Goal: Task Accomplishment & Management: Manage account settings

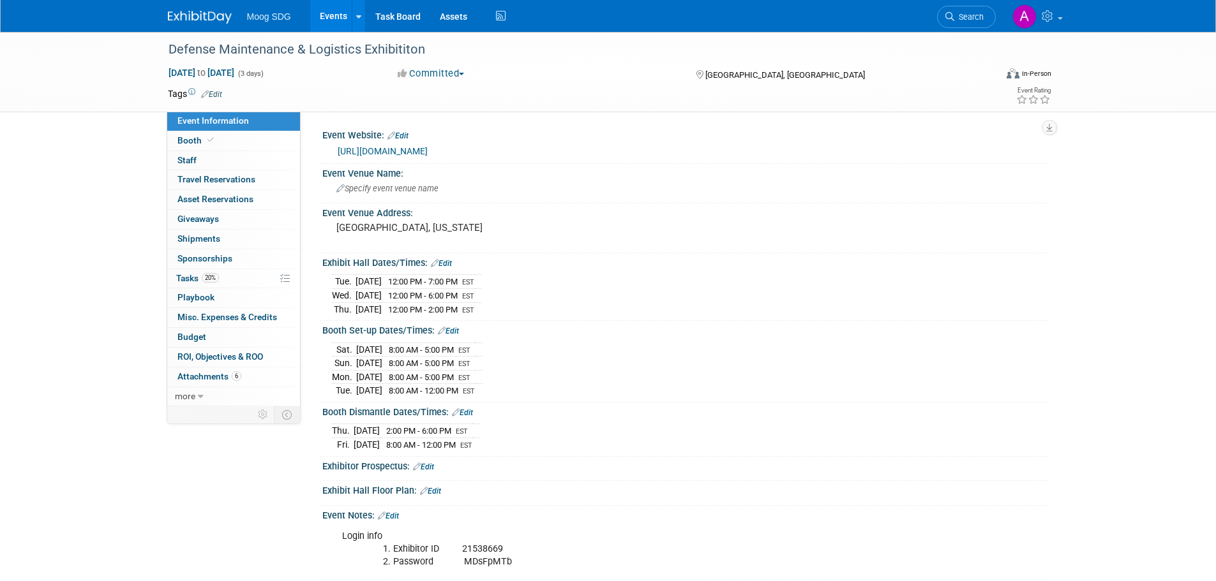
click at [428, 150] on link "https://www.sae.org/servlets/vlogin" at bounding box center [383, 151] width 90 height 10
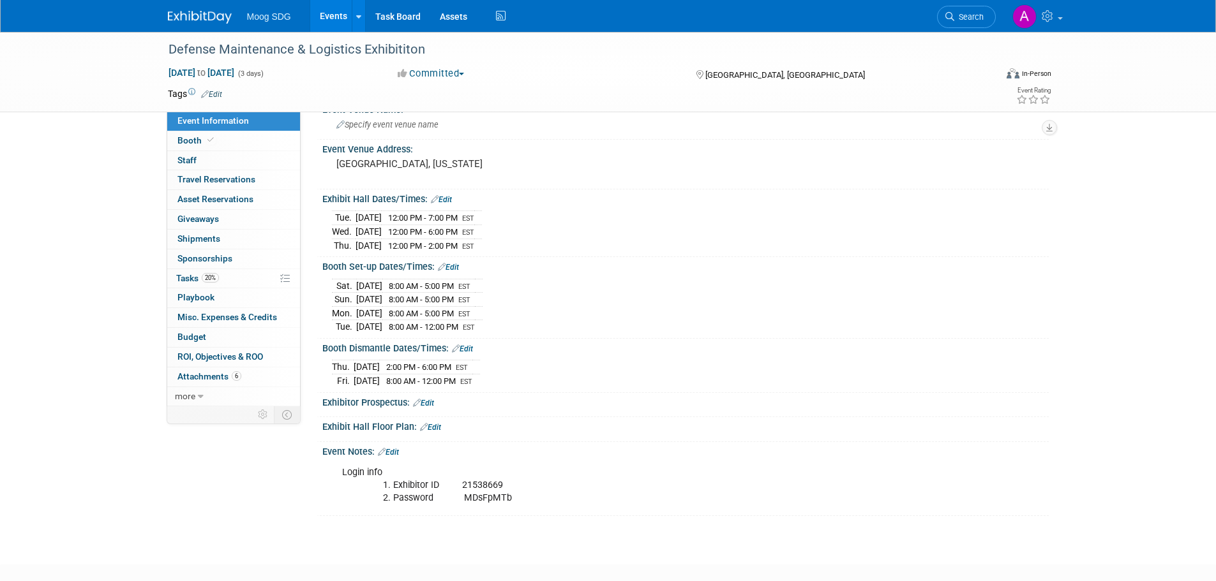
click at [474, 481] on li "Exhibitor ID 21538669" at bounding box center [646, 485] width 507 height 13
copy li "21538669"
click at [482, 495] on li "Password MDsFpMTb" at bounding box center [646, 498] width 507 height 13
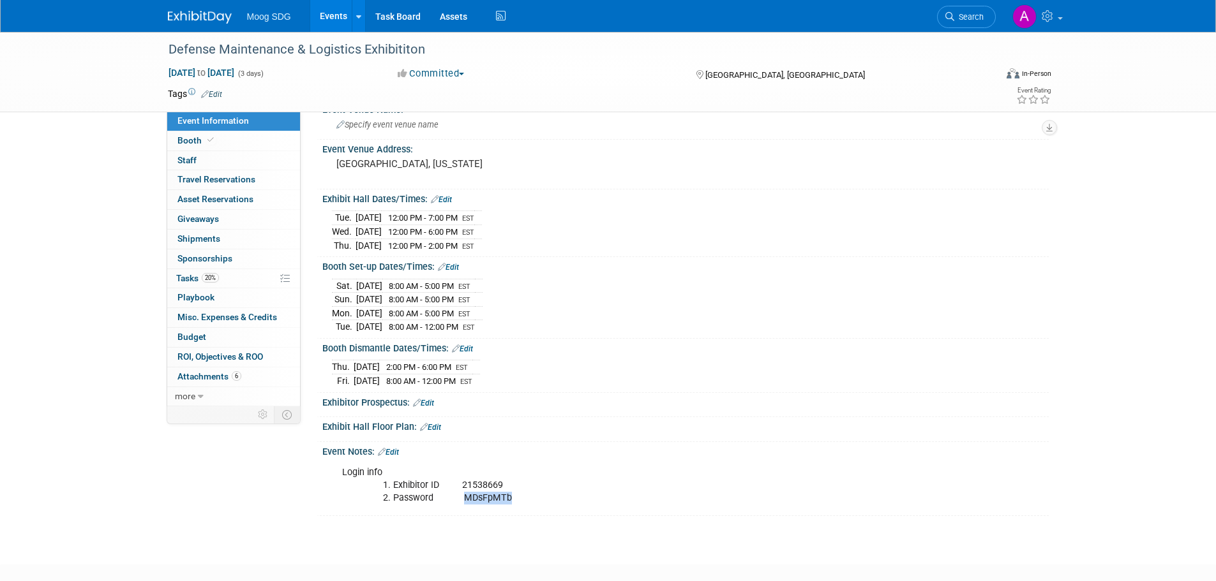
copy li "MDsFpMTb"
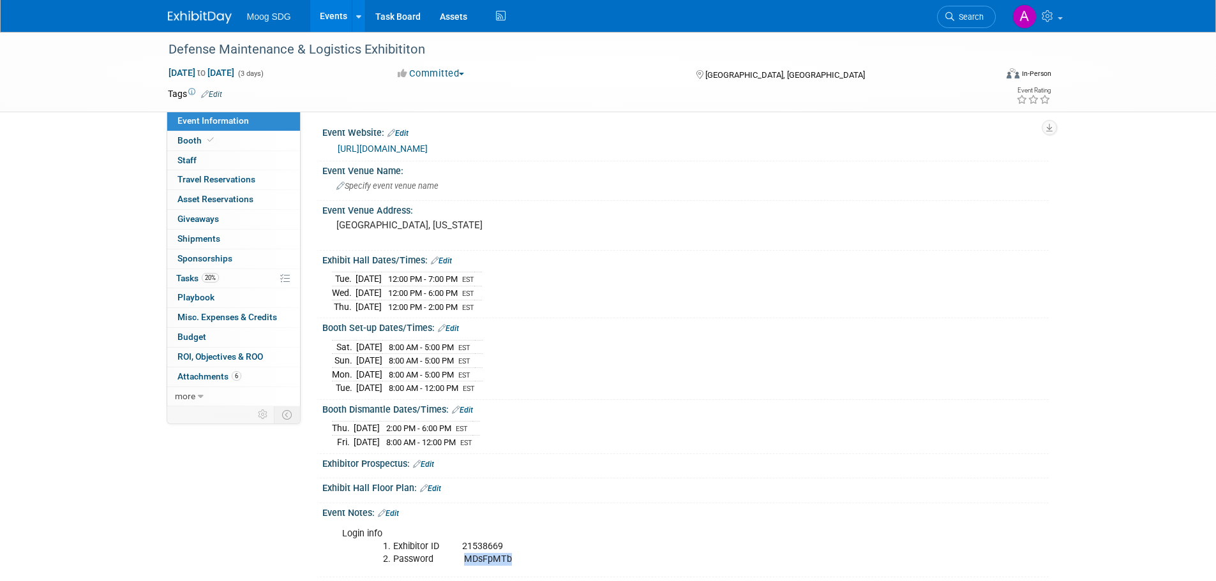
scroll to position [0, 0]
click at [428, 151] on link "https://www.sae.org/servlets/vlogin" at bounding box center [383, 151] width 90 height 10
click at [128, 331] on div "Defense Maintenance & Logistics Exhibititon Dec 9, 2025 to Dec 11, 2025 (3 days…" at bounding box center [608, 319] width 1216 height 574
click at [332, 19] on link "Events" at bounding box center [333, 16] width 47 height 32
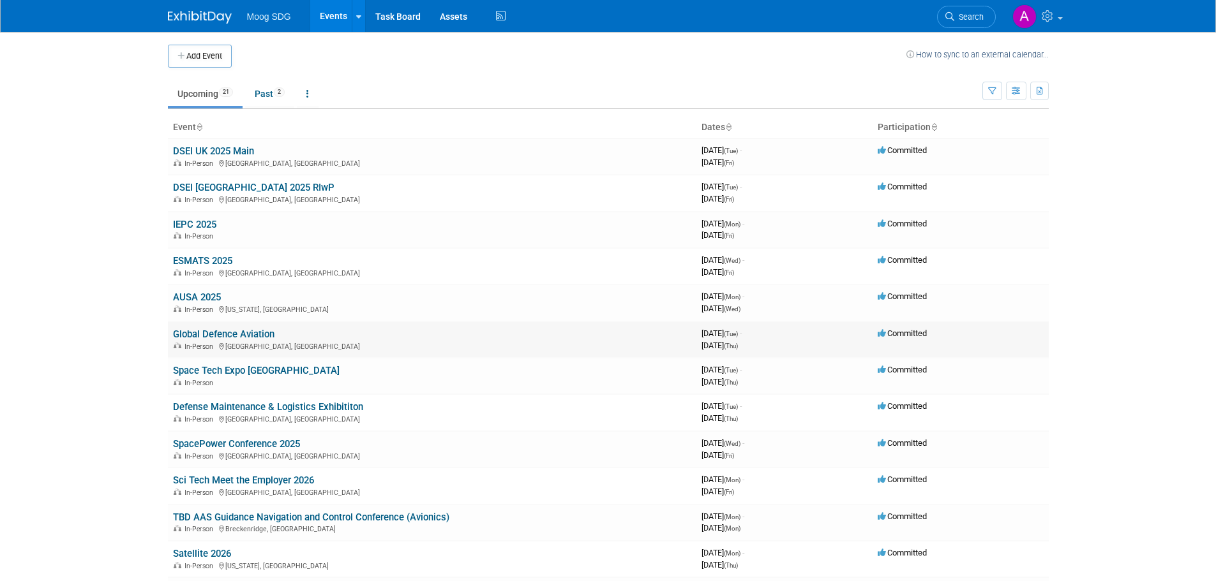
click at [209, 334] on link "Global Defence Aviation" at bounding box center [223, 334] width 101 height 11
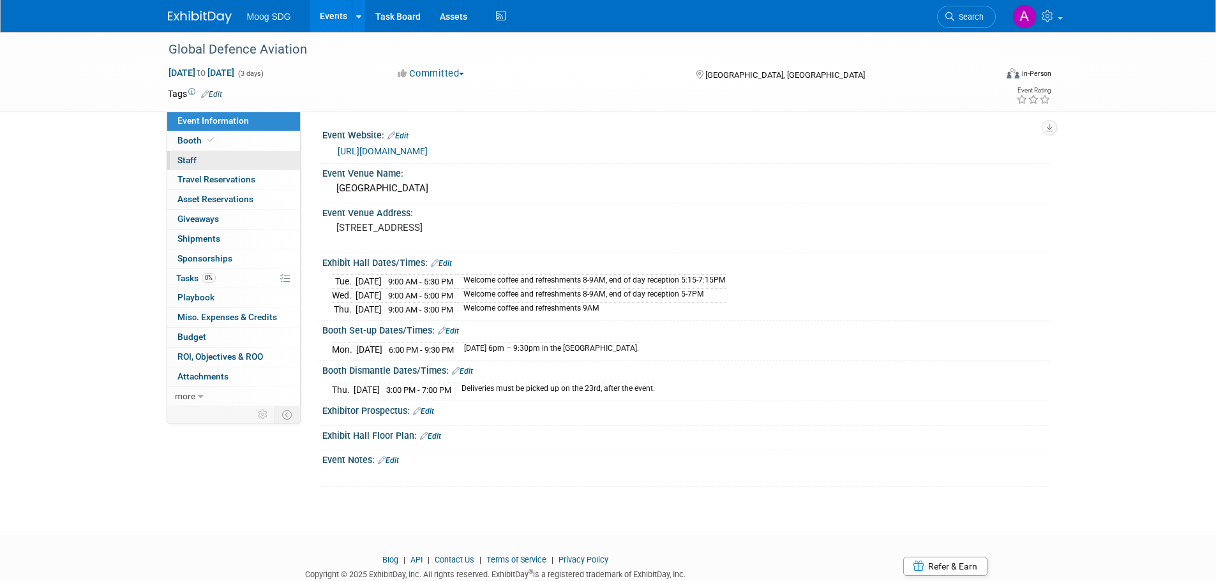
click at [217, 152] on link "0 Staff 0" at bounding box center [233, 160] width 133 height 19
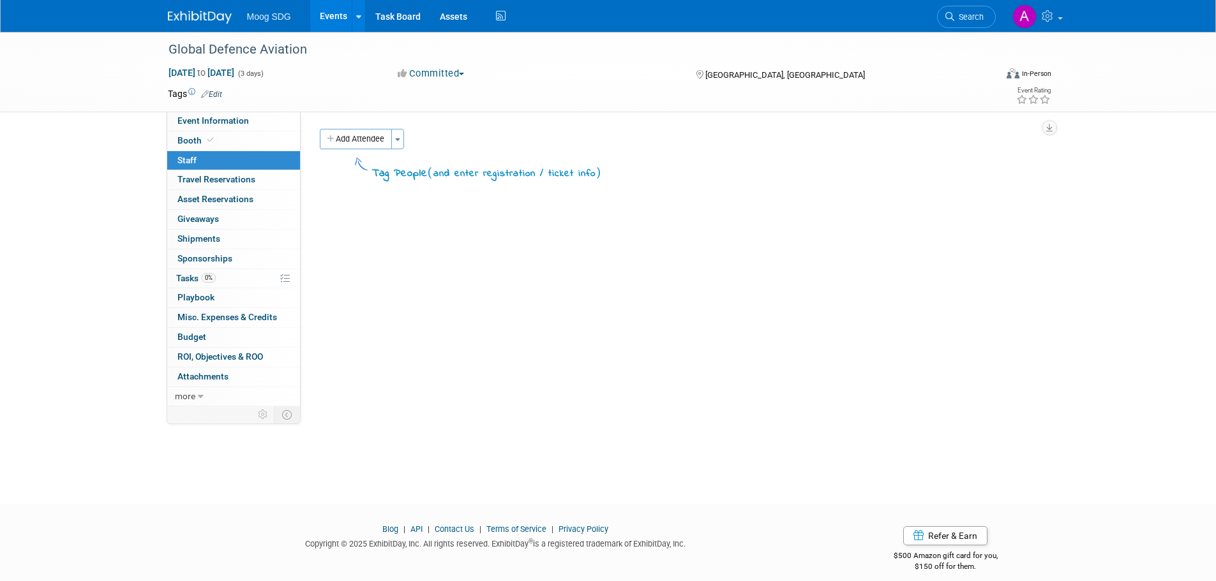
click at [406, 136] on div "Add Attendee Toggle Dropdown Quick -Tag Attendees Apply" at bounding box center [679, 139] width 719 height 20
click at [401, 137] on button "Toggle Dropdown" at bounding box center [397, 139] width 13 height 20
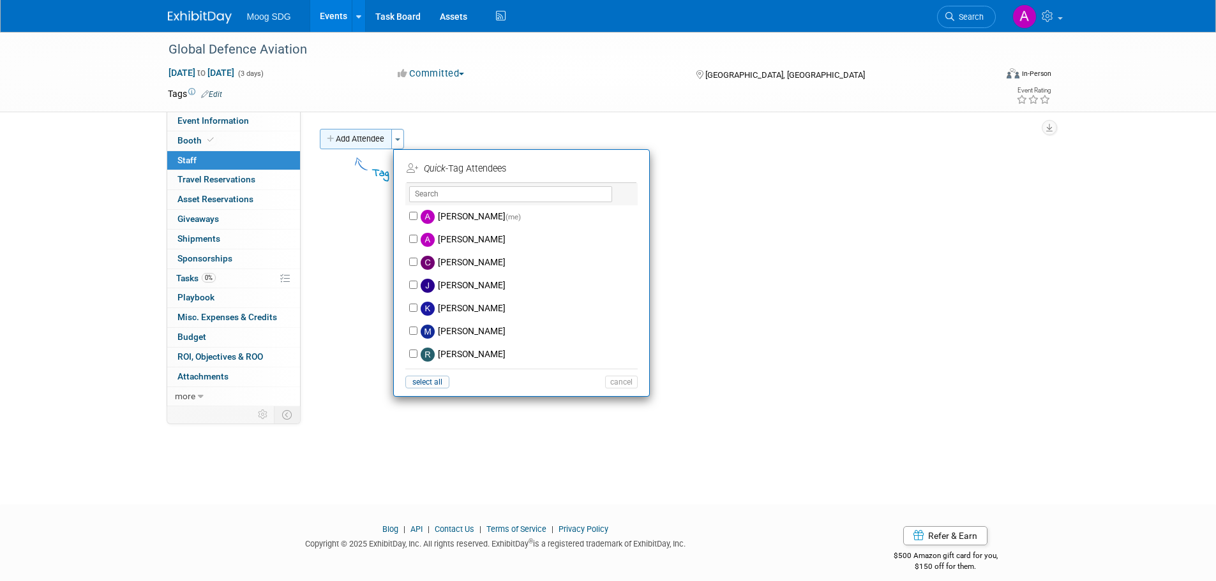
click at [378, 140] on button "Add Attendee" at bounding box center [356, 139] width 72 height 20
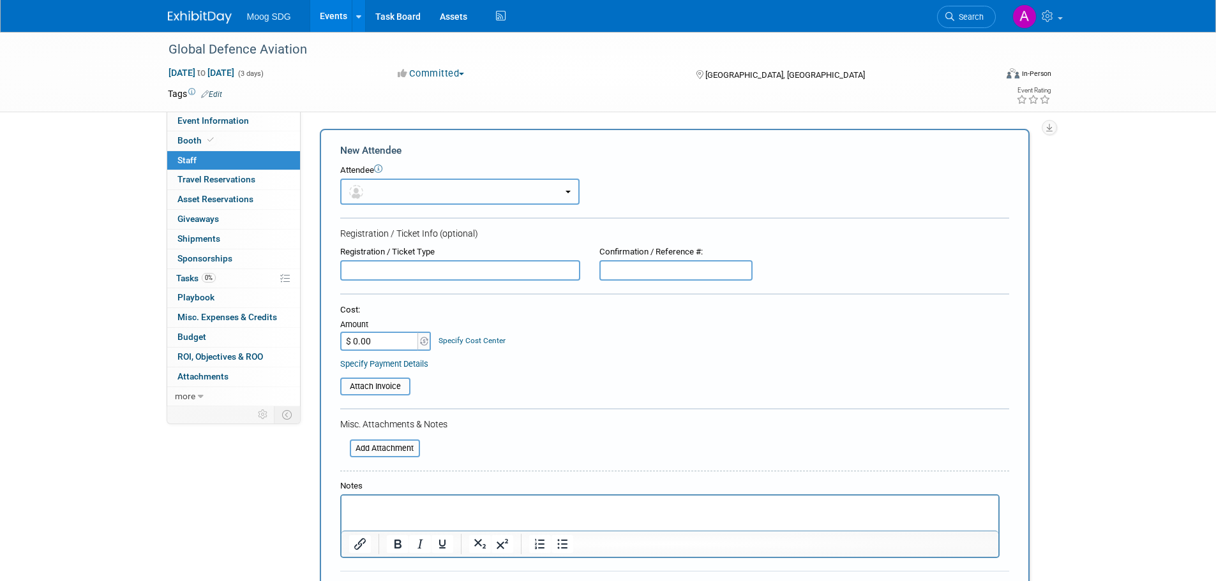
click at [443, 193] on button "button" at bounding box center [459, 192] width 239 height 26
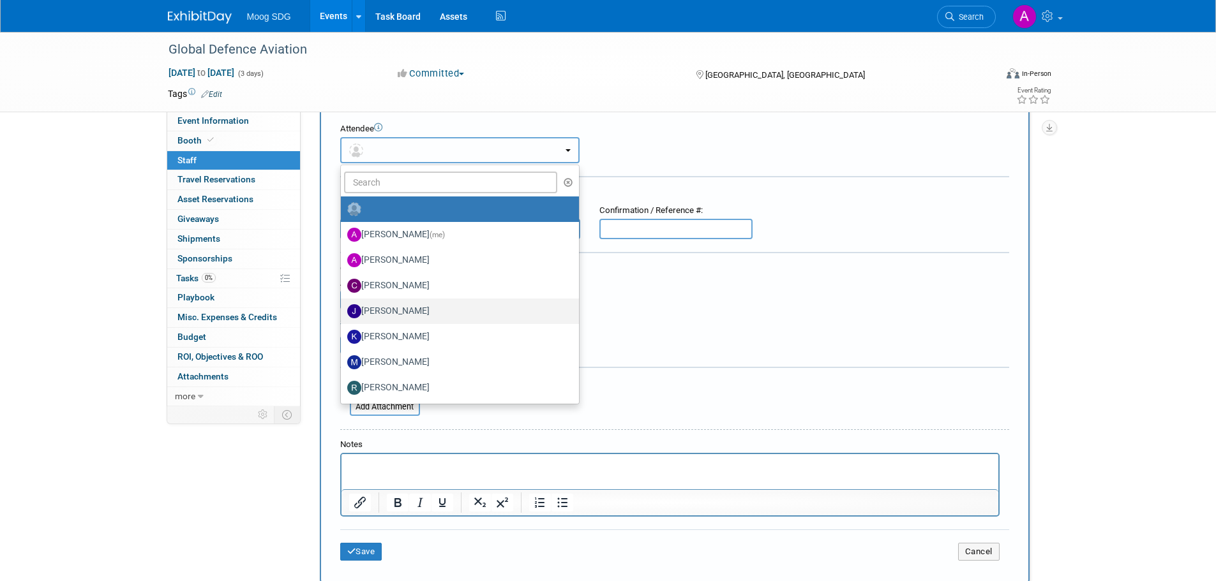
scroll to position [64, 0]
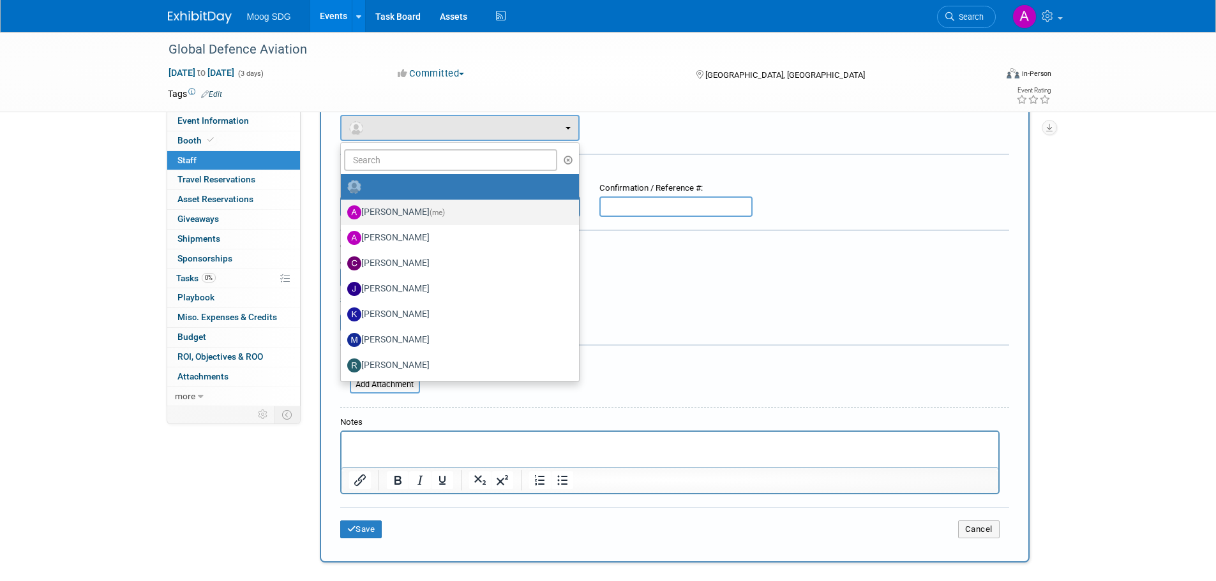
click at [415, 212] on label "[PERSON_NAME] (me)" at bounding box center [456, 212] width 219 height 20
click at [343, 212] on input "[PERSON_NAME] (me)" at bounding box center [338, 211] width 8 height 8
select select "069fa6ef-8ac9-4cd1-9349-73d4f6acd04e"
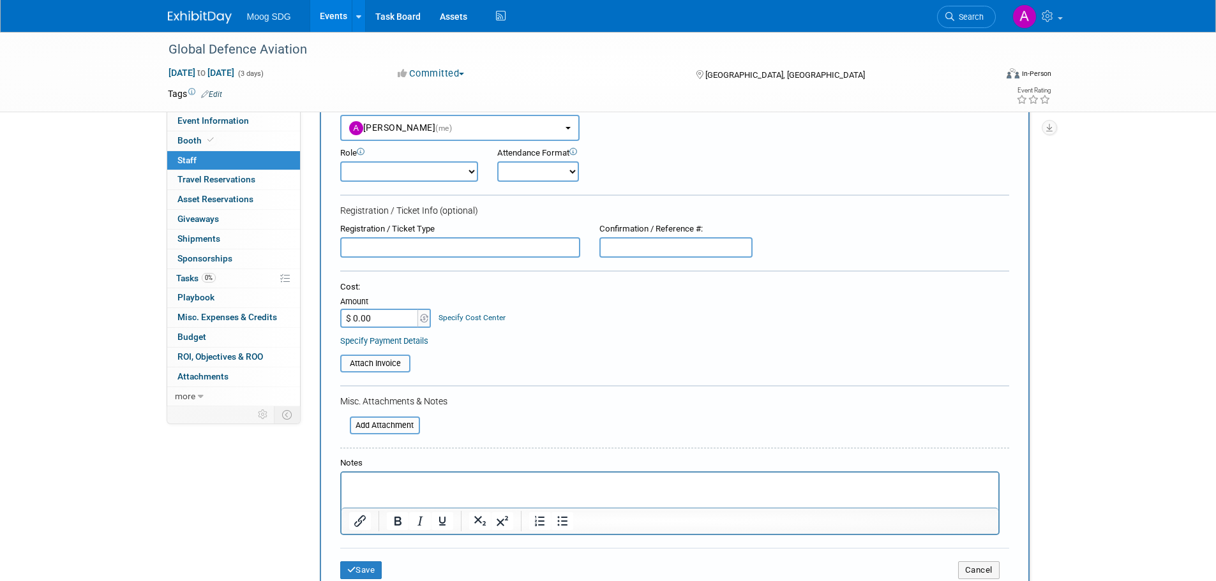
click at [408, 169] on select "Demonstrator Host Planner Presenter Sales Representative Set-up/Dismantle Crew …" at bounding box center [409, 171] width 138 height 20
select select "6"
click at [340, 161] on select "Demonstrator Host Planner Presenter Sales Representative Set-up/Dismantle Crew …" at bounding box center [409, 171] width 138 height 20
click at [523, 177] on select "Onsite Remote" at bounding box center [538, 171] width 82 height 20
select select "2"
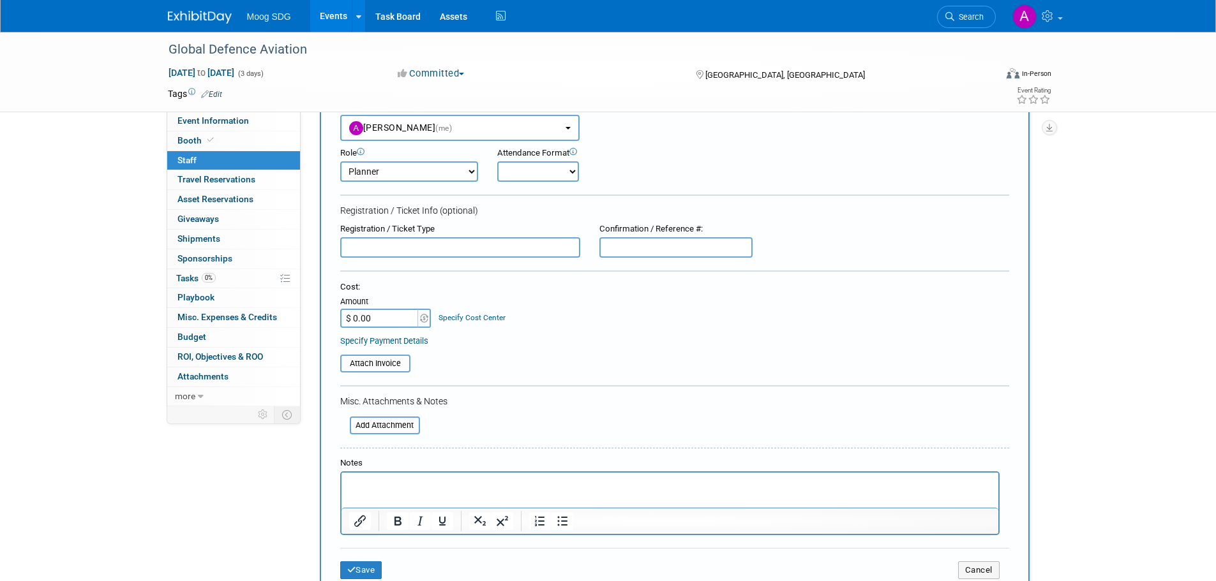
click at [497, 161] on select "Onsite Remote" at bounding box center [538, 171] width 82 height 20
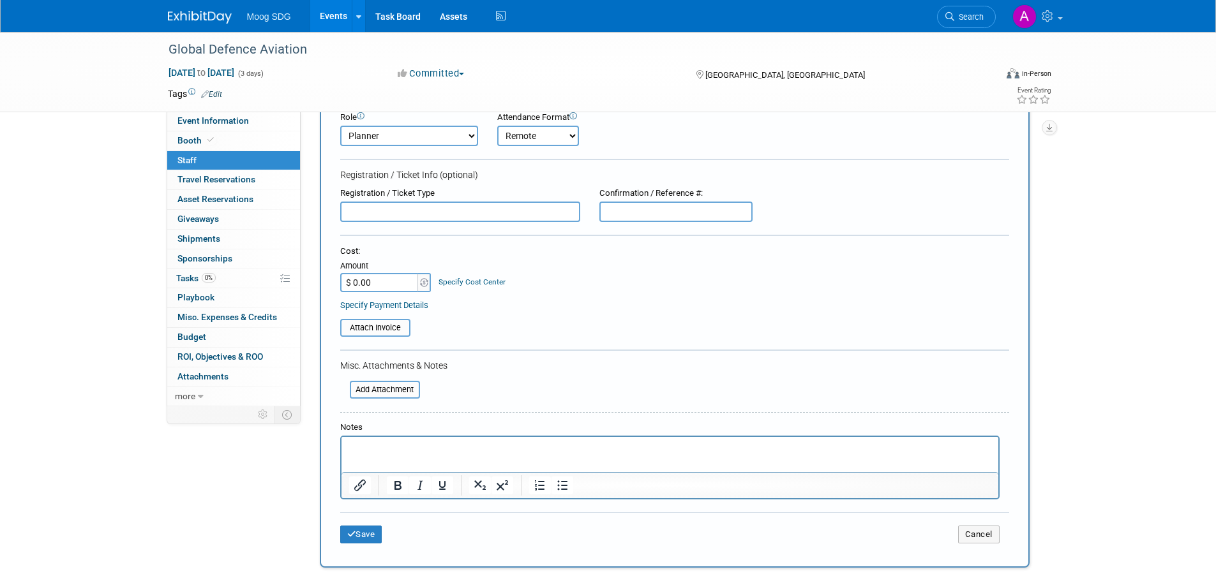
scroll to position [128, 0]
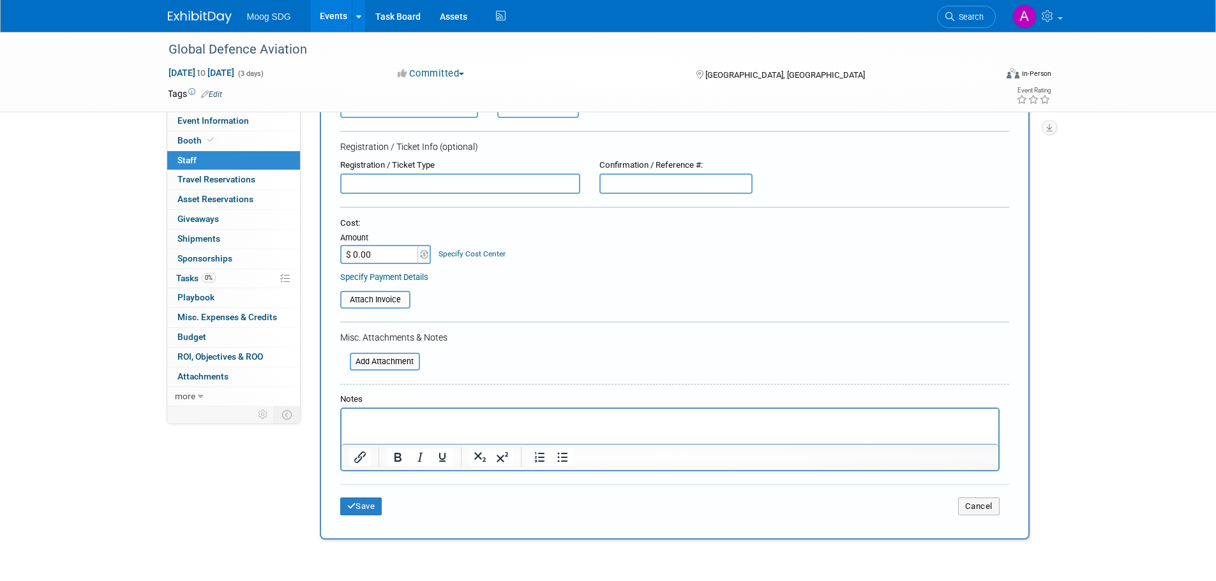
click at [366, 409] on html at bounding box center [669, 418] width 657 height 18
click at [381, 417] on p "Rich Text Area. Press ALT-0 for help." at bounding box center [669, 420] width 642 height 13
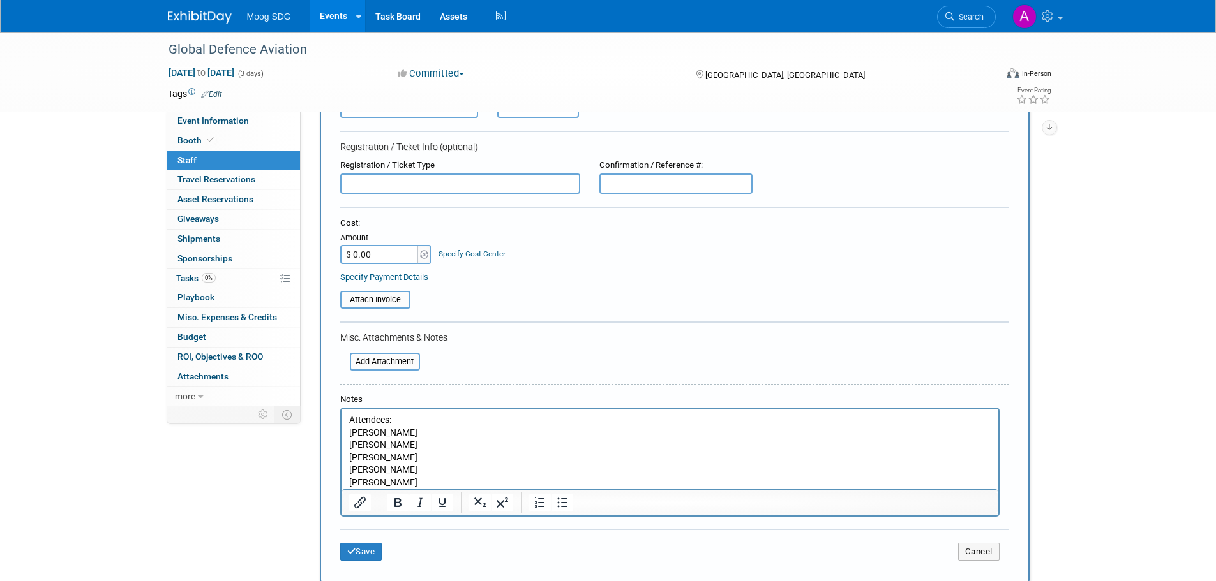
click at [394, 419] on p "Attendees:" at bounding box center [669, 420] width 642 height 13
click at [398, 480] on p "Phil Wray" at bounding box center [669, 483] width 642 height 13
click at [353, 550] on icon "submit" at bounding box center [351, 552] width 9 height 8
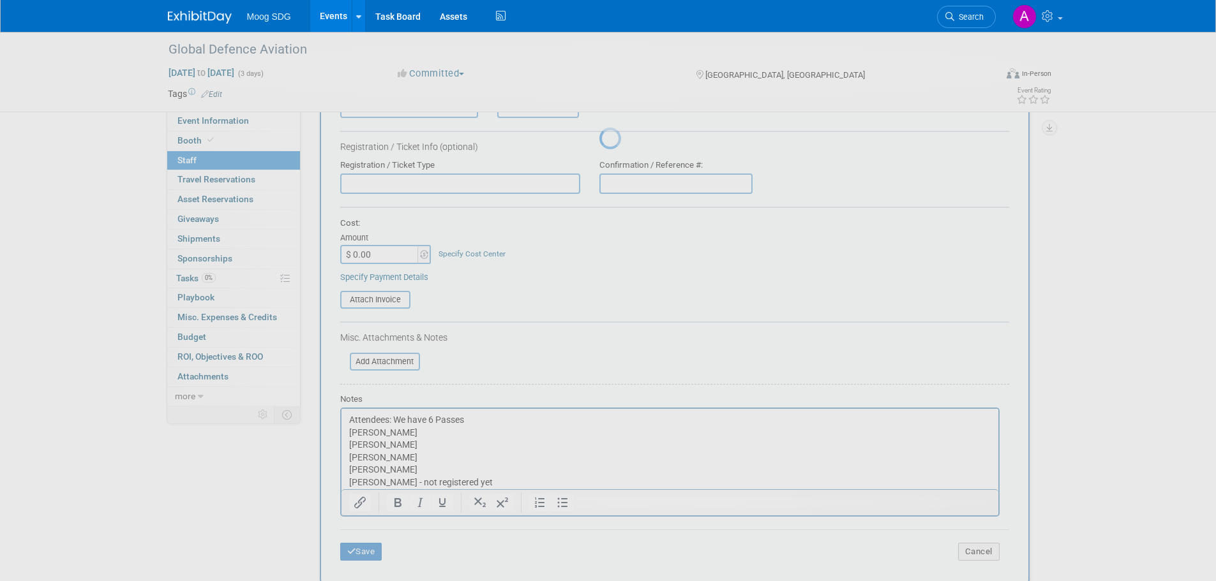
scroll to position [13, 0]
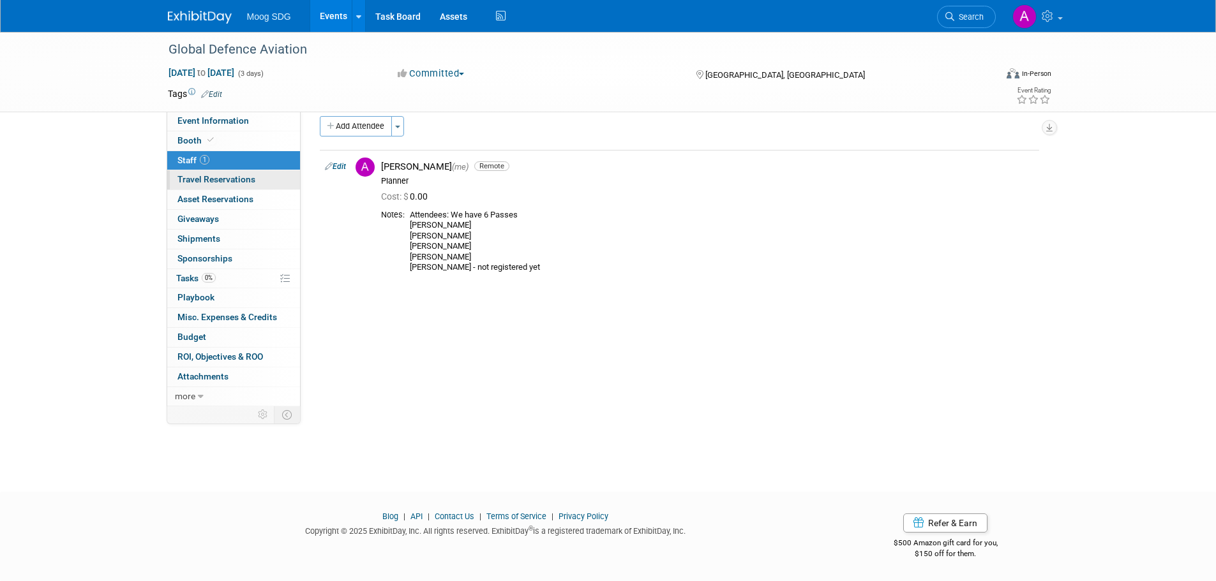
click at [207, 179] on span "Travel Reservations 0" at bounding box center [216, 179] width 78 height 10
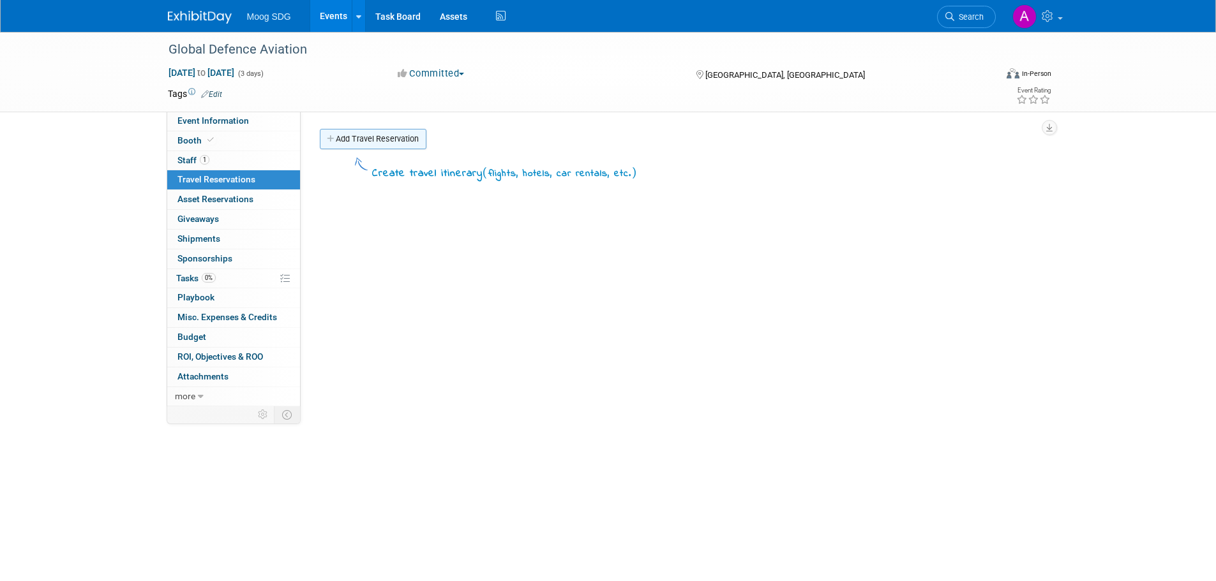
click at [380, 145] on link "Add Travel Reservation" at bounding box center [373, 139] width 107 height 20
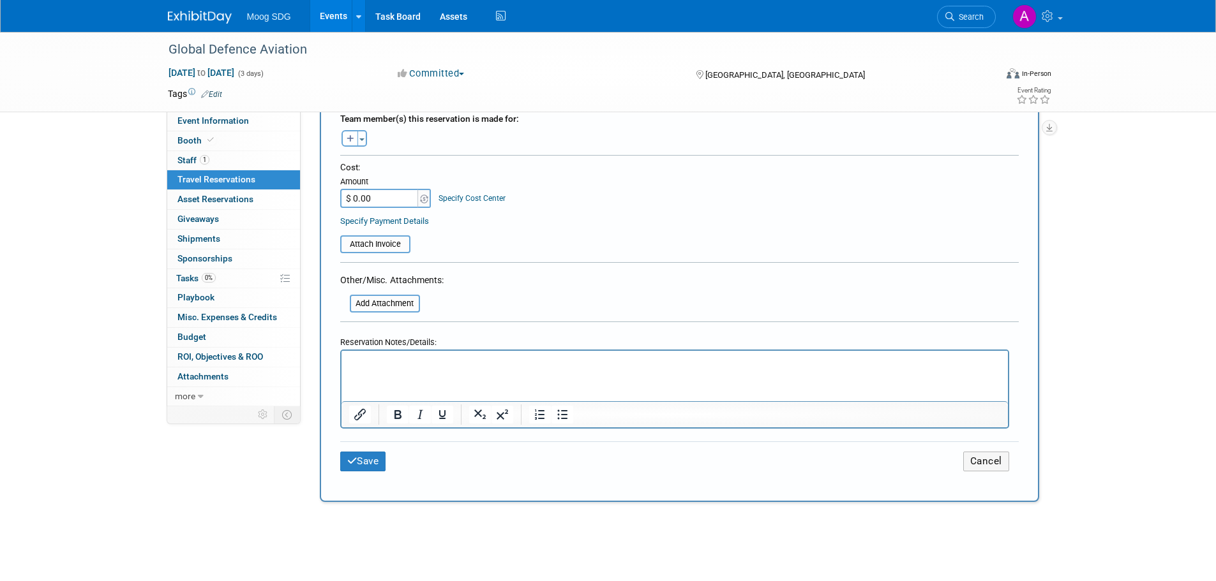
scroll to position [638, 0]
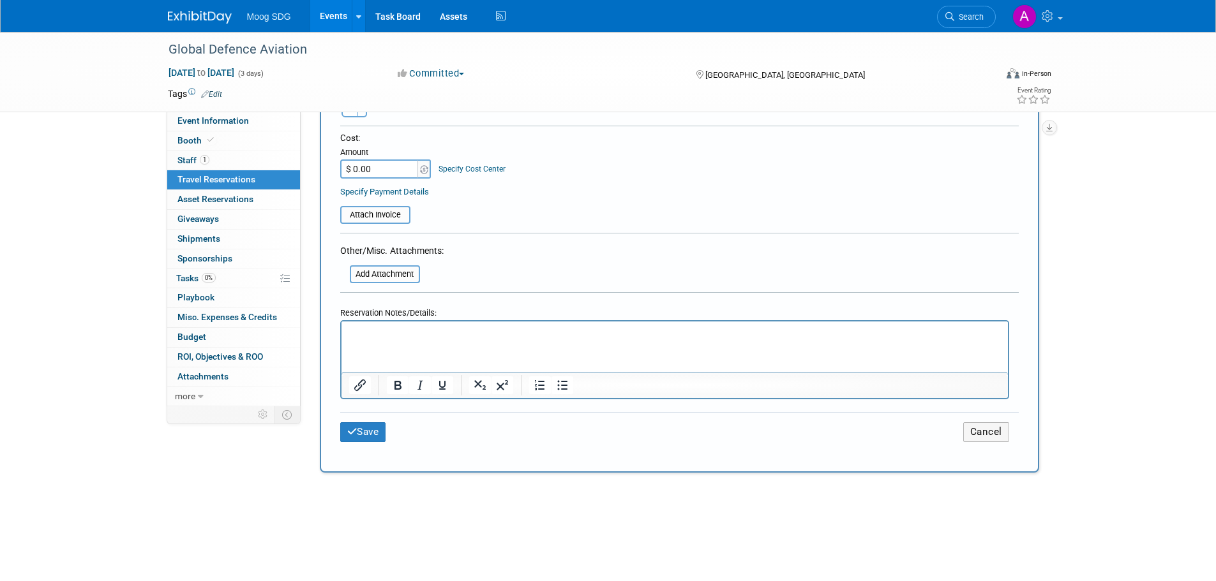
click at [399, 339] on html at bounding box center [674, 330] width 666 height 19
click at [722, 335] on p "Link for Hotels https://eventsathilton.com/show/68021df941df102ffe6336d4" at bounding box center [674, 332] width 652 height 13
click at [380, 424] on button "Save" at bounding box center [363, 432] width 46 height 20
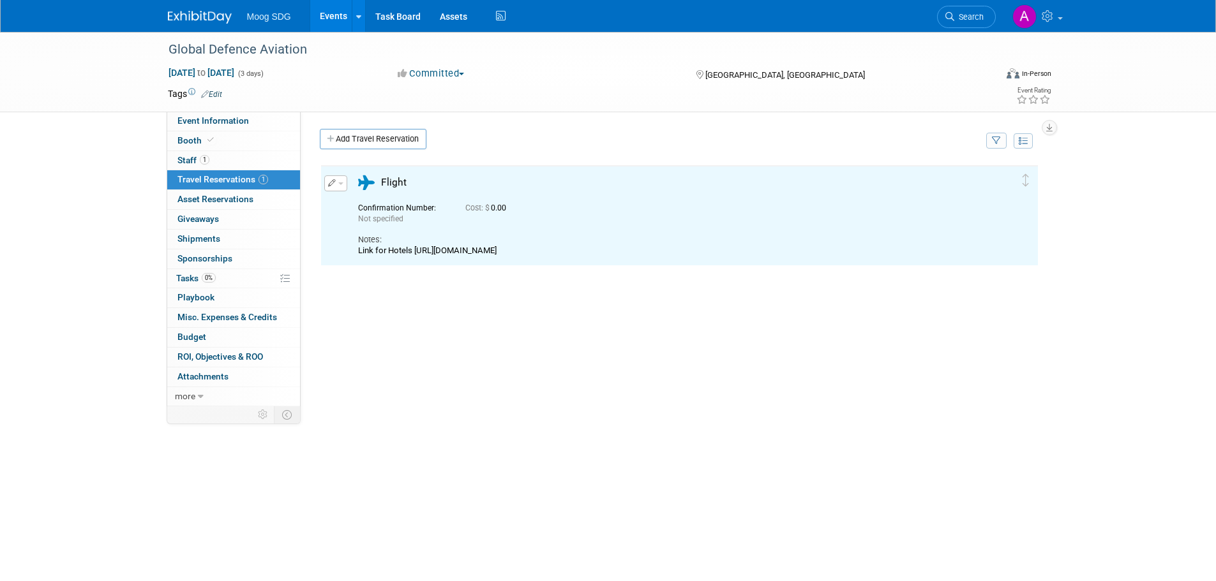
scroll to position [0, 0]
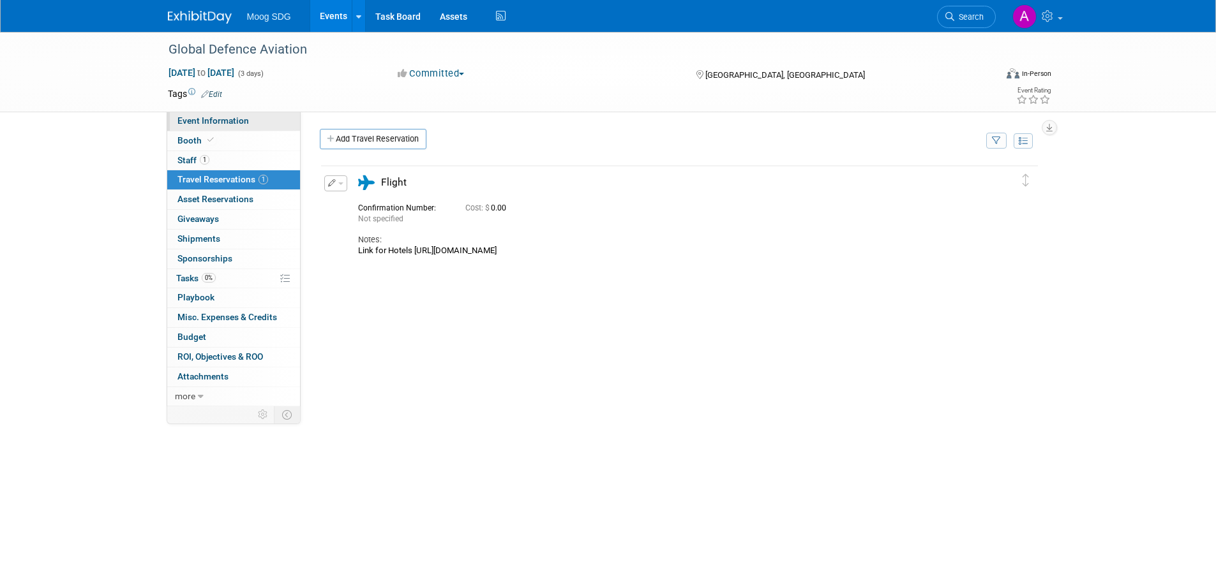
click at [205, 115] on link "Event Information" at bounding box center [233, 121] width 133 height 19
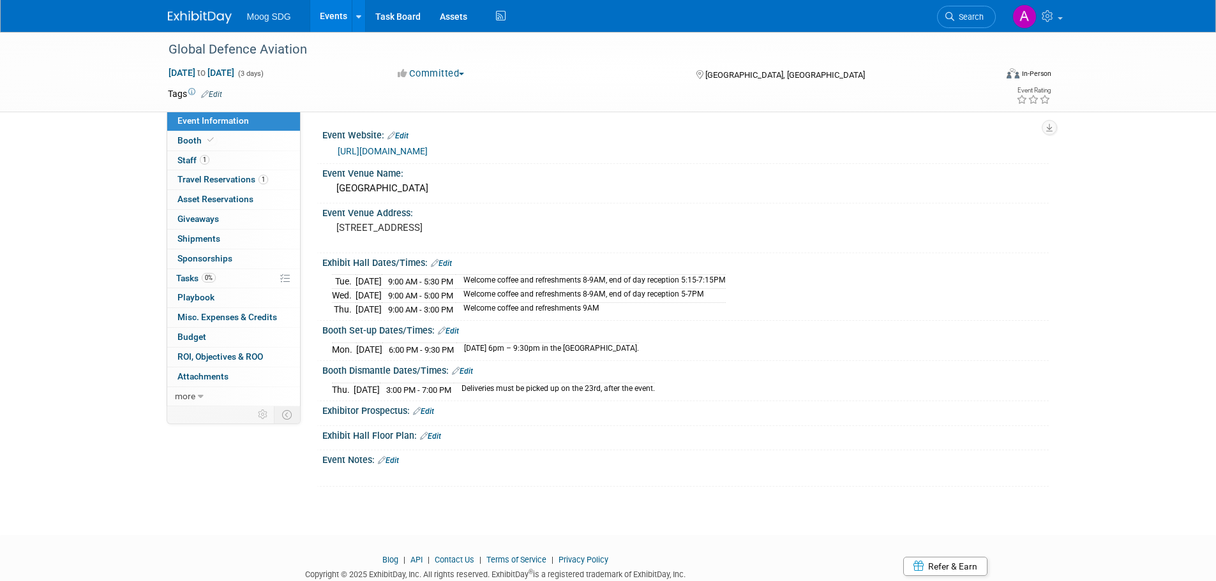
click at [399, 457] on link "Edit" at bounding box center [388, 460] width 21 height 9
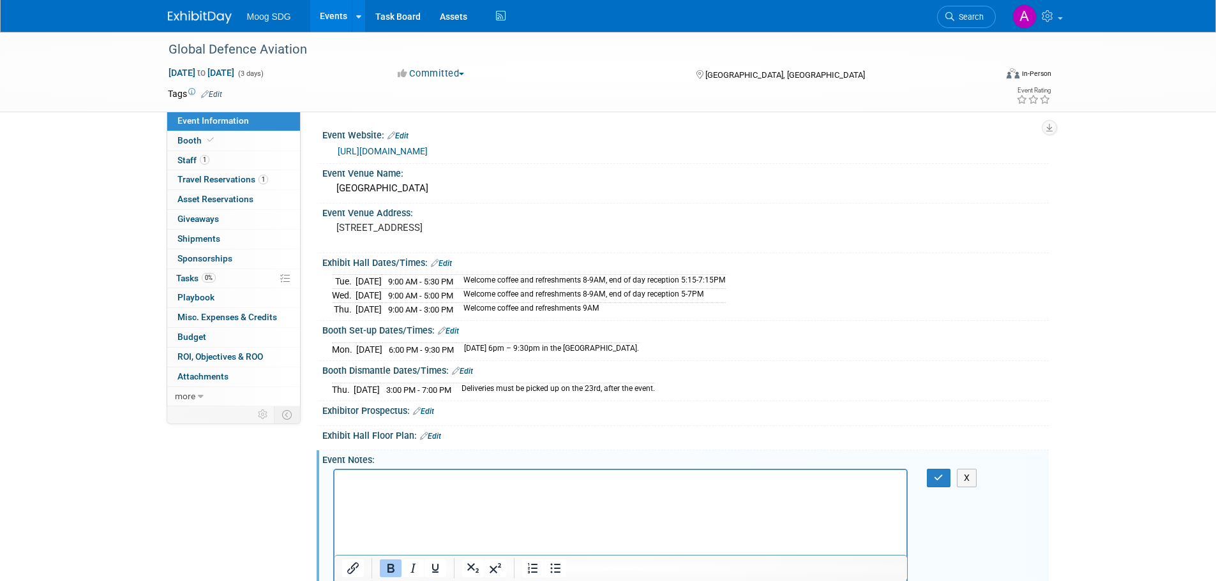
scroll to position [33, 0]
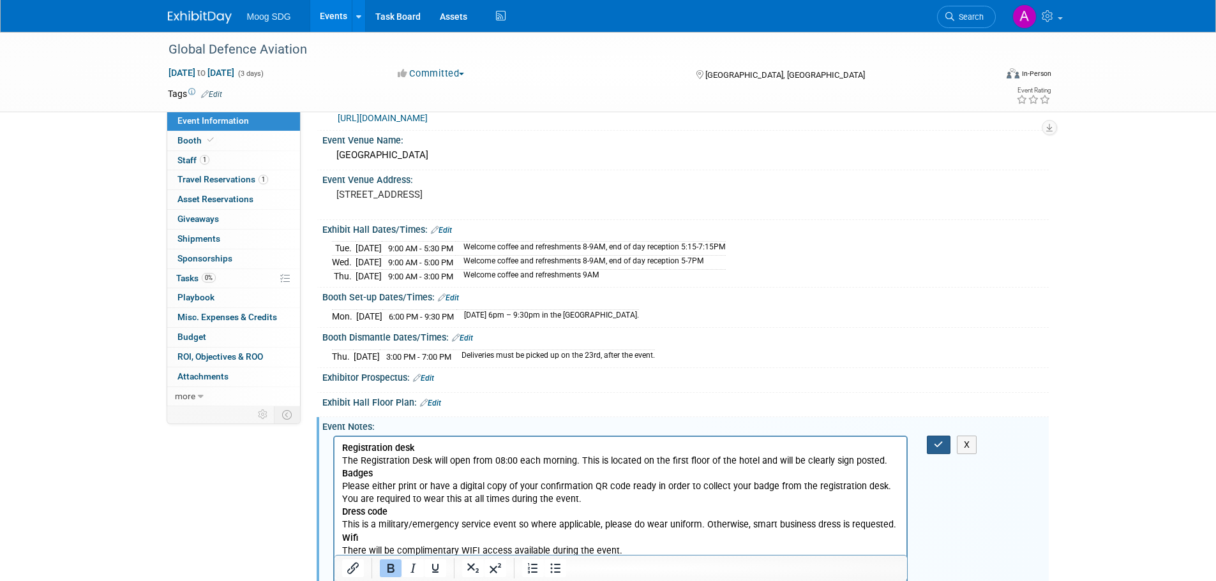
click at [941, 445] on icon "button" at bounding box center [939, 444] width 10 height 9
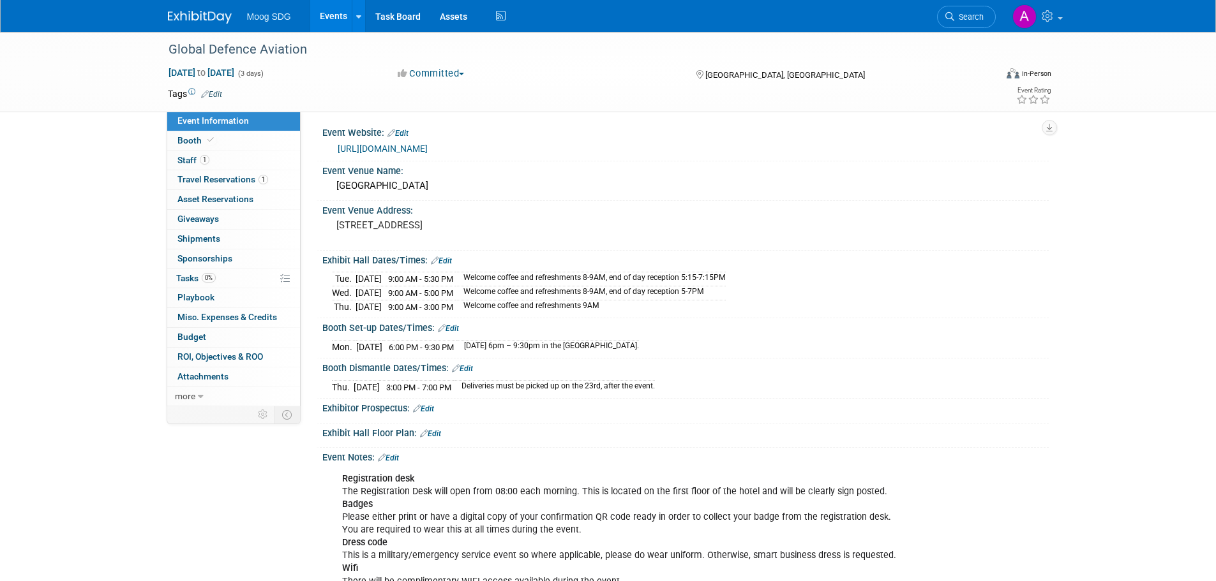
scroll to position [0, 0]
click at [441, 432] on link "Edit" at bounding box center [430, 436] width 21 height 9
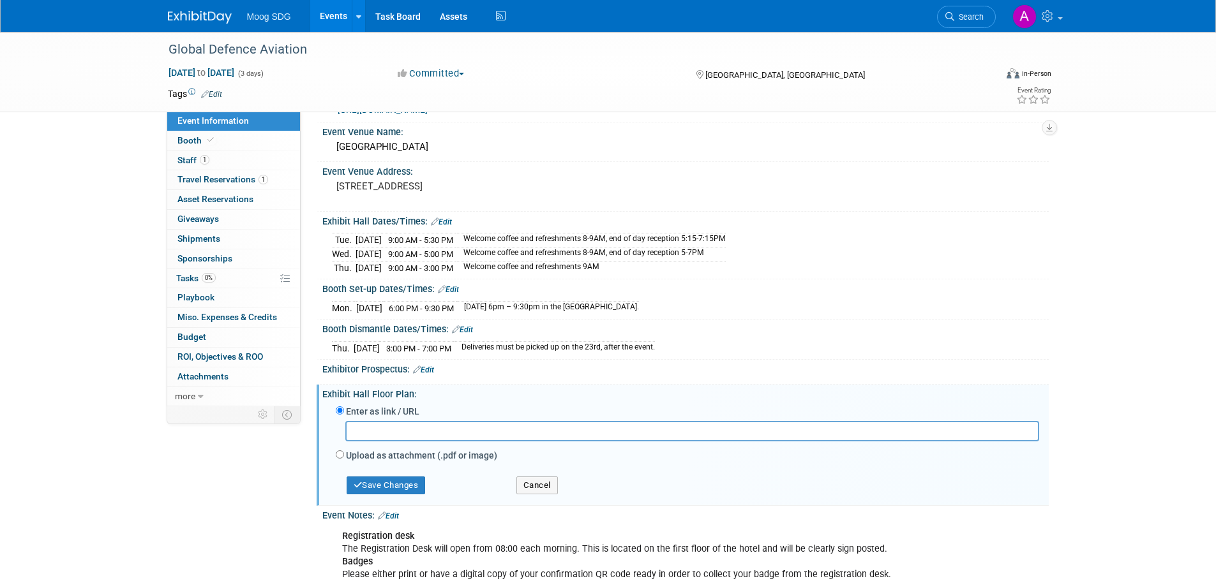
scroll to position [64, 0]
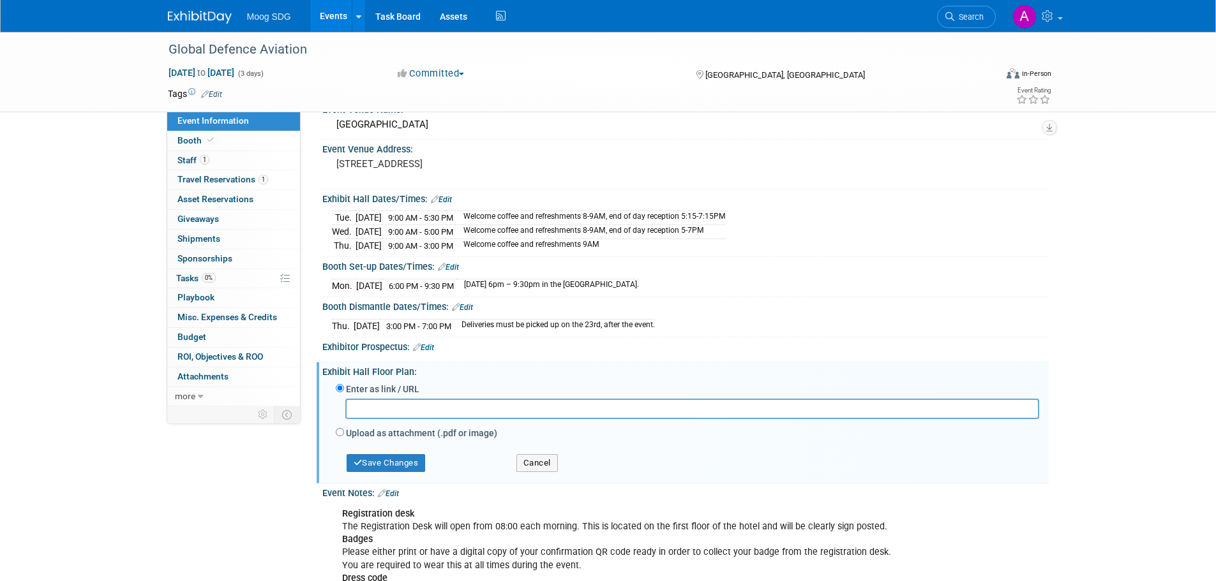
click at [455, 412] on input "text" at bounding box center [692, 409] width 694 height 20
paste input "https://proofpointisolation.com/browser?url=https%3A%2F%2Fdrive.google.com%2Ffi…"
type input "https://proofpointisolation.com/browser?url=https%3A%2F%2Fdrive.google.com%2Ffi…"
click at [415, 461] on button "Save Changes" at bounding box center [385, 463] width 79 height 18
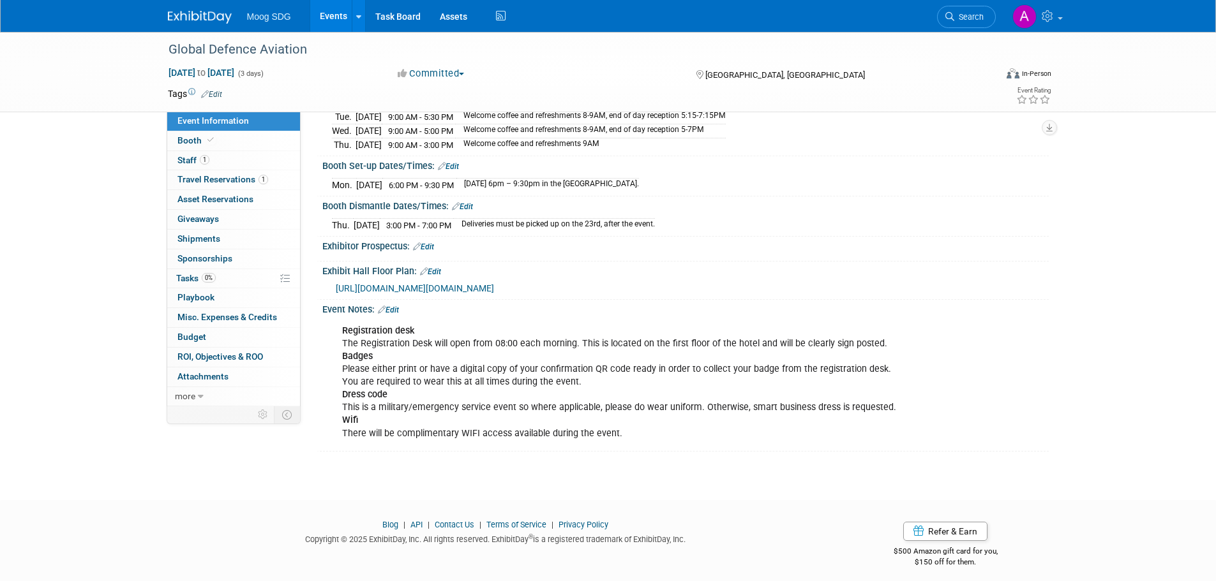
scroll to position [170, 0]
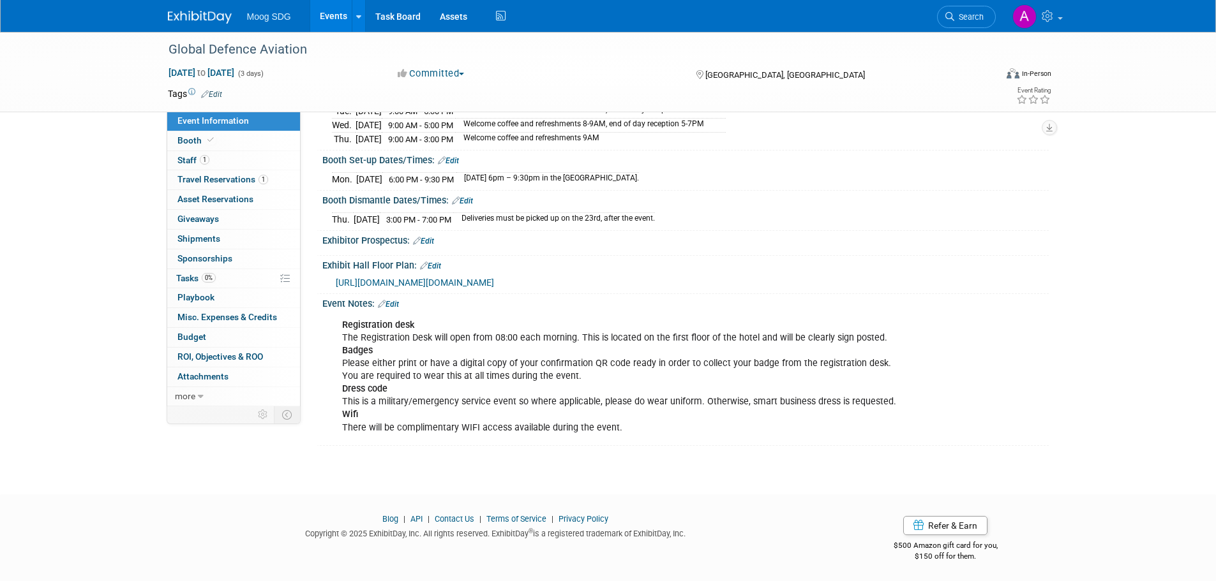
click at [394, 309] on div "Registration desk The Registration Desk will open from 08:00 each morning. This…" at bounding box center [684, 312] width 710 height 6
click at [392, 301] on link "Edit" at bounding box center [388, 304] width 21 height 9
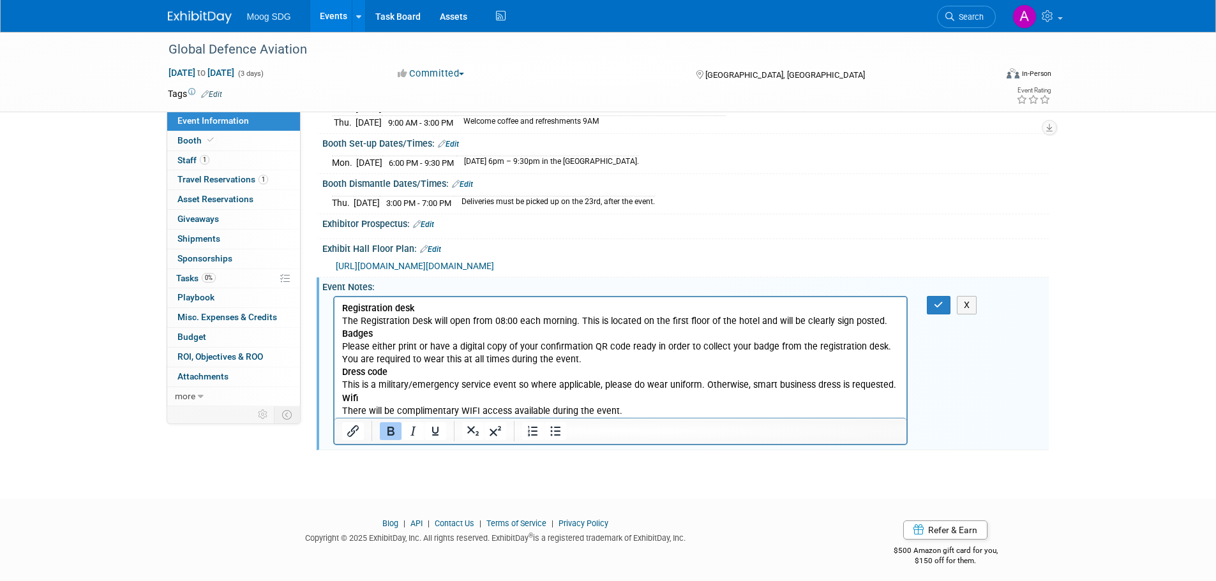
scroll to position [192, 0]
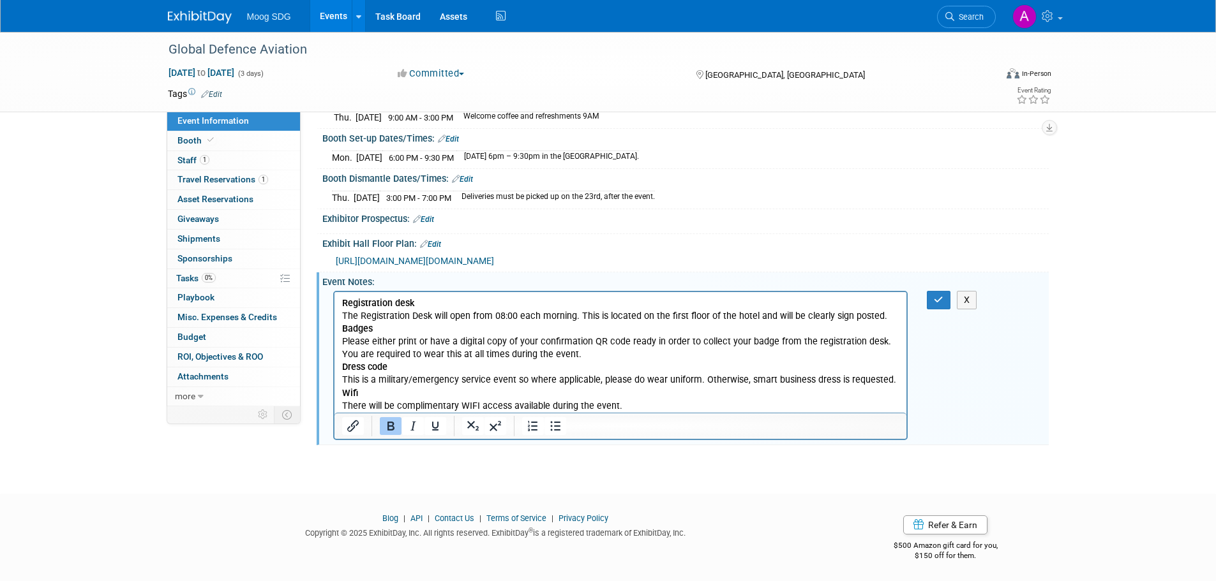
click at [634, 404] on p "Registration desk The Registration Desk will open from 08:00 each morning. This…" at bounding box center [620, 354] width 558 height 115
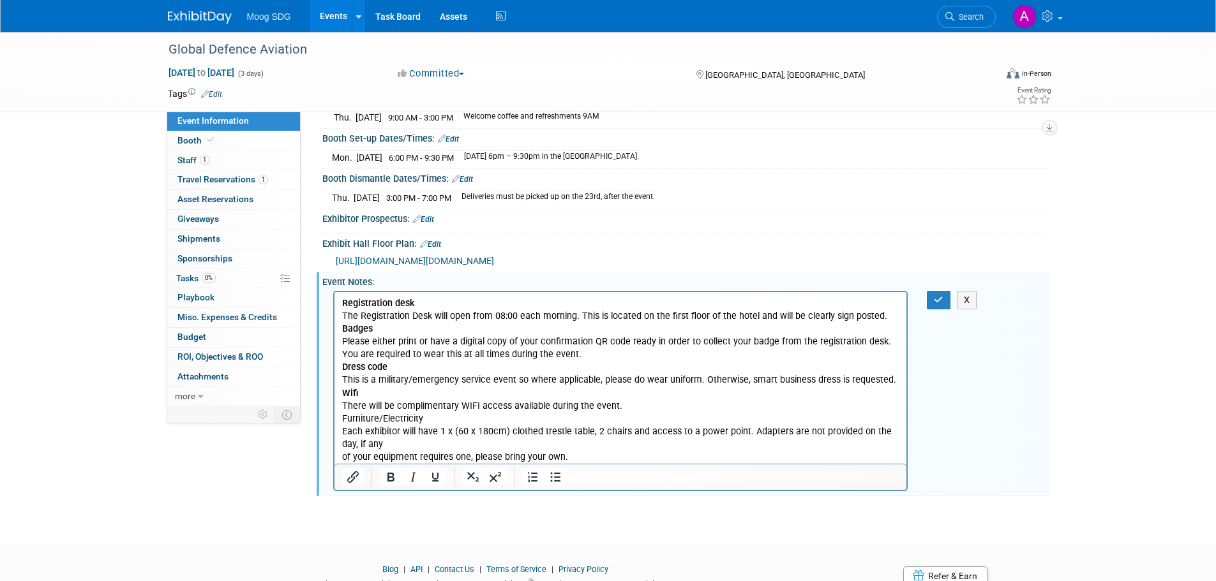
click at [408, 452] on p "Each exhibitor will have 1 x (60 x 180cm) clothed trestle table, 2 chairs and a…" at bounding box center [620, 444] width 558 height 38
click at [409, 446] on p "Each exhibitor will have 1 x (60 x 180cm) clothed trestle table, 2 chairs and a…" at bounding box center [620, 444] width 558 height 38
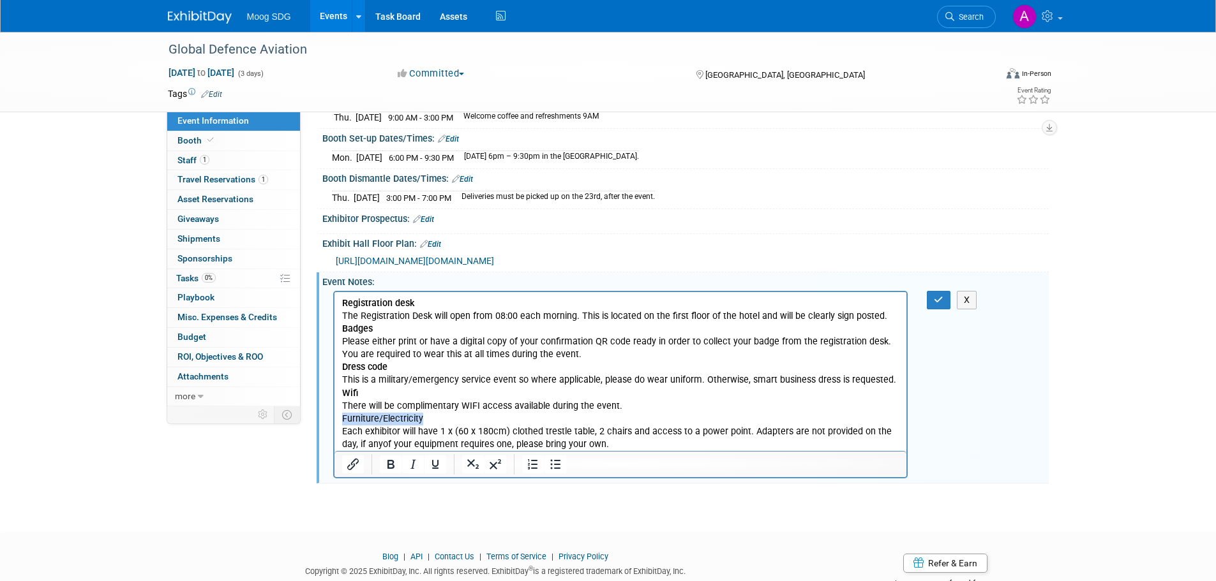
drag, startPoint x: 422, startPoint y: 417, endPoint x: 336, endPoint y: 417, distance: 86.1
click at [336, 417] on html "Registration desk The Registration Desk will open from 08:00 each morning. This…" at bounding box center [620, 371] width 572 height 159
click at [385, 463] on icon "Bold" at bounding box center [390, 464] width 15 height 15
click at [681, 418] on p "Furniture/Electricity" at bounding box center [620, 418] width 558 height 13
click at [599, 445] on p "Each exhibitor will have 1 x (60 x 180cm) clothed trestle table, 2 chairs and a…" at bounding box center [620, 438] width 558 height 26
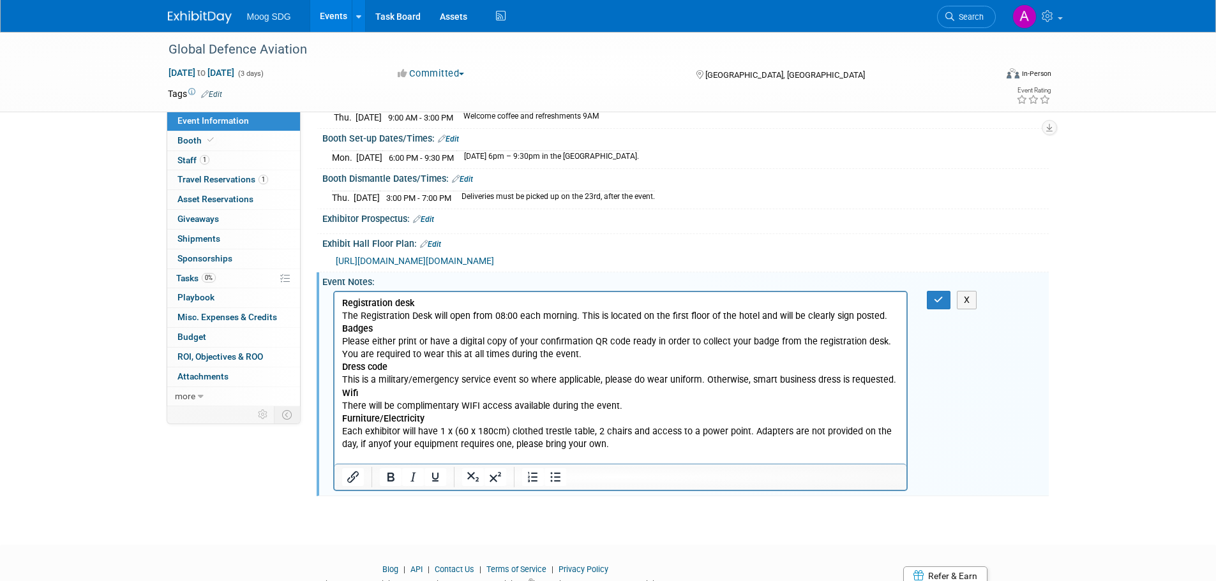
scroll to position [240, 0]
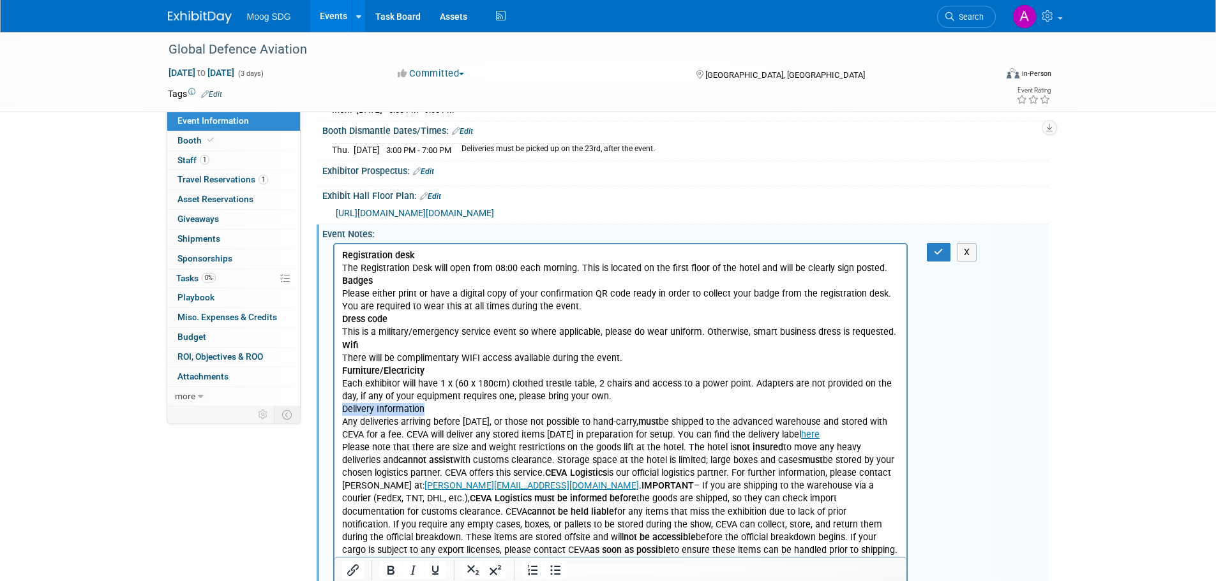
drag, startPoint x: 437, startPoint y: 409, endPoint x: 339, endPoint y: 407, distance: 98.3
click at [339, 407] on html "Registration desk The Registration Desk will open from 08:00 each morning. This…" at bounding box center [620, 400] width 572 height 313
click at [388, 566] on icon "Bold" at bounding box center [390, 570] width 7 height 9
click at [727, 444] on p "Please note that there are size and weight restrictions on the goods lift at th…" at bounding box center [620, 498] width 558 height 115
click at [941, 248] on icon "button" at bounding box center [939, 252] width 10 height 9
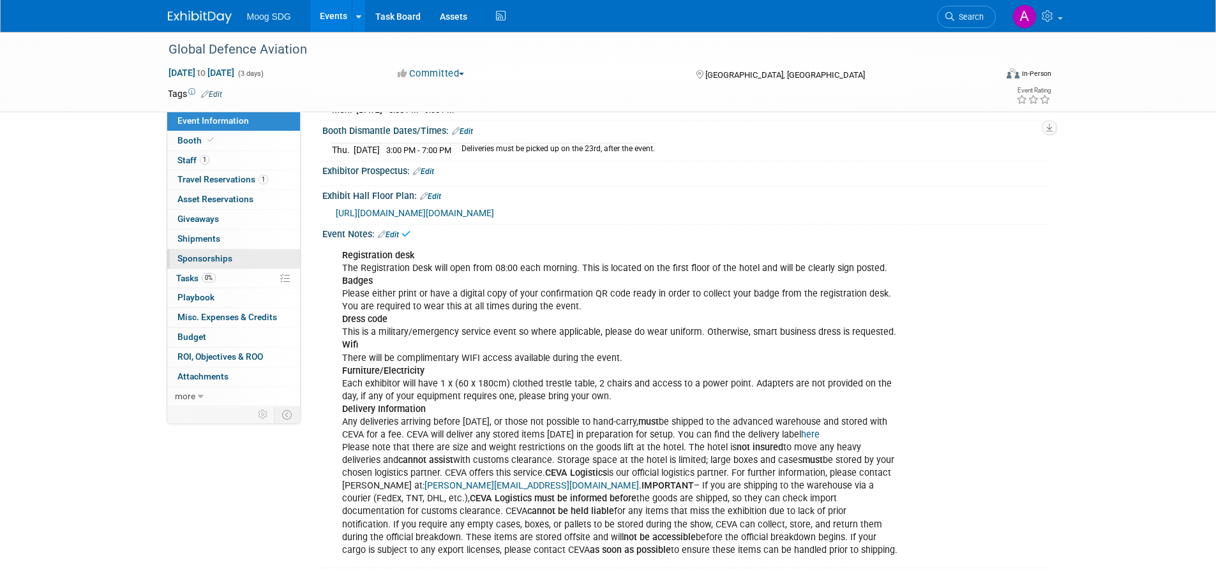
click at [250, 254] on link "0 Sponsorships 0" at bounding box center [233, 259] width 133 height 19
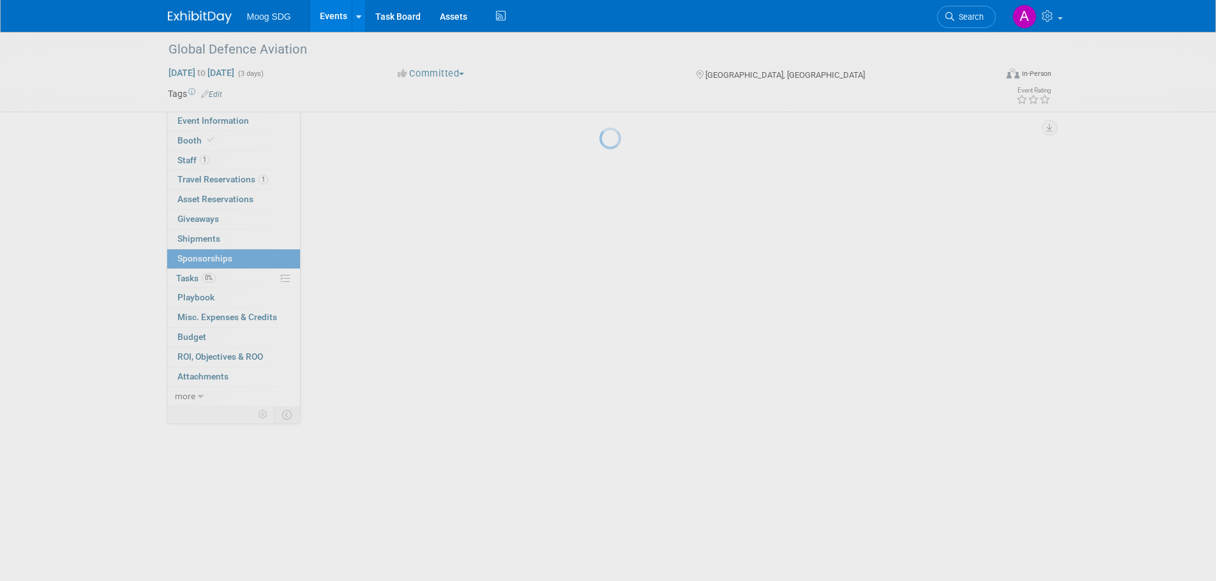
scroll to position [0, 0]
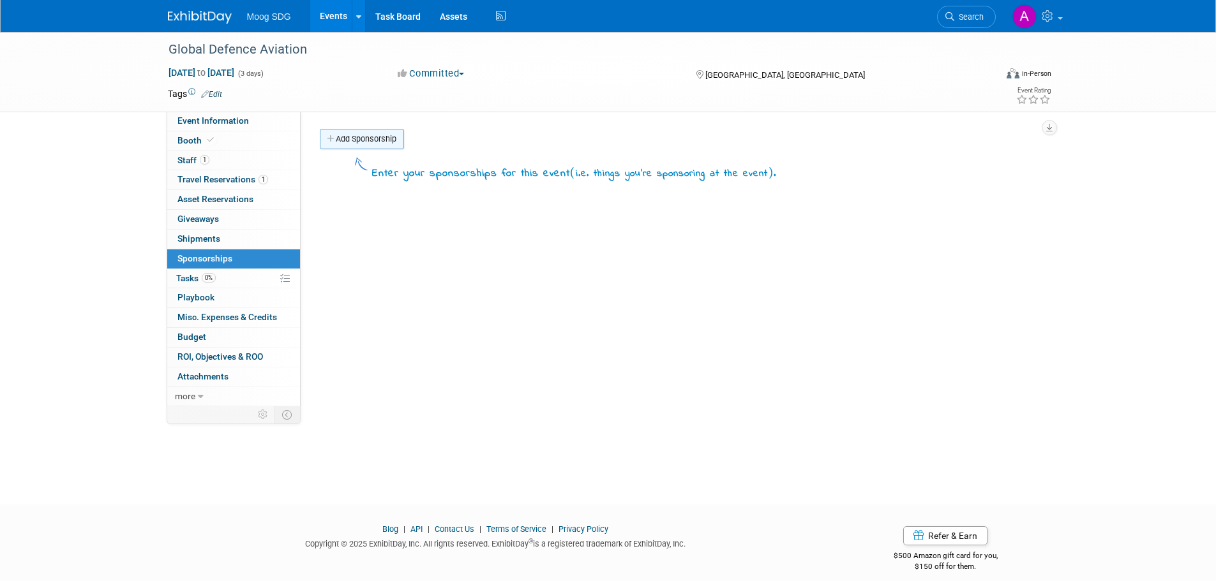
click at [385, 143] on link "Add Sponsorship" at bounding box center [362, 139] width 84 height 20
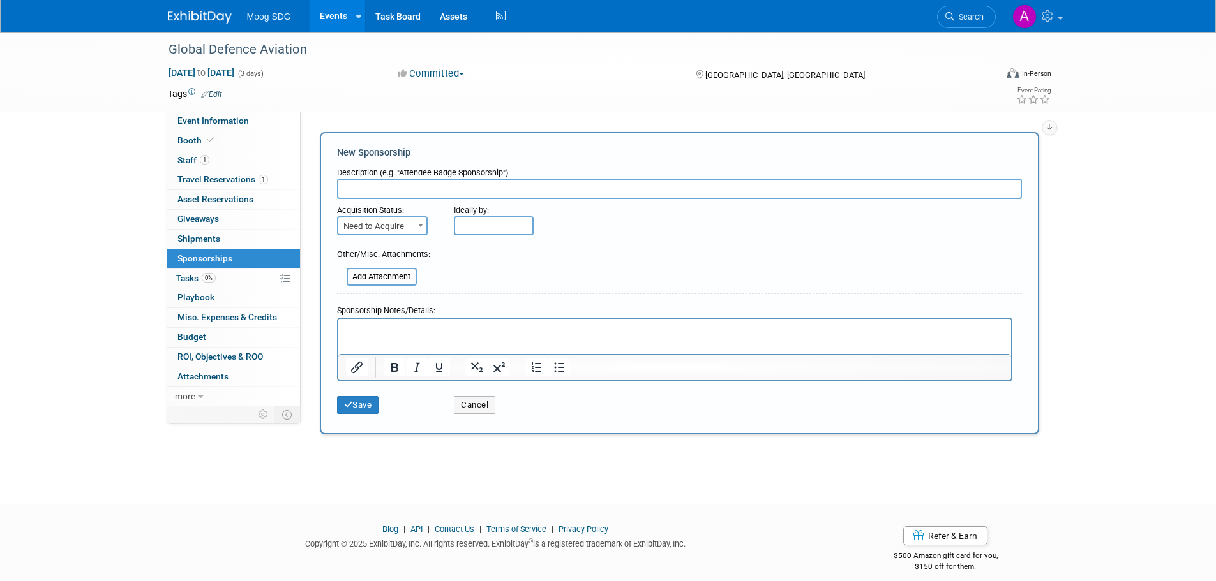
click at [397, 324] on p "Rich Text Area. Press ALT-0 for help." at bounding box center [674, 330] width 658 height 13
click at [386, 188] on input "text" at bounding box center [679, 189] width 685 height 20
click at [386, 188] on input "S" at bounding box center [679, 189] width 685 height 20
type input "Speaking Presentation"
click at [367, 330] on p "Rich Text Area. Press ALT-0 for help." at bounding box center [674, 330] width 658 height 13
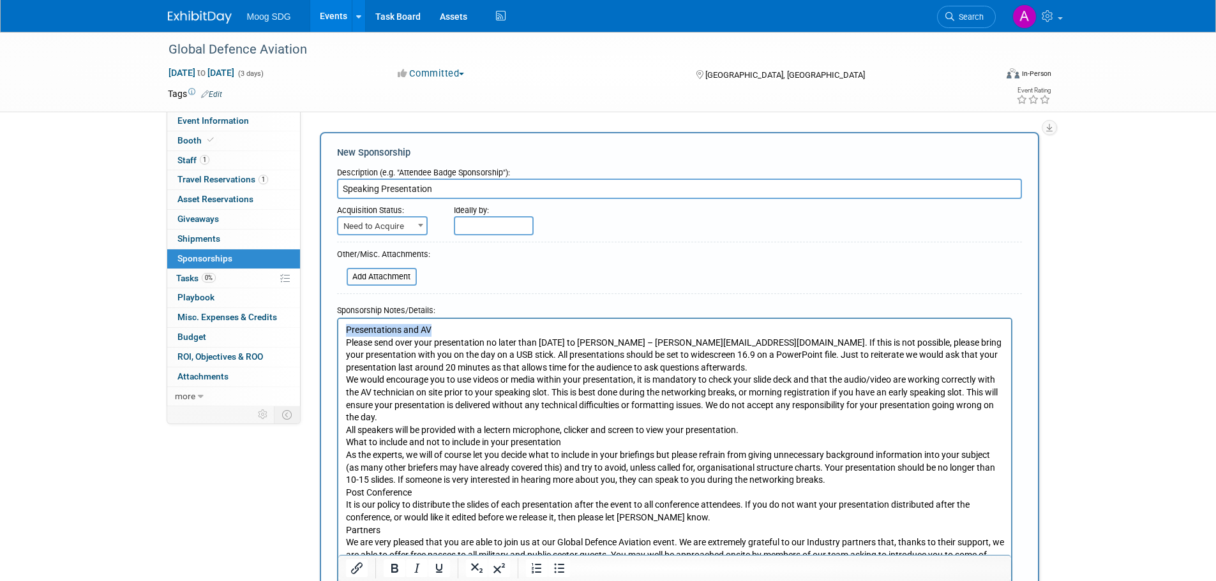
drag, startPoint x: 433, startPoint y: 330, endPoint x: 346, endPoint y: 326, distance: 86.9
click at [346, 326] on p "Presentations and AV" at bounding box center [674, 330] width 658 height 13
click at [397, 568] on icon "Bold" at bounding box center [394, 568] width 7 height 9
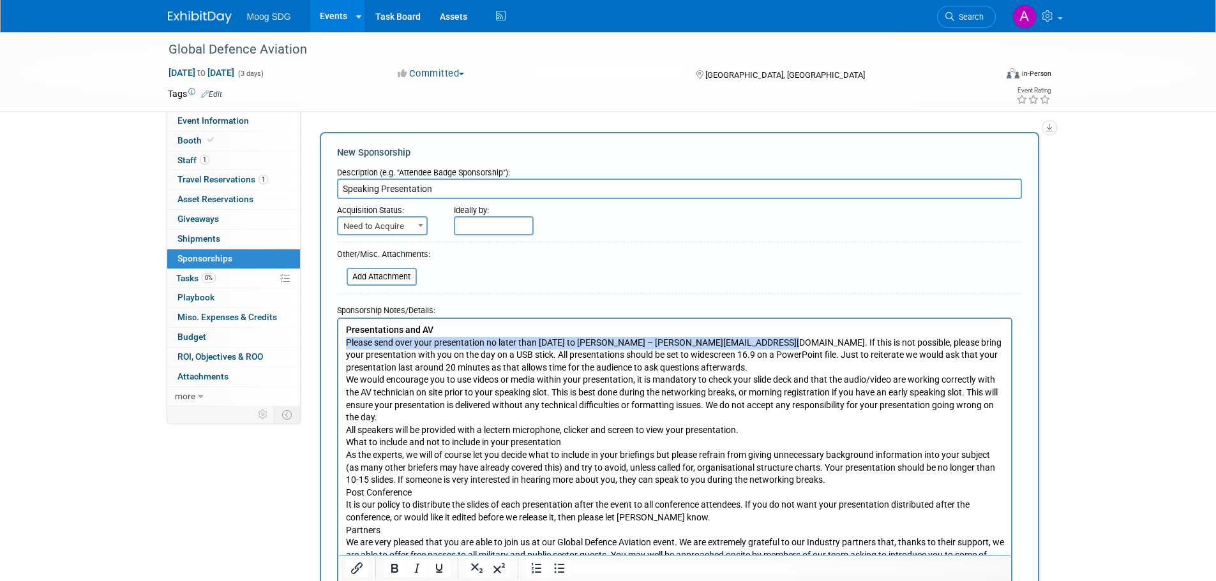
drag, startPoint x: 345, startPoint y: 339, endPoint x: 770, endPoint y: 338, distance: 425.0
click at [770, 338] on p "Please send over your presentation no later than Friday 10th October to Harry –…" at bounding box center [674, 355] width 658 height 38
click at [419, 570] on icon "Italic" at bounding box center [416, 568] width 15 height 15
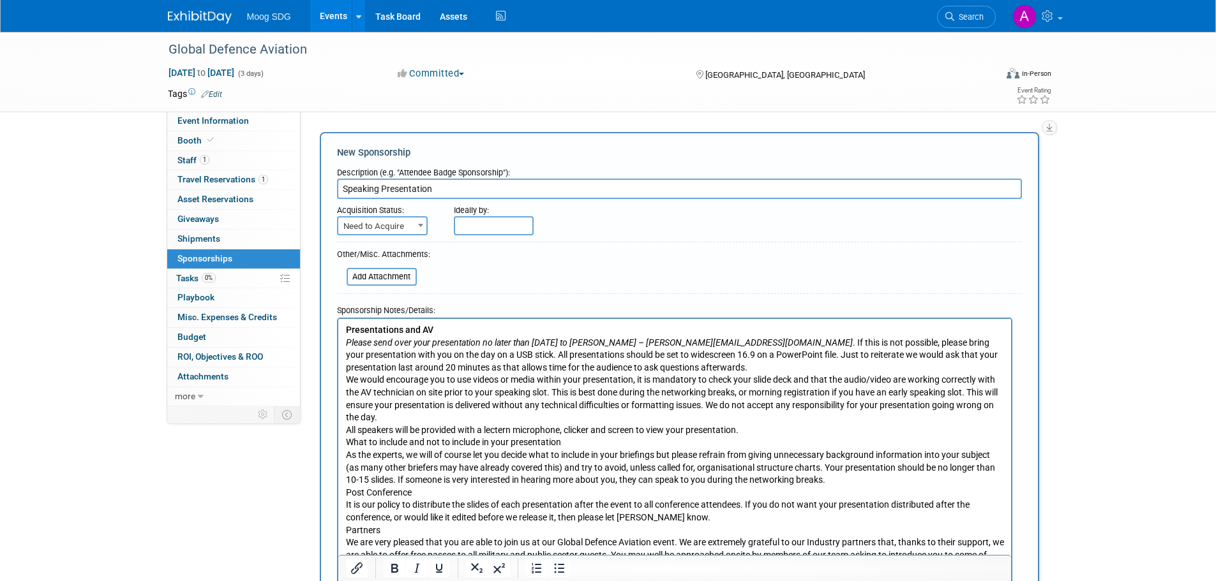
click at [592, 489] on p "Post Conference" at bounding box center [674, 492] width 658 height 13
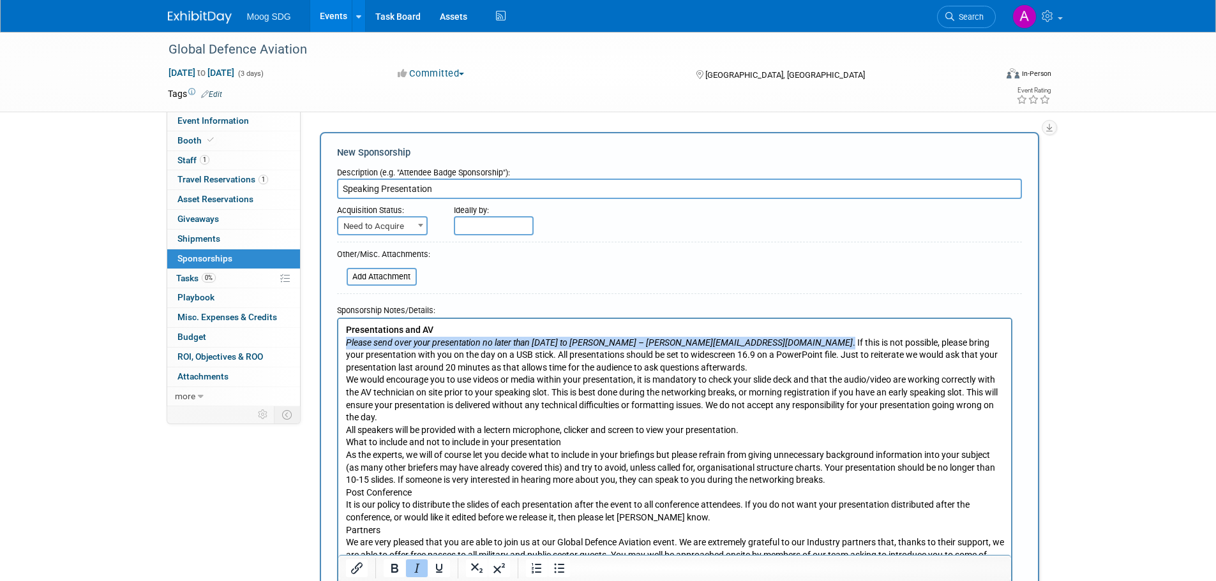
drag, startPoint x: 761, startPoint y: 344, endPoint x: 327, endPoint y: 341, distance: 433.9
click at [338, 341] on html "Presentations and AV Please send over your presentation no later than Friday 10…" at bounding box center [674, 445] width 673 height 255
click at [441, 567] on icon "Underline" at bounding box center [438, 568] width 6 height 9
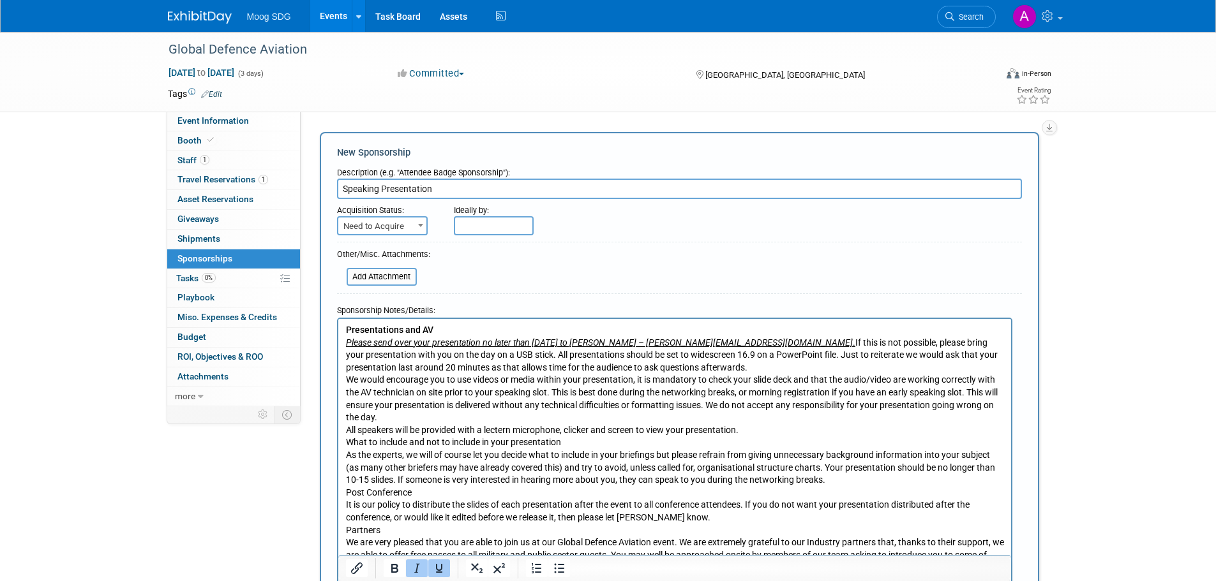
click at [491, 485] on p "As the experts, we will of course let you decide what to include in your briefi…" at bounding box center [674, 468] width 658 height 38
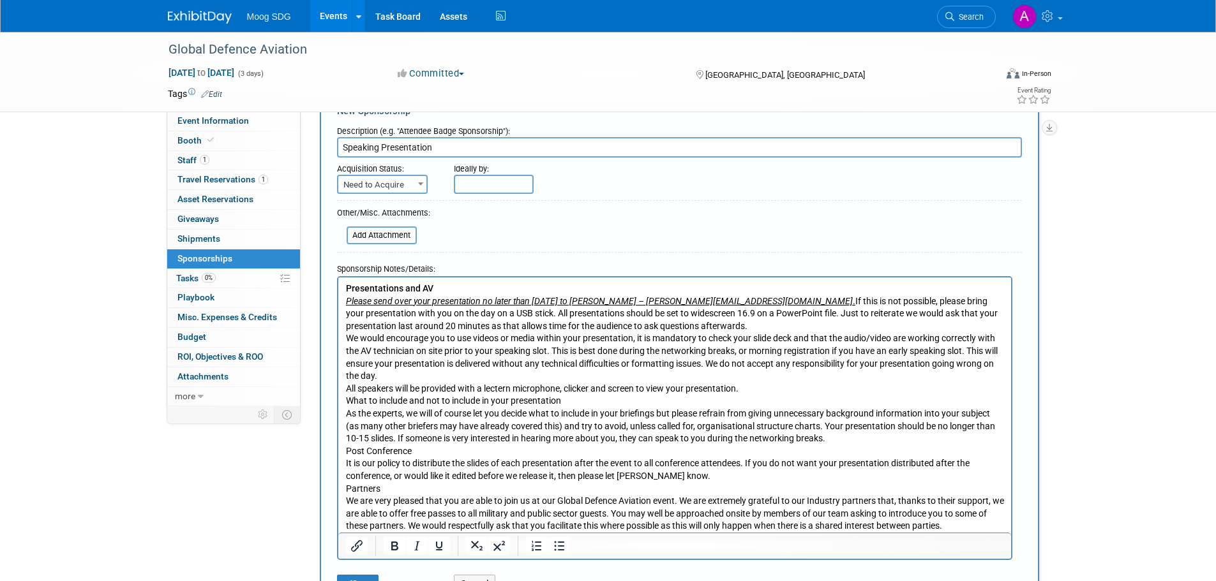
scroll to position [64, 0]
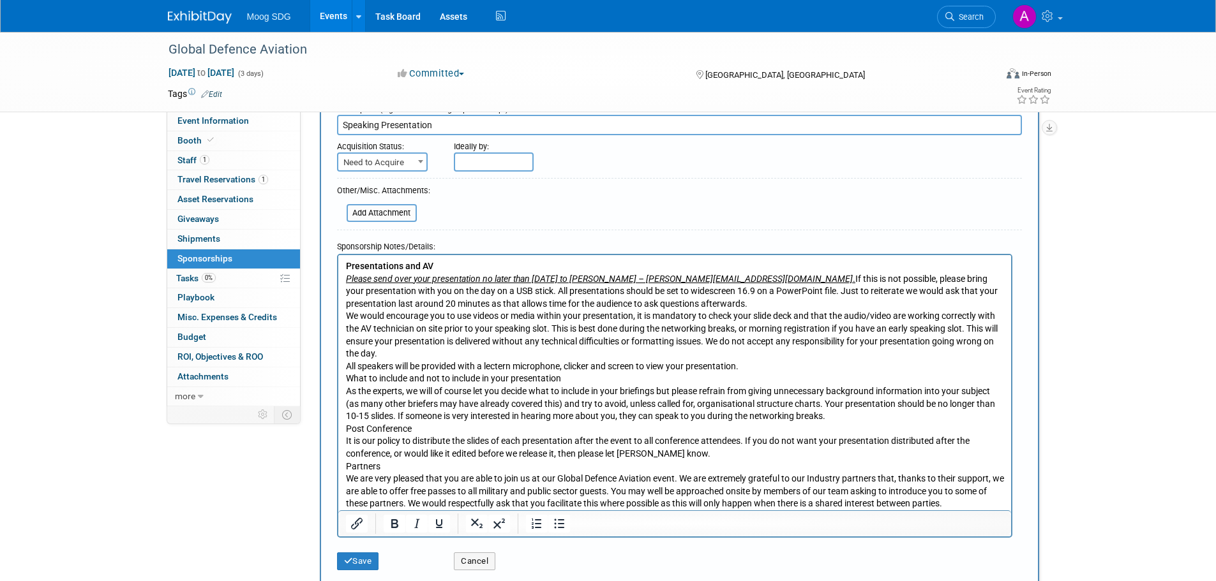
click at [577, 371] on p "All speakers will be provided with a lectern microphone, clicker and screen to …" at bounding box center [674, 366] width 658 height 13
drag, startPoint x: 564, startPoint y: 380, endPoint x: 342, endPoint y: 384, distance: 222.1
click at [342, 384] on html "Presentations and AV Please send over your presentation no later than Friday 10…" at bounding box center [674, 382] width 673 height 255
click at [399, 521] on icon "Bold" at bounding box center [394, 523] width 15 height 15
click at [764, 366] on p "All speakers will be provided with a lectern microphone, clicker and screen to …" at bounding box center [674, 366] width 658 height 13
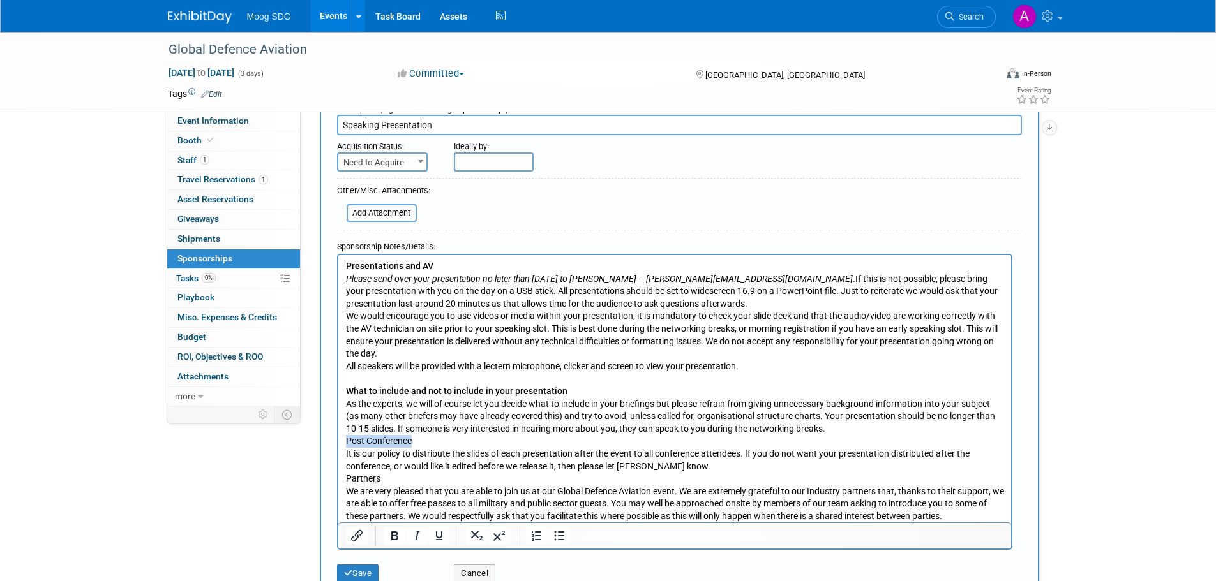
drag, startPoint x: 412, startPoint y: 442, endPoint x: 659, endPoint y: 697, distance: 355.6
click at [338, 438] on html "Presentations and AV Please send over your presentation no later than Friday 10…" at bounding box center [674, 388] width 673 height 267
click at [398, 541] on icon "Bold" at bounding box center [394, 535] width 15 height 15
click at [345, 441] on body "Presentations and AV Please send over your presentation no later than Friday 10…" at bounding box center [674, 391] width 659 height 262
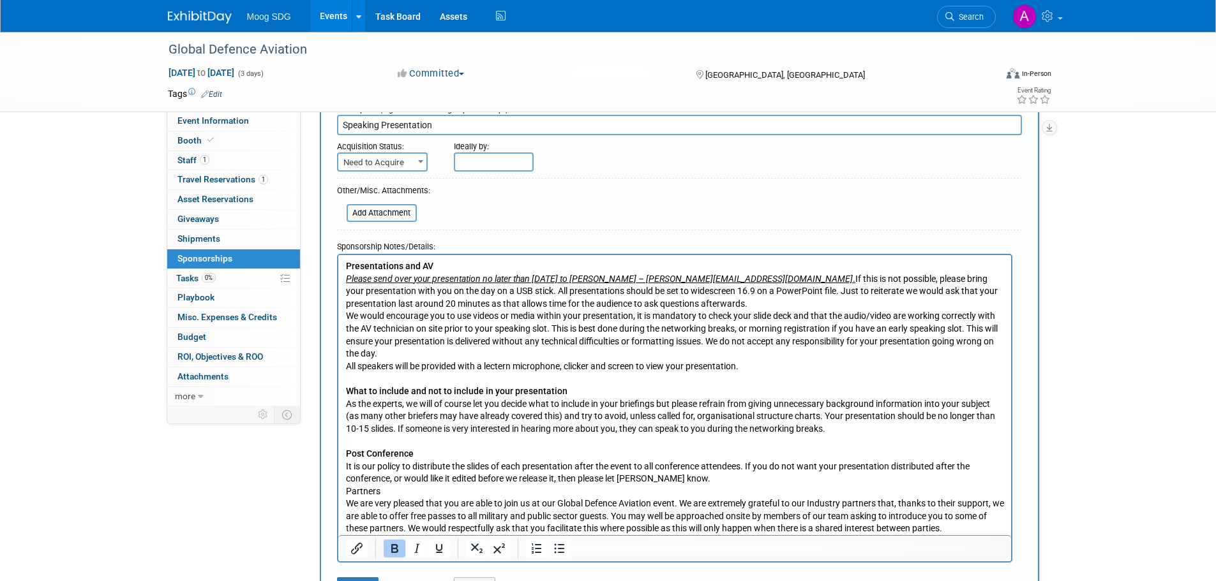
drag, startPoint x: 346, startPoint y: 491, endPoint x: 659, endPoint y: 728, distance: 393.1
click at [346, 491] on p "Partners" at bounding box center [674, 491] width 658 height 13
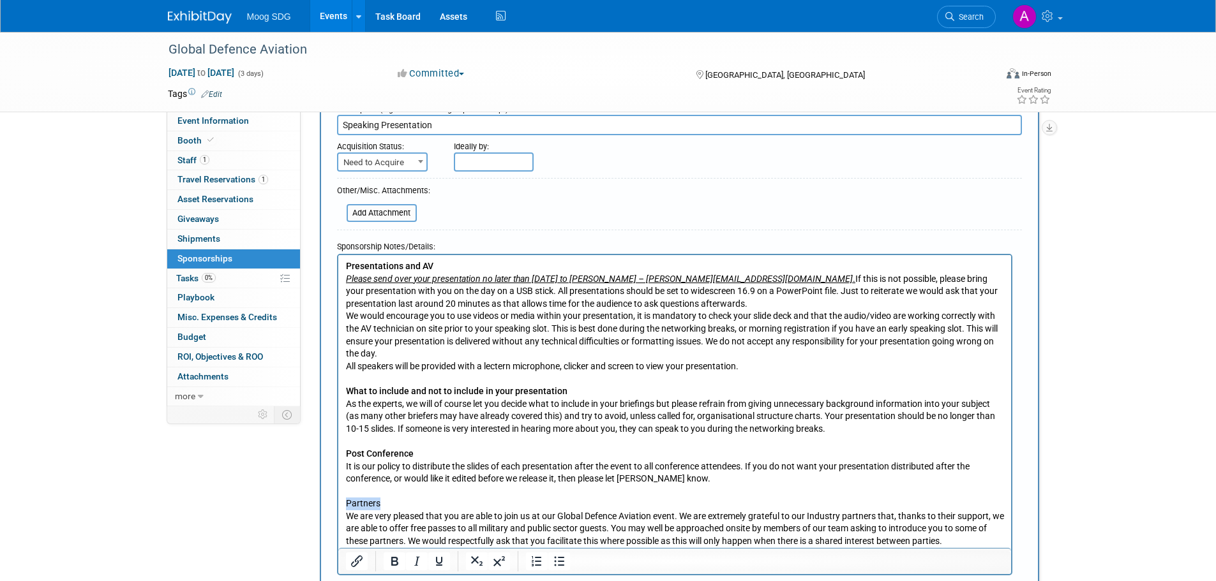
drag, startPoint x: 388, startPoint y: 498, endPoint x: 667, endPoint y: 757, distance: 380.7
click at [338, 498] on html "Presentations and AV Please send over your presentation no later than Friday 10…" at bounding box center [674, 401] width 673 height 293
click at [387, 560] on icon "Bold" at bounding box center [394, 561] width 15 height 15
click at [424, 460] on p "It is our policy to distribute the slides of each presentation after the event …" at bounding box center [674, 472] width 658 height 25
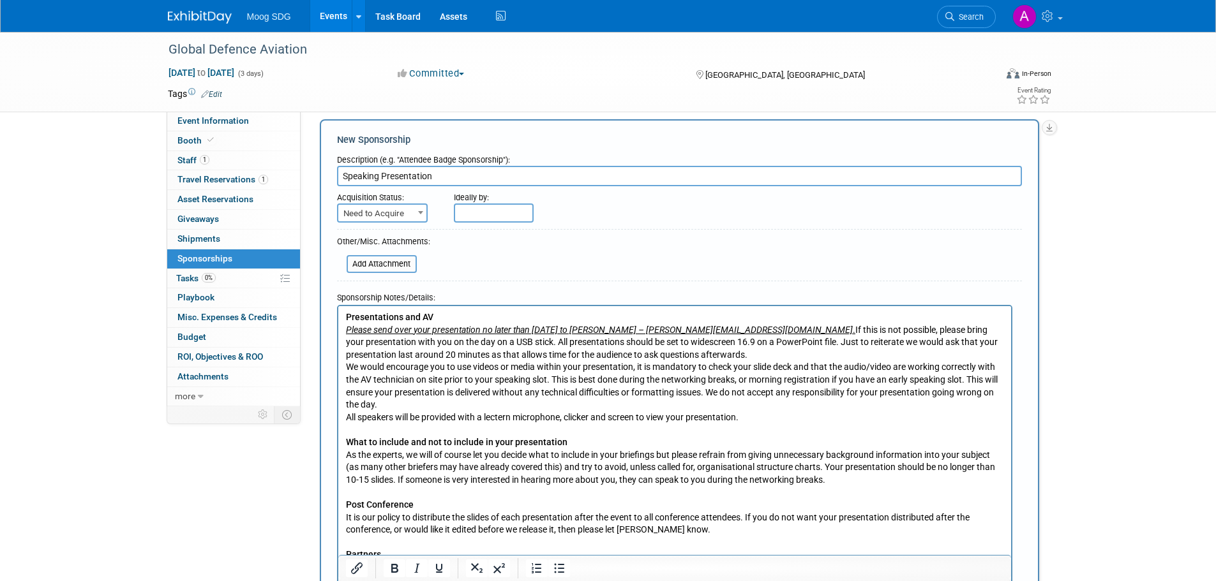
scroll to position [0, 0]
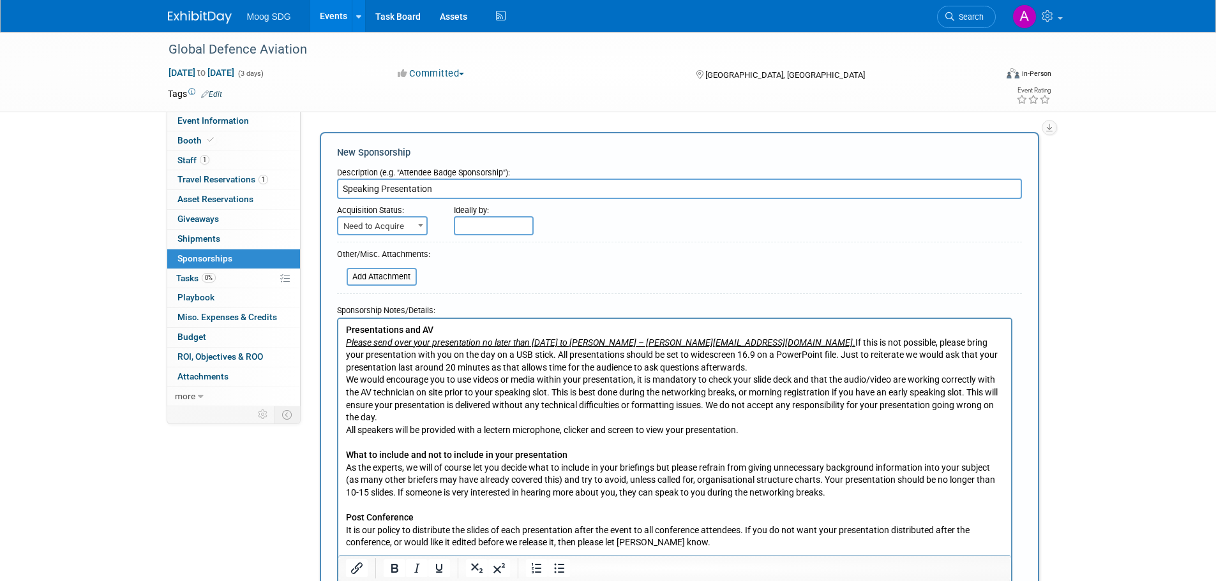
click at [398, 228] on span "Need to Acquire" at bounding box center [382, 227] width 88 height 18
select select "2"
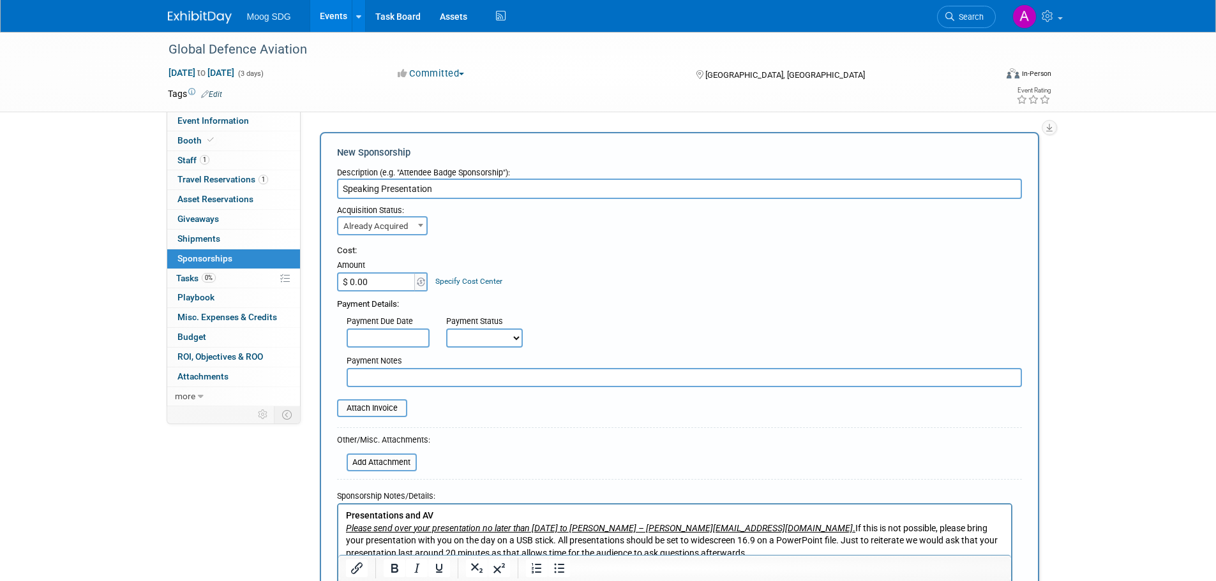
scroll to position [383, 0]
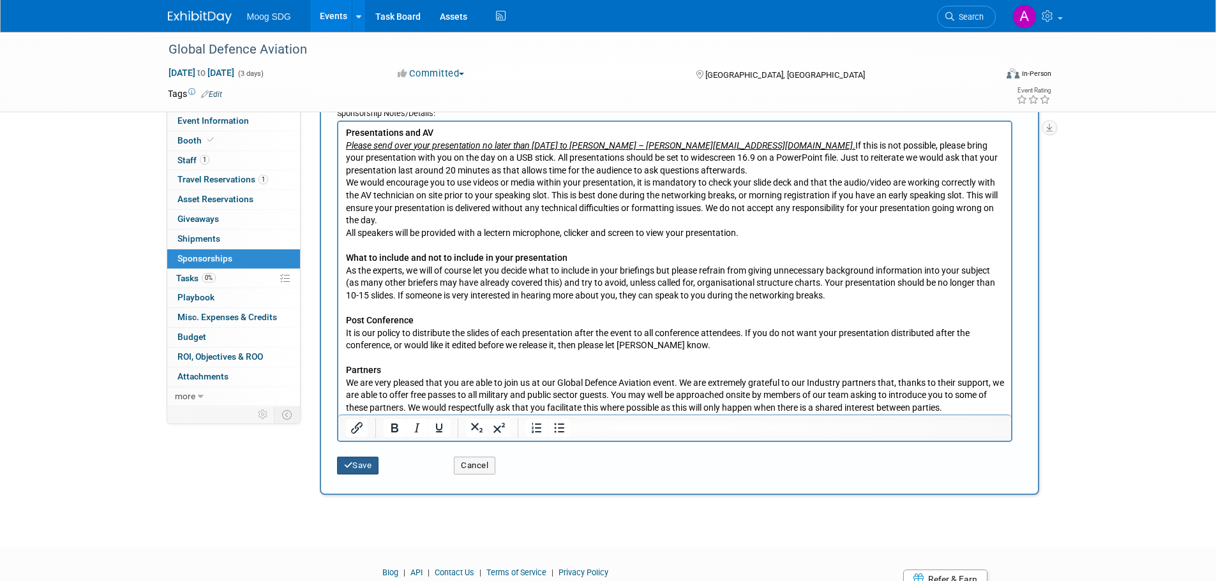
click at [371, 473] on button "Save" at bounding box center [358, 466] width 42 height 18
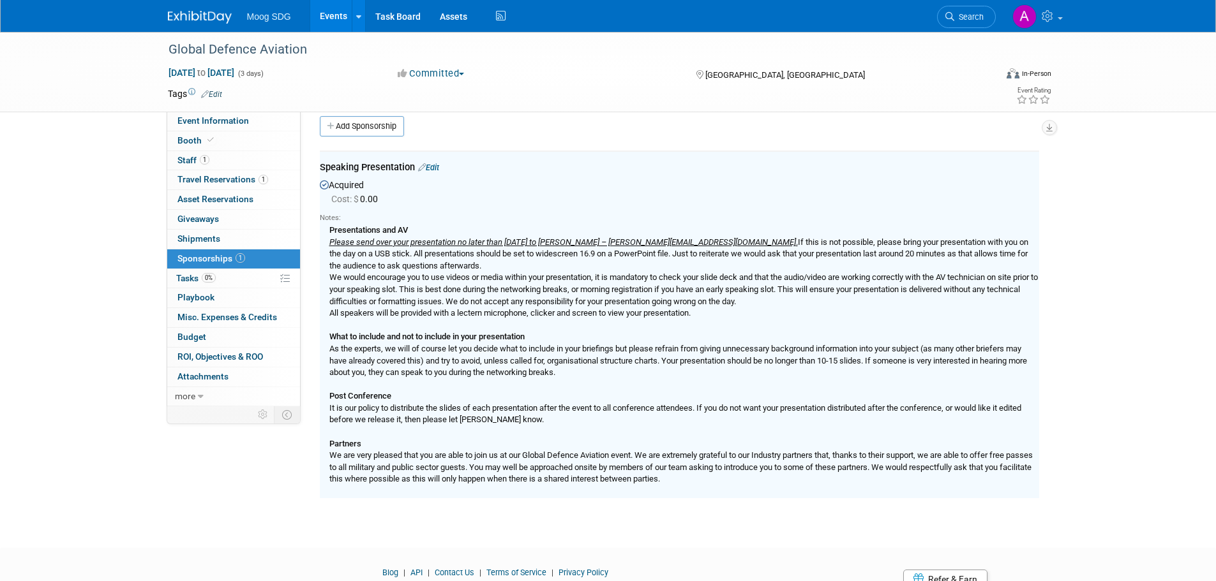
scroll to position [0, 0]
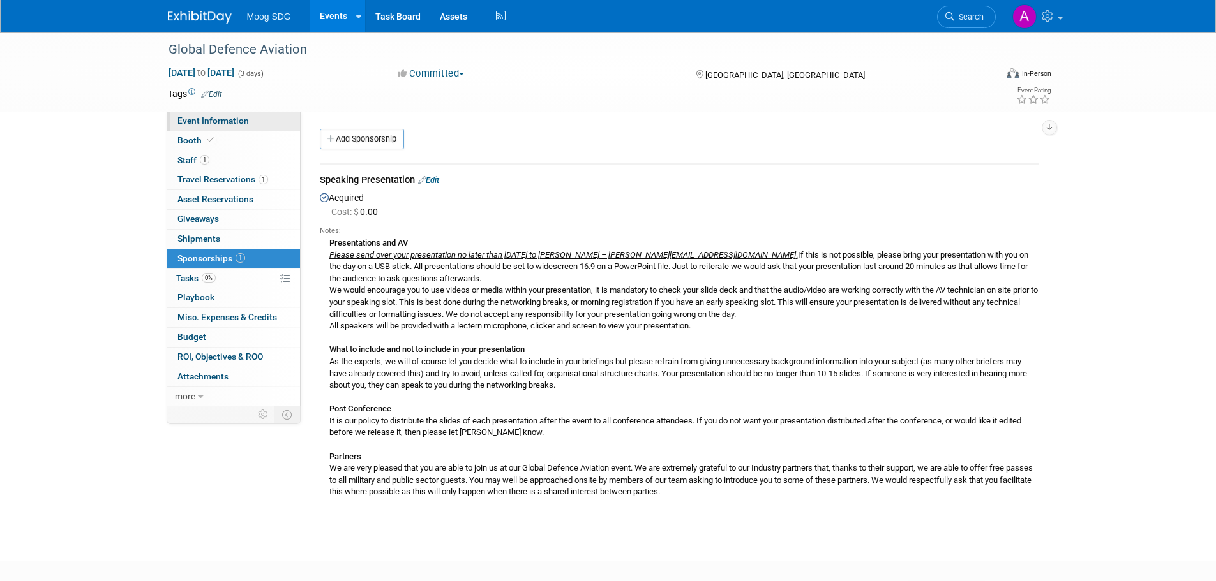
click at [208, 119] on span "Event Information" at bounding box center [212, 120] width 71 height 10
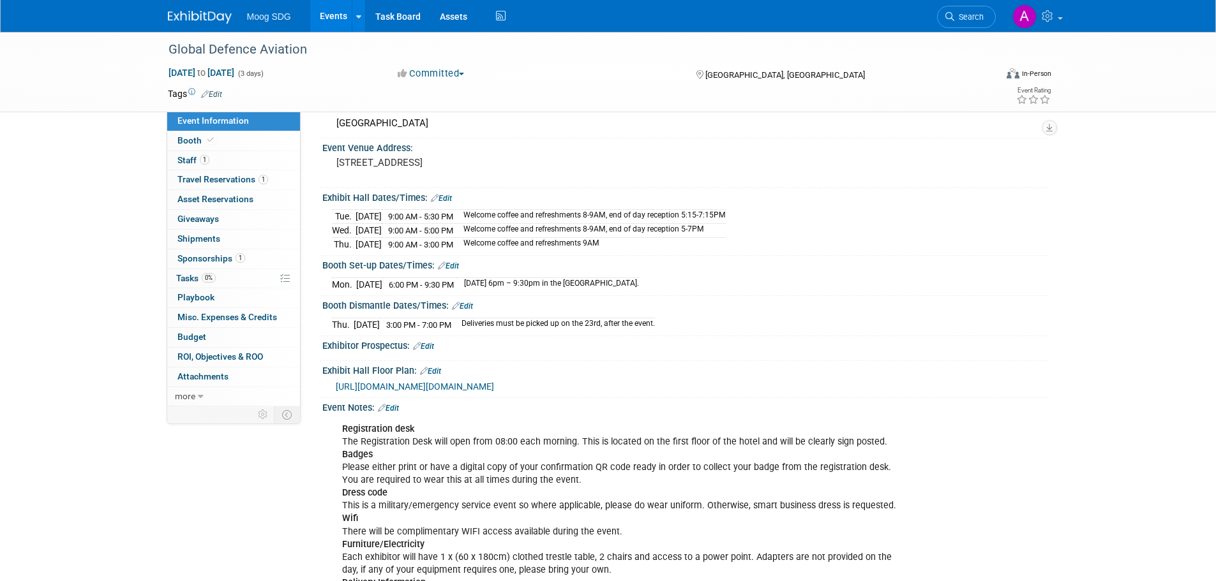
scroll to position [64, 0]
click at [393, 408] on link "Edit" at bounding box center [388, 409] width 21 height 9
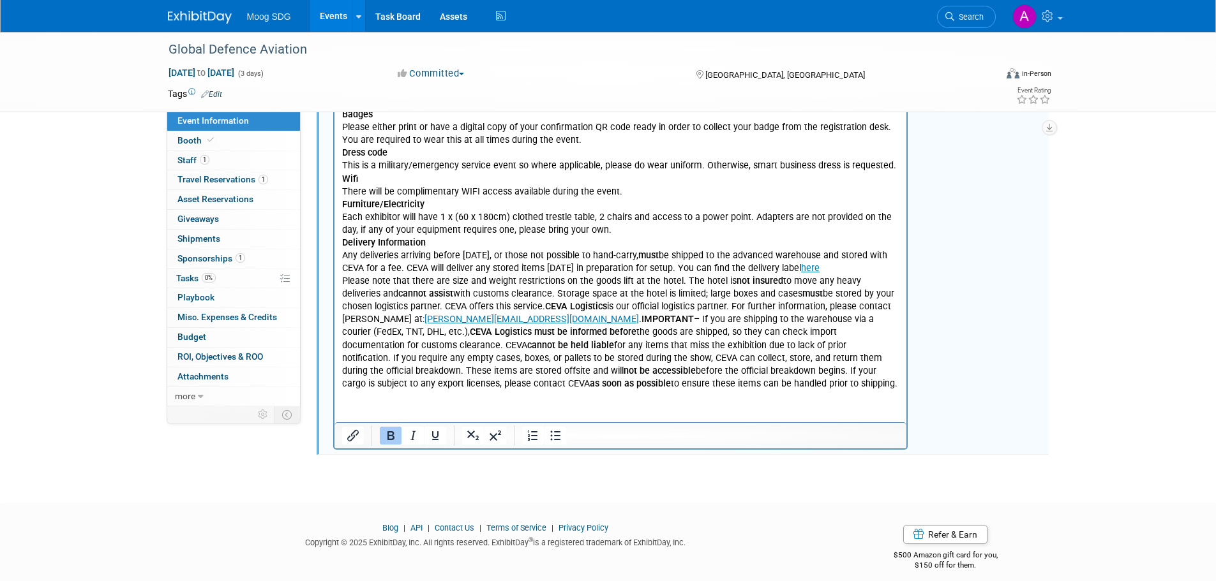
scroll to position [415, 0]
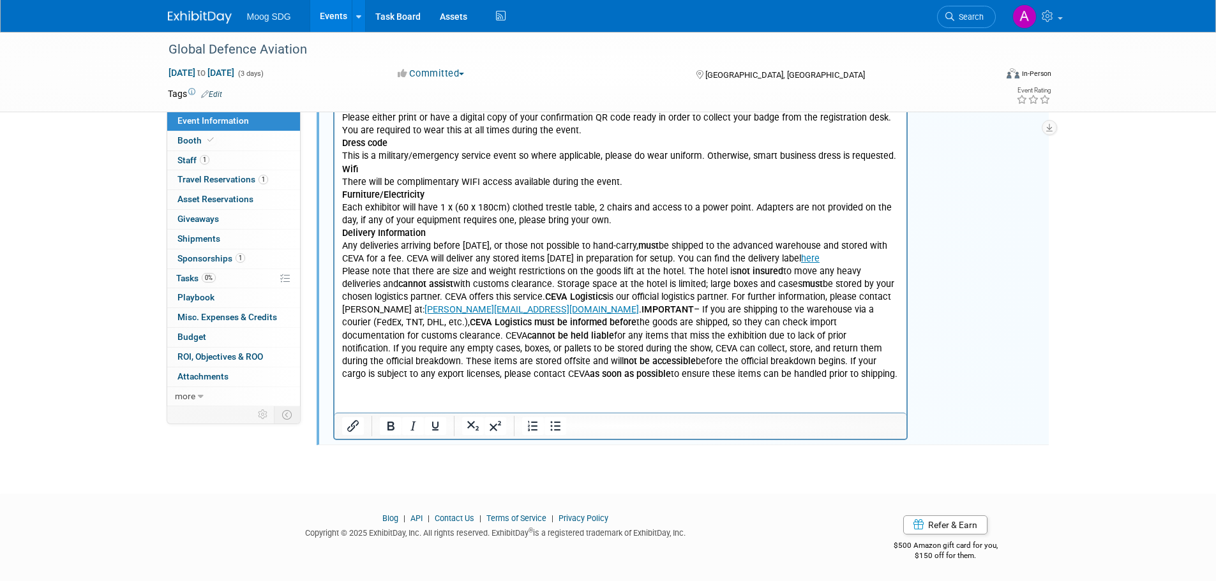
click at [710, 372] on p "Registration desk The Registration Desk will open from 08:00 each morning. This…" at bounding box center [620, 227] width 558 height 308
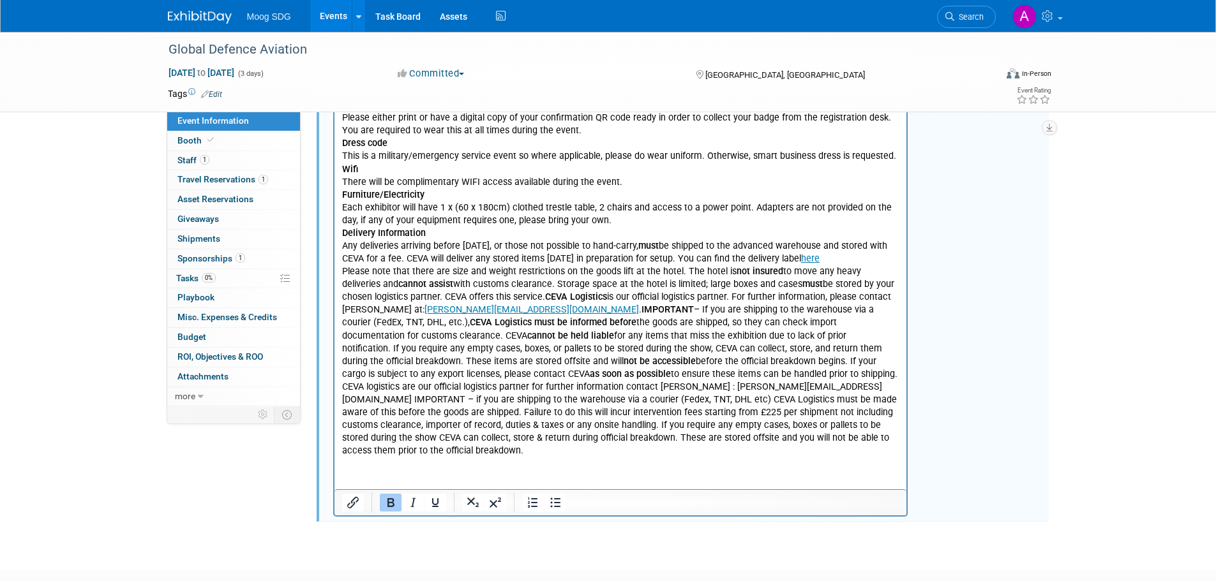
scroll to position [287, 0]
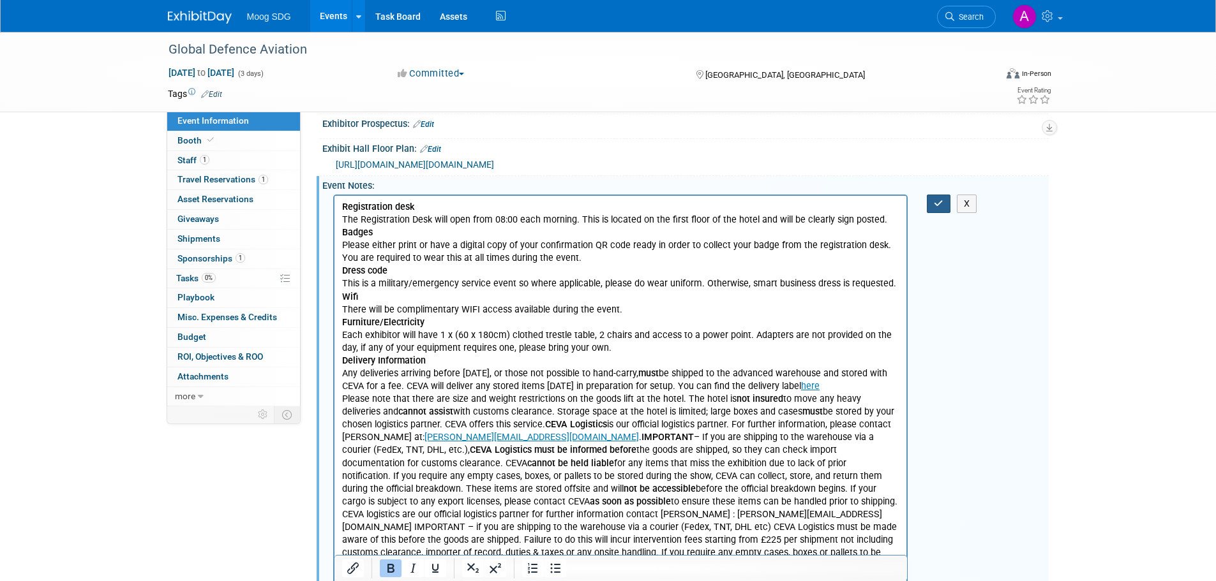
click at [929, 207] on button "button" at bounding box center [939, 204] width 24 height 19
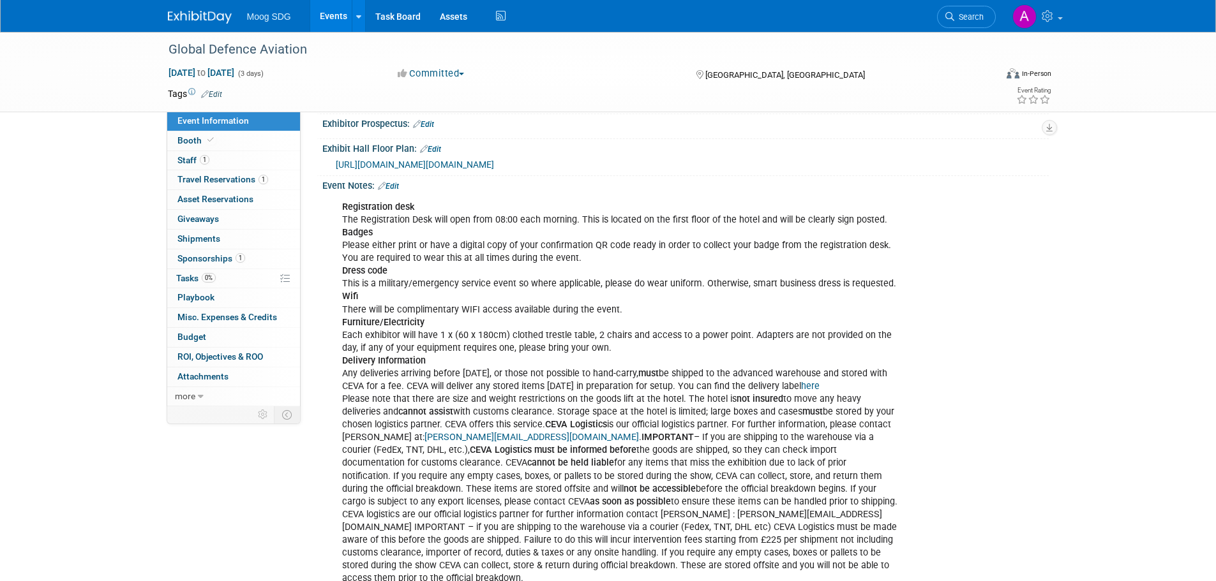
click at [625, 292] on div "Registration desk The Registration Desk will open from 08:00 each morning. This…" at bounding box center [620, 393] width 575 height 397
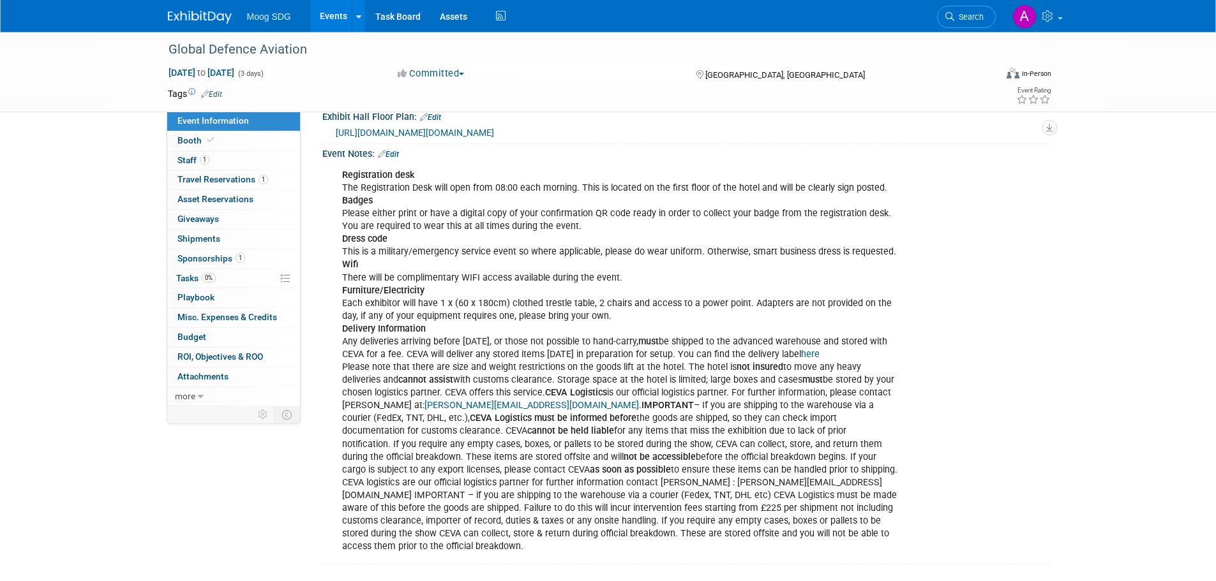
scroll to position [0, 0]
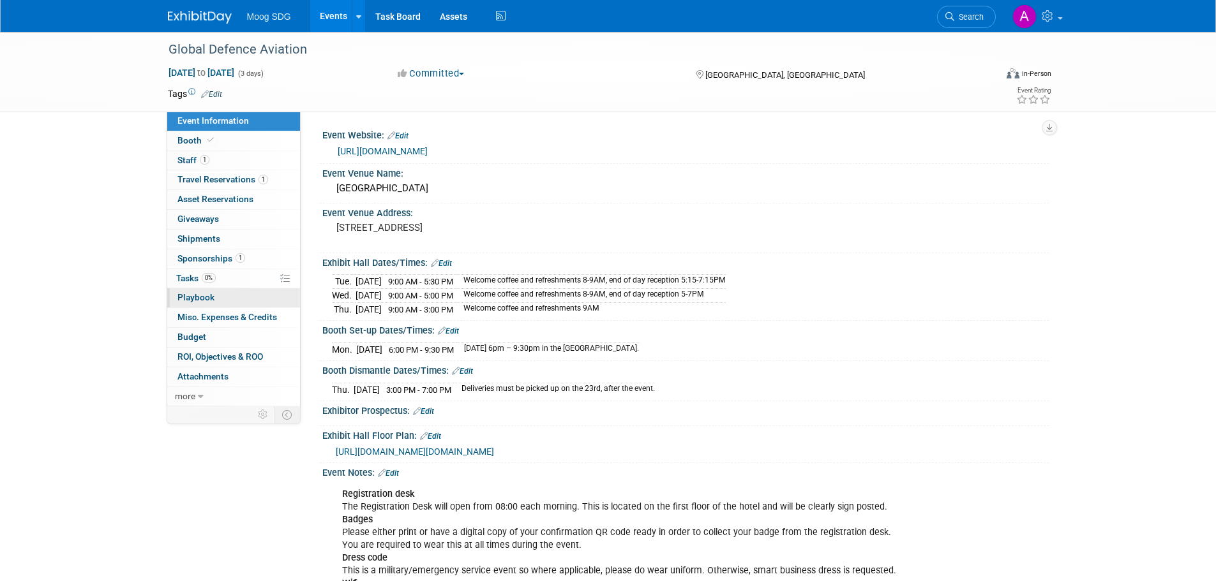
click at [222, 296] on link "0 Playbook 0" at bounding box center [233, 297] width 133 height 19
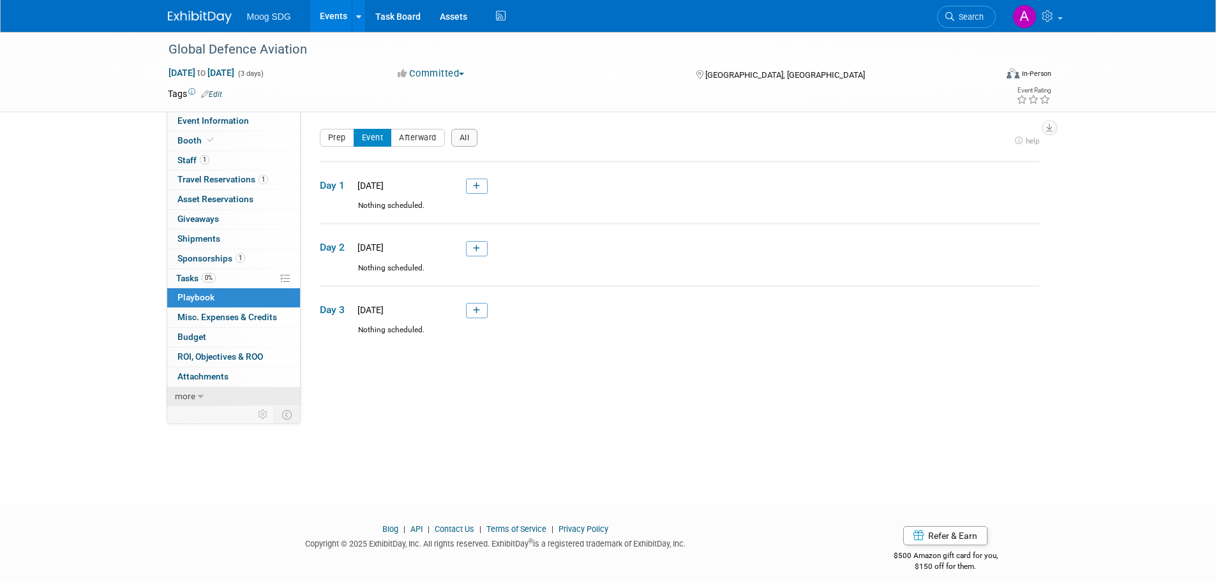
click at [195, 395] on link "more" at bounding box center [233, 396] width 133 height 19
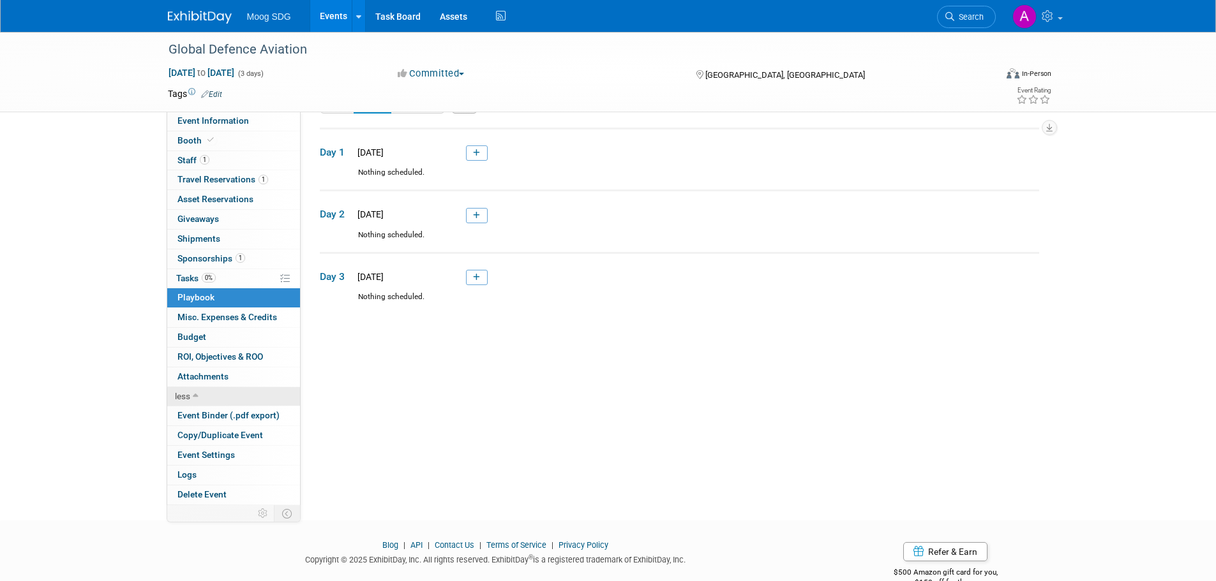
scroll to position [62, 0]
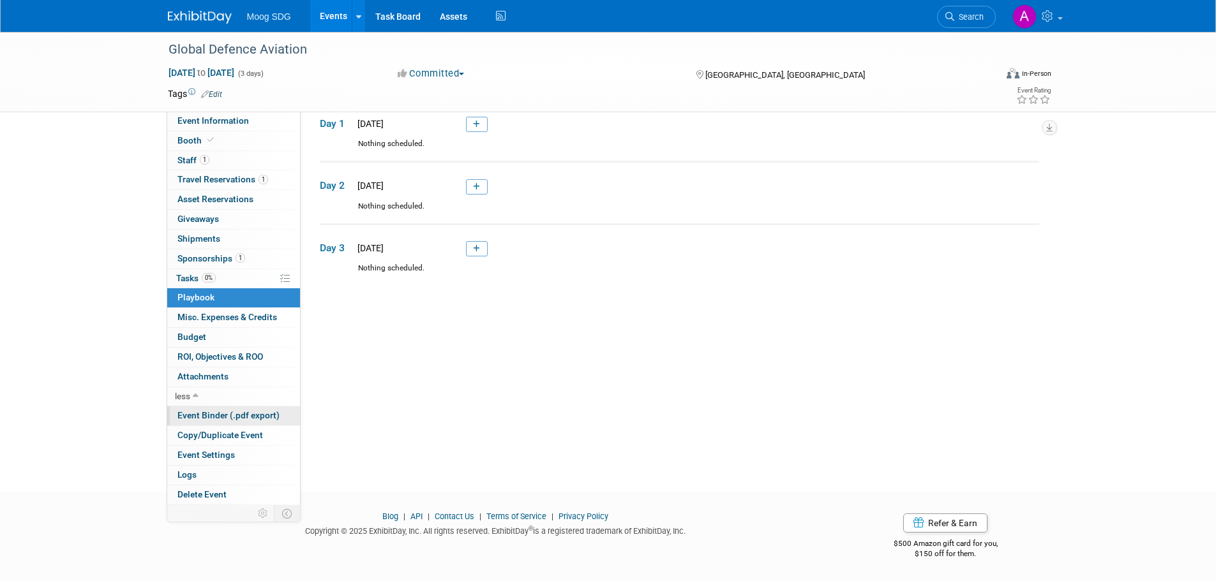
click at [238, 421] on link "Event Binder (.pdf export)" at bounding box center [233, 415] width 133 height 19
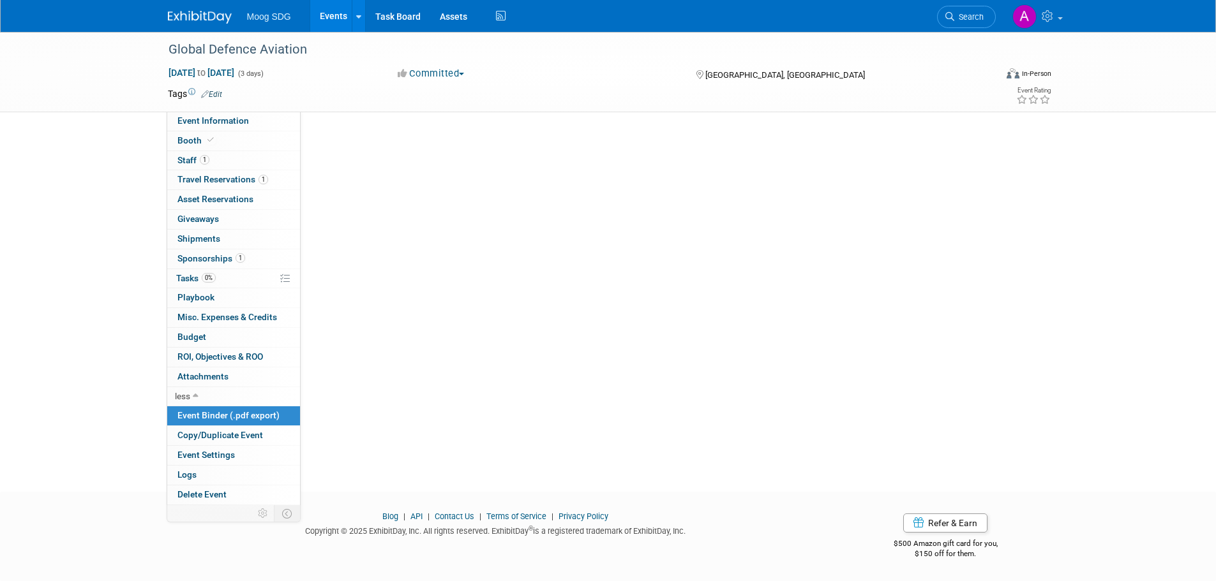
scroll to position [0, 0]
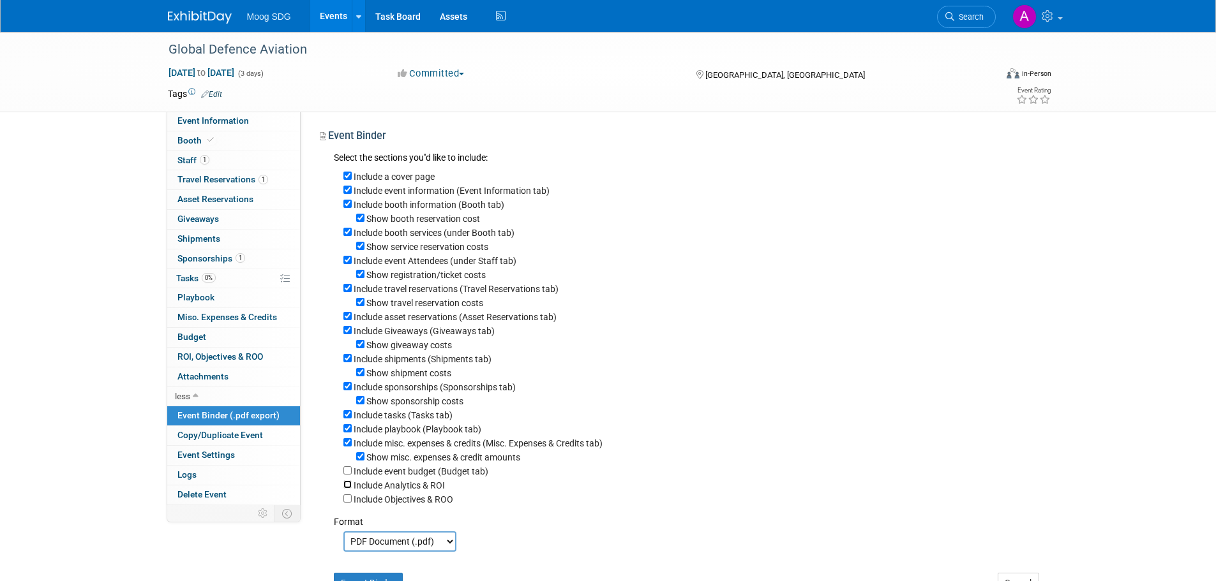
click at [350, 489] on input "Include Analytics & ROI" at bounding box center [347, 485] width 8 height 8
checkbox input "true"
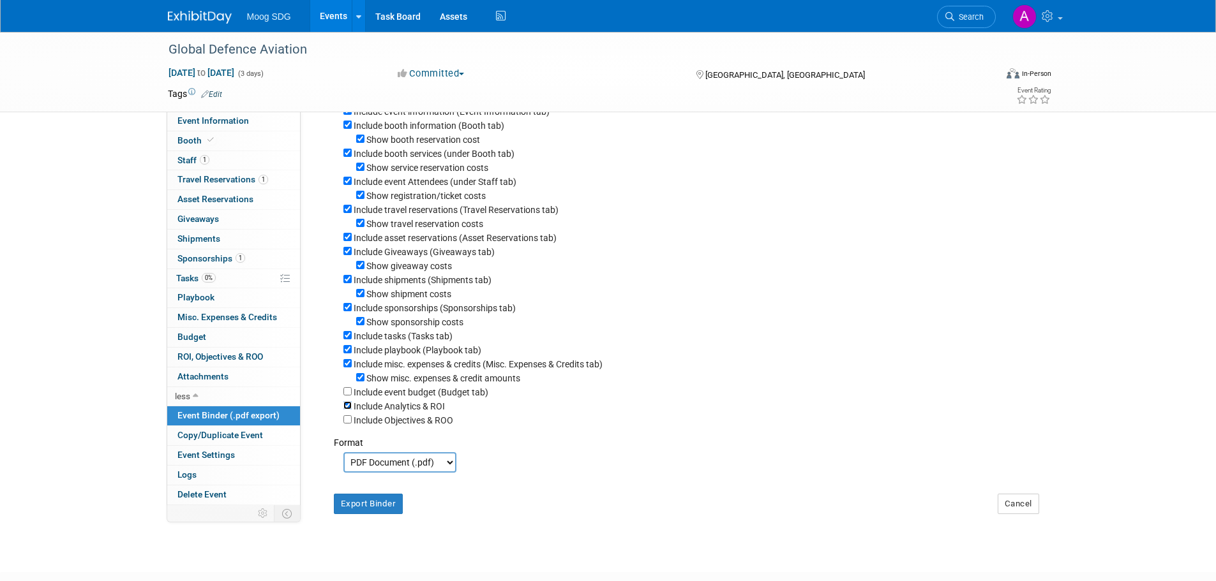
scroll to position [175, 0]
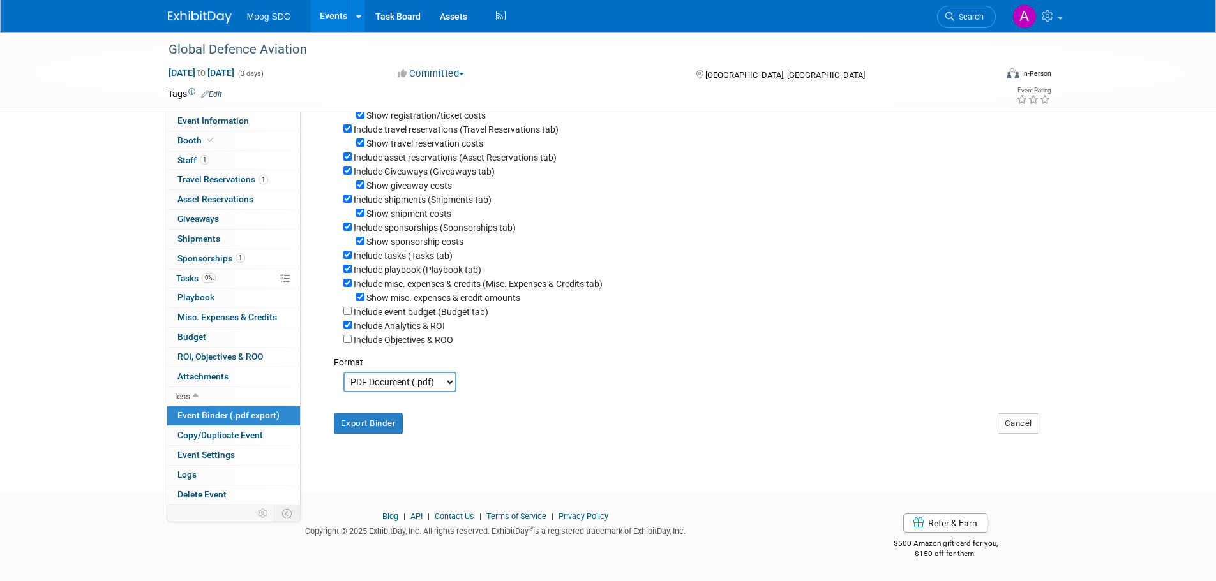
click at [350, 343] on div "Include Objectives & ROO" at bounding box center [691, 339] width 696 height 14
click at [348, 339] on input "Include Objectives & ROO" at bounding box center [347, 339] width 8 height 8
checkbox input "true"
click at [357, 431] on button "Export Binder" at bounding box center [369, 423] width 70 height 20
click at [212, 152] on link "1 Staff 1" at bounding box center [233, 160] width 133 height 19
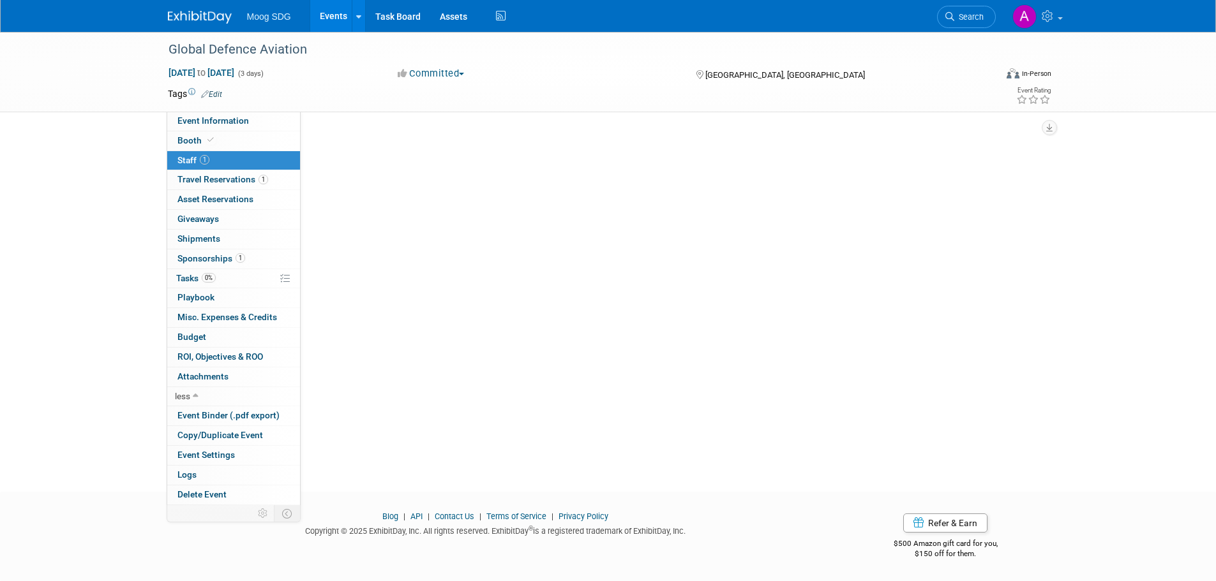
scroll to position [0, 0]
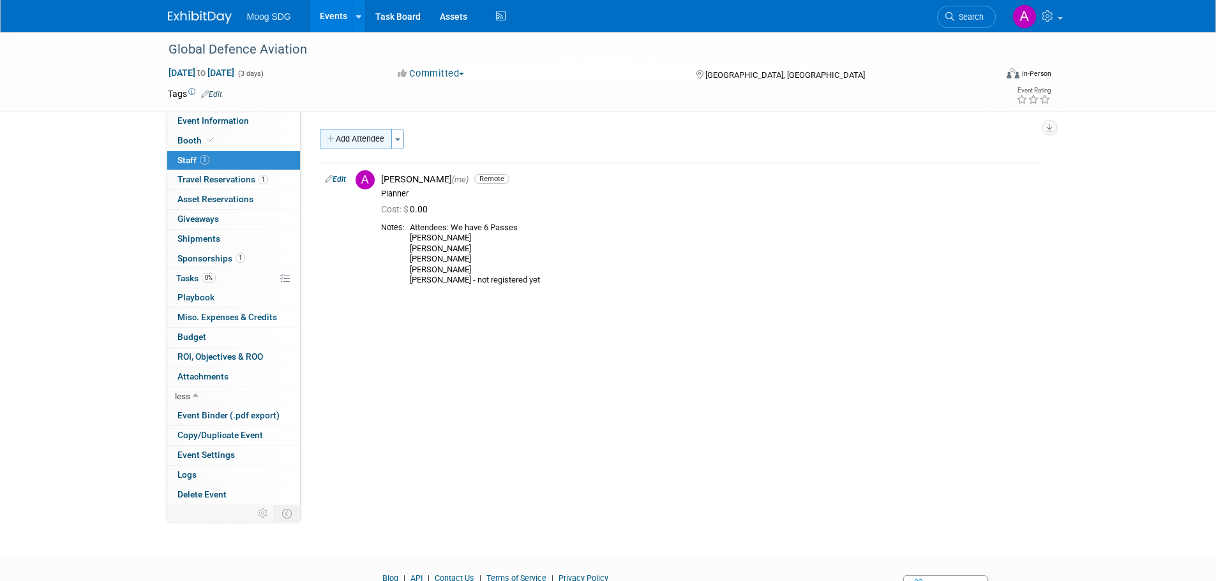
click at [373, 131] on button "Add Attendee" at bounding box center [356, 139] width 72 height 20
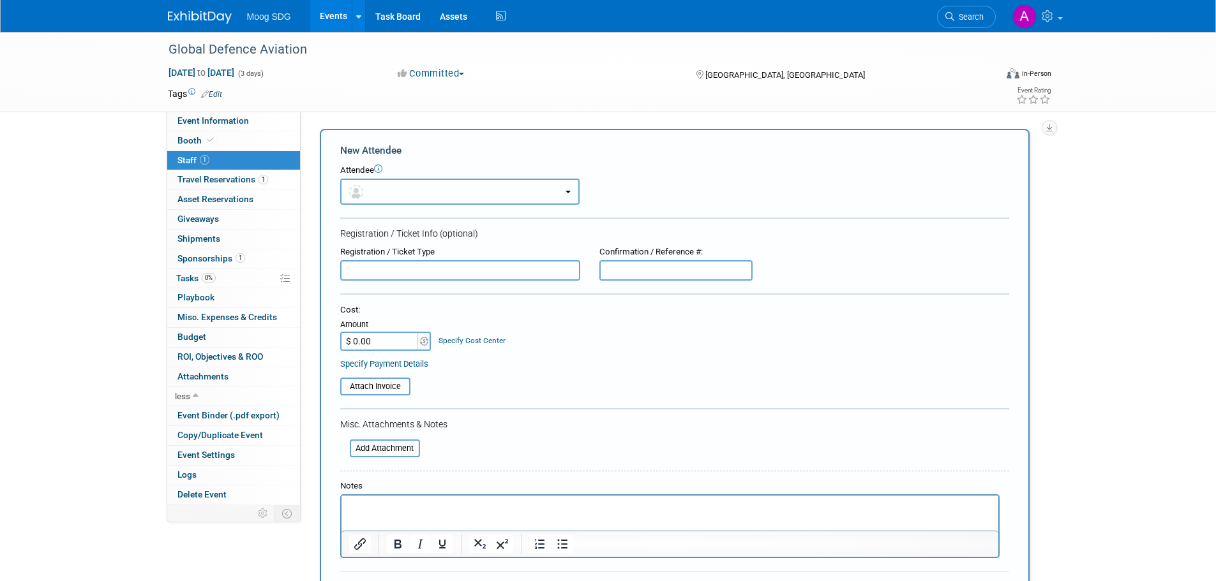
click at [417, 183] on button "button" at bounding box center [459, 192] width 239 height 26
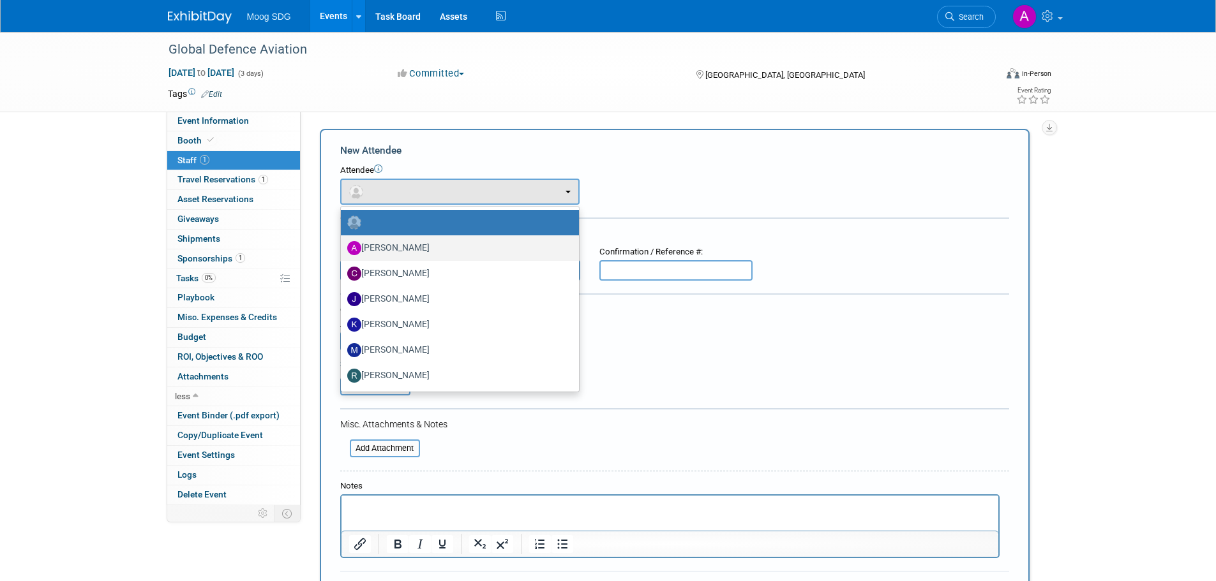
click at [404, 250] on label "Amy Garrett" at bounding box center [456, 248] width 219 height 20
click at [343, 250] on input "Amy Garrett" at bounding box center [338, 246] width 8 height 8
select select "bbb16290-4c5e-4e41-ac8f-27ec752f2b4e"
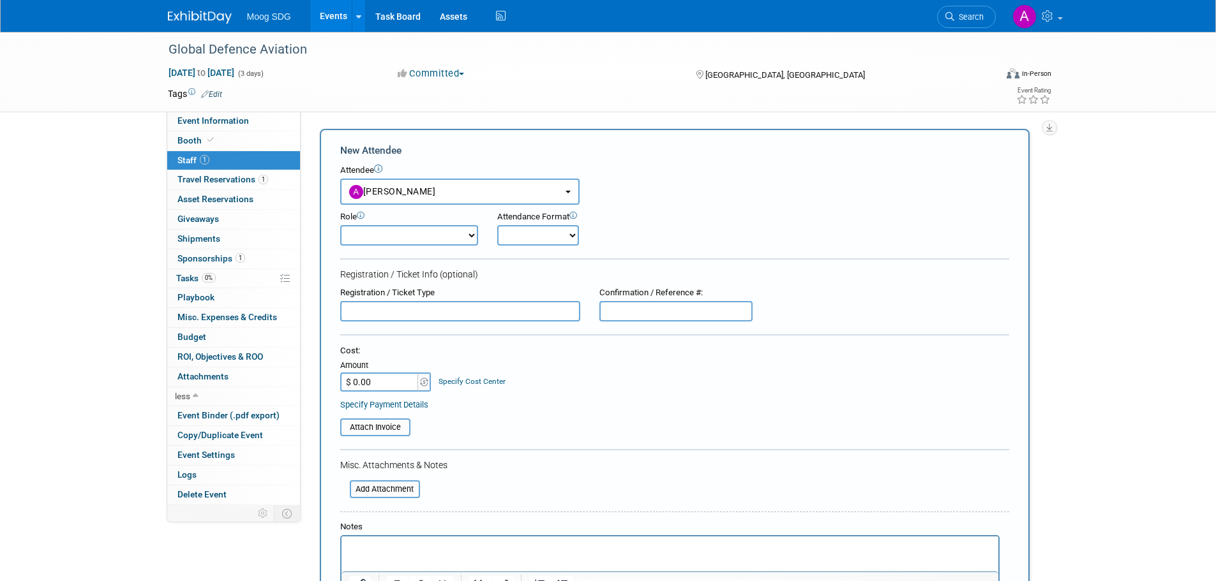
click at [389, 244] on select "Demonstrator Host Planner Presenter Sales Representative Set-up/Dismantle Crew …" at bounding box center [409, 235] width 138 height 20
click at [526, 235] on select "Onsite Remote" at bounding box center [538, 235] width 82 height 20
click at [733, 195] on div "Attendee <img src="https://www.exhibitday.com/Images/Unassigned-User-Icon.png" …" at bounding box center [674, 185] width 669 height 40
click at [607, 193] on div "X" at bounding box center [600, 192] width 16 height 17
select select
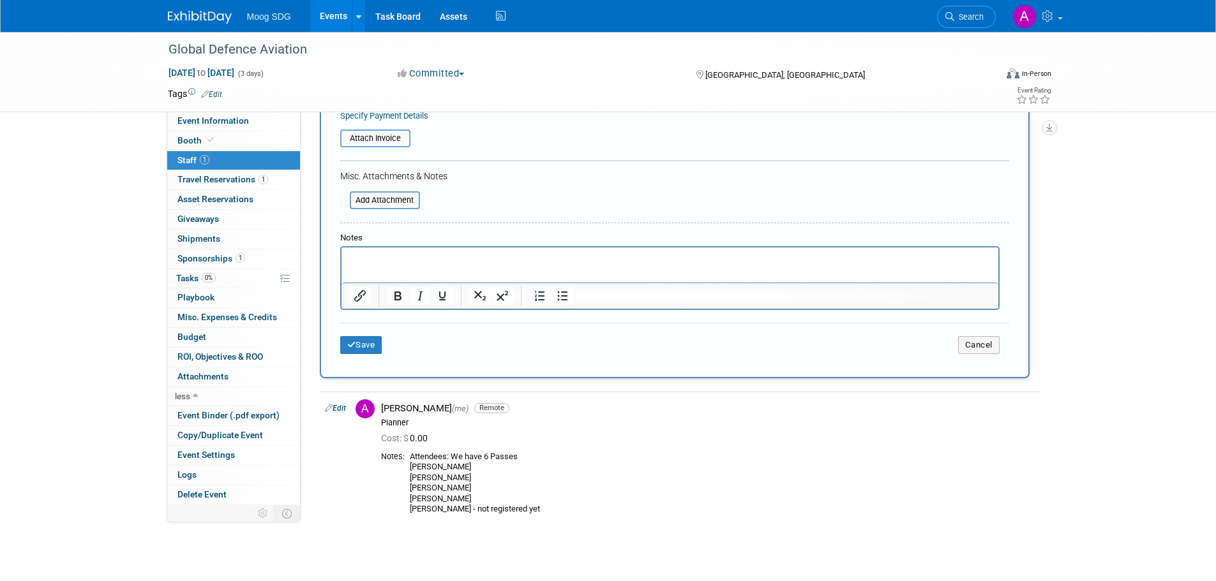
scroll to position [343, 0]
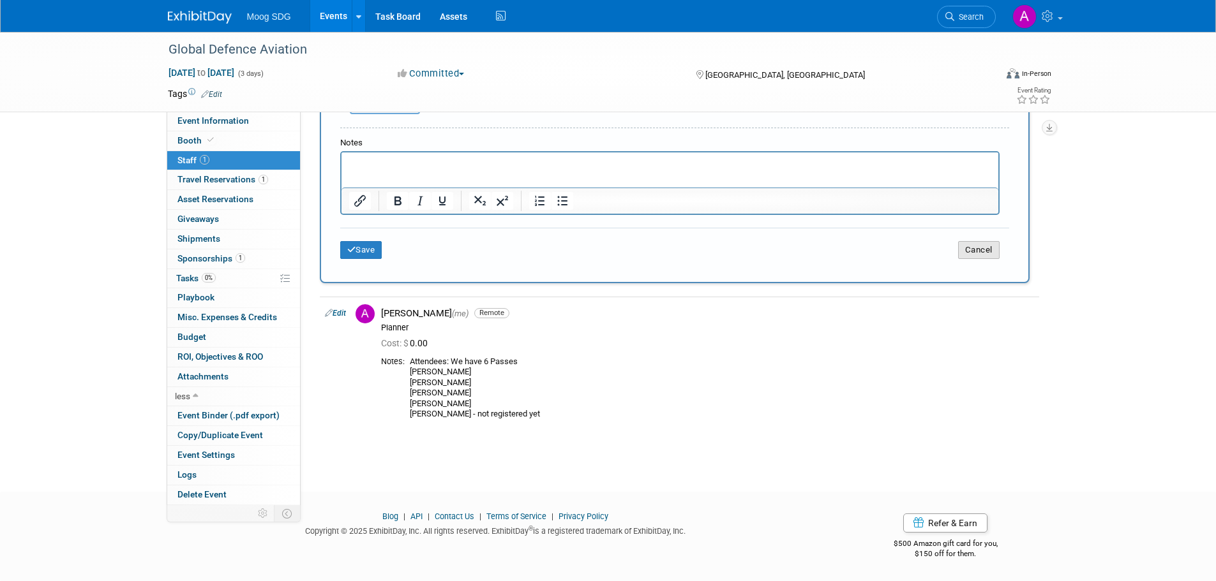
click at [971, 247] on button "Cancel" at bounding box center [978, 250] width 41 height 18
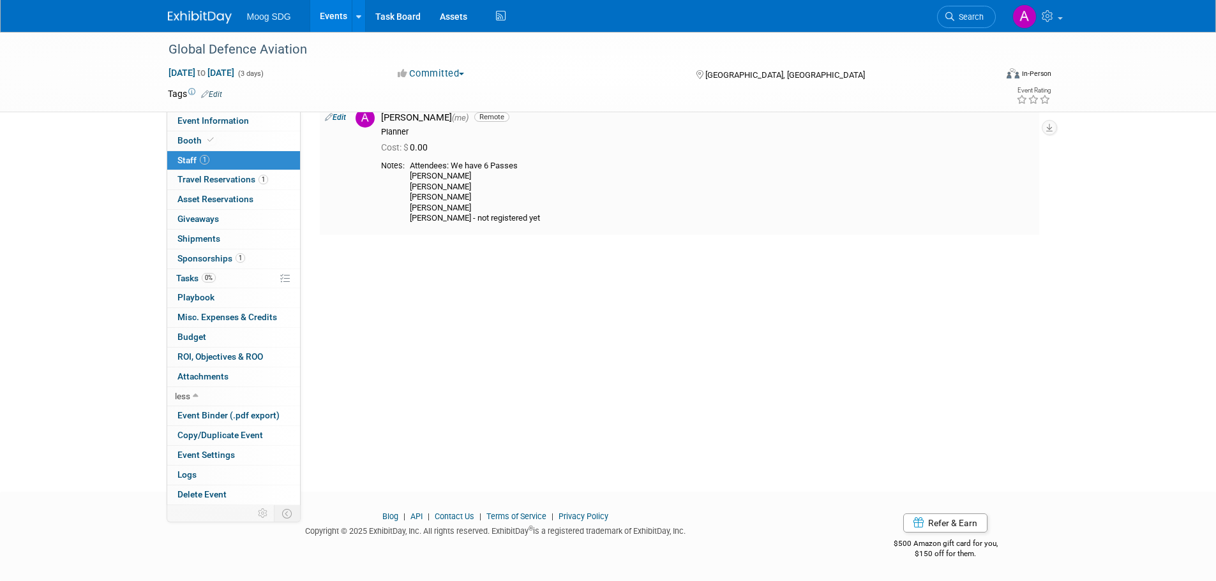
click at [327, 123] on icon at bounding box center [329, 116] width 8 height 13
select select "069fa6ef-8ac9-4cd1-9349-73d4f6acd04e"
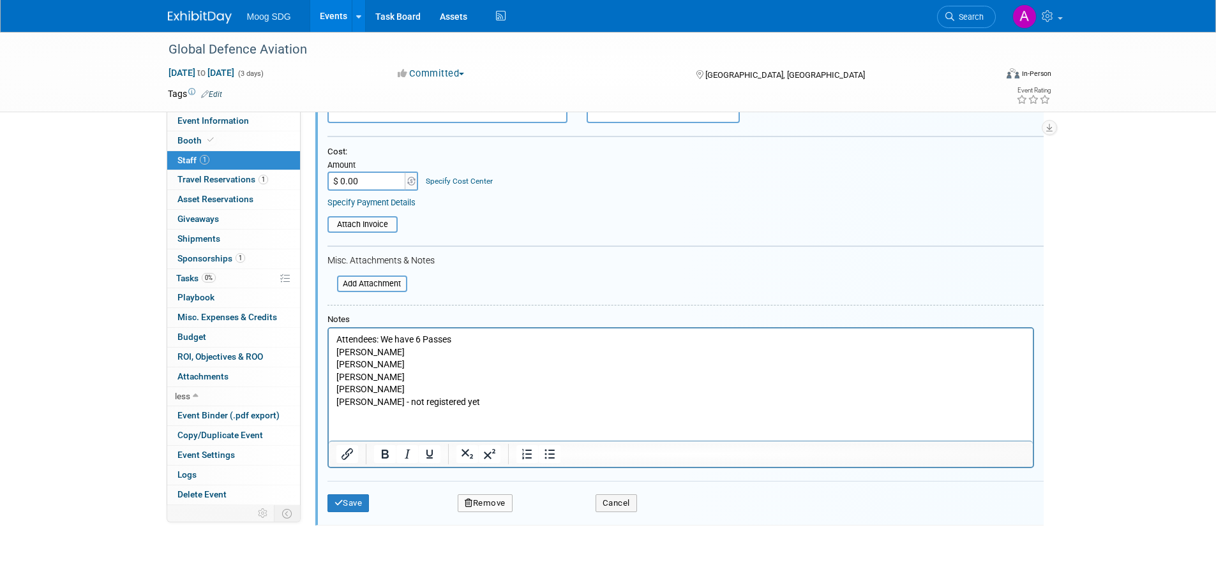
scroll to position [209, 0]
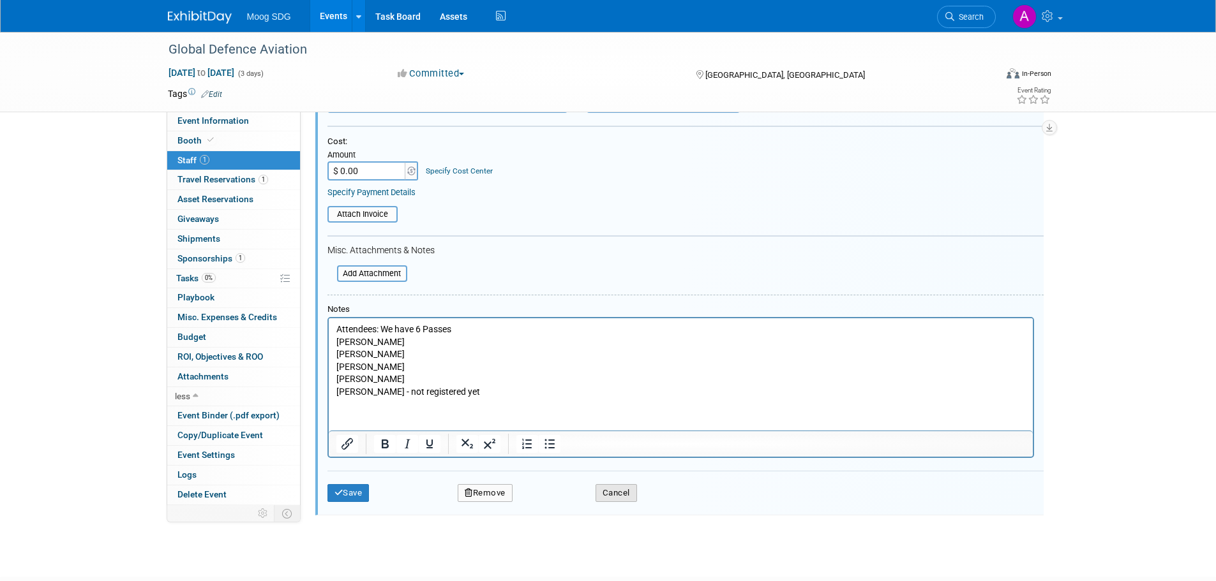
click at [610, 489] on button "Cancel" at bounding box center [615, 493] width 41 height 18
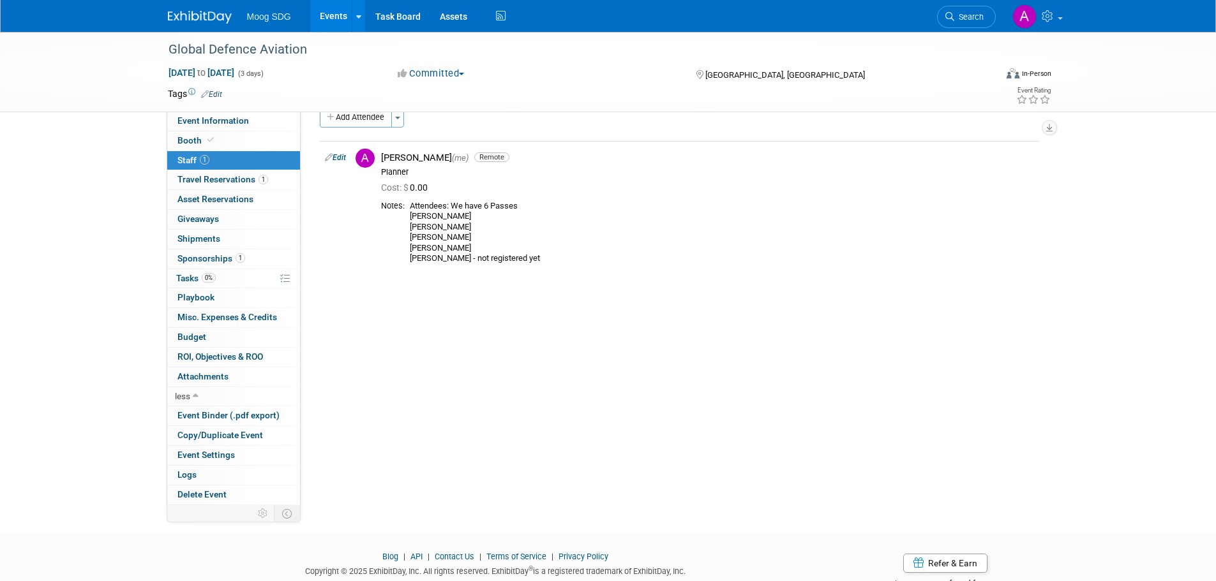
scroll to position [0, 0]
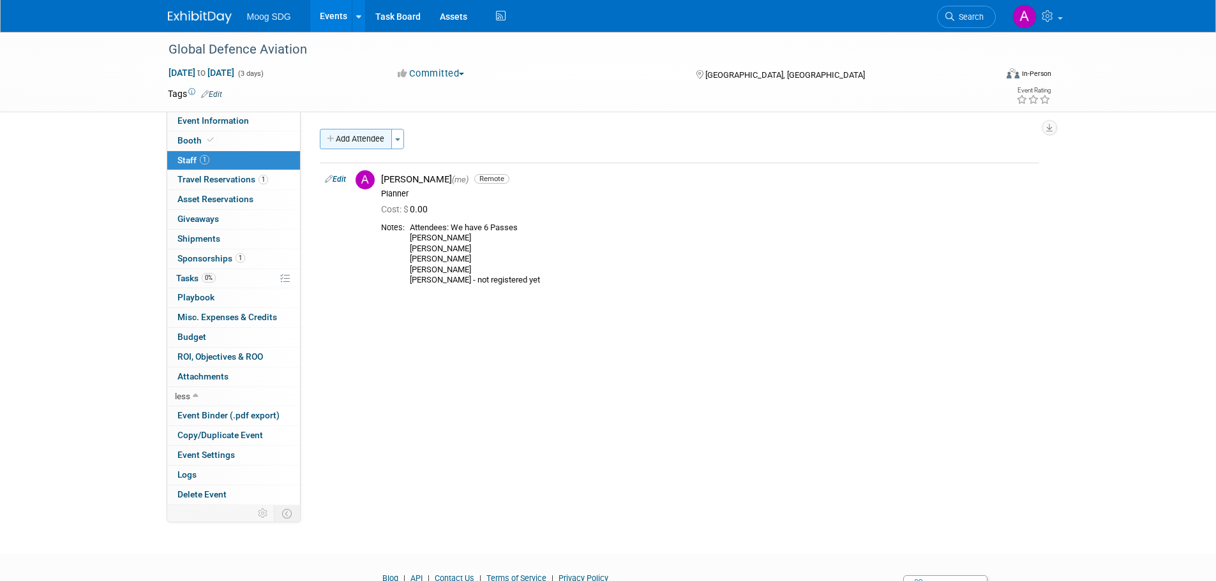
click at [366, 133] on button "Add Attendee" at bounding box center [356, 139] width 72 height 20
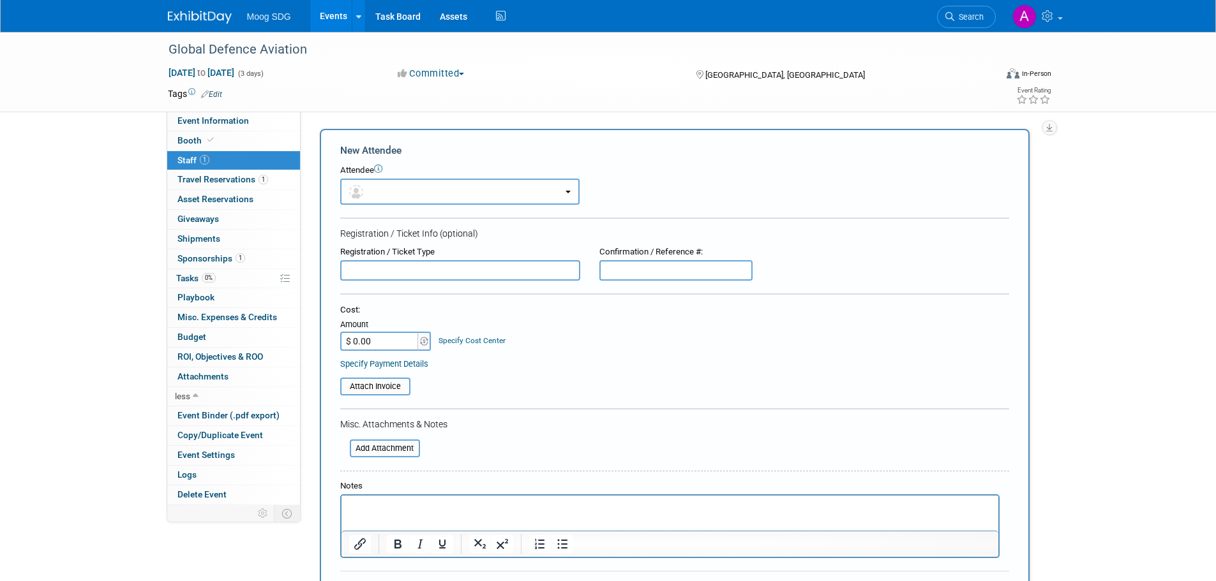
click at [438, 264] on input "text" at bounding box center [460, 270] width 240 height 20
click at [395, 345] on input "$ 0.00" at bounding box center [380, 341] width 80 height 19
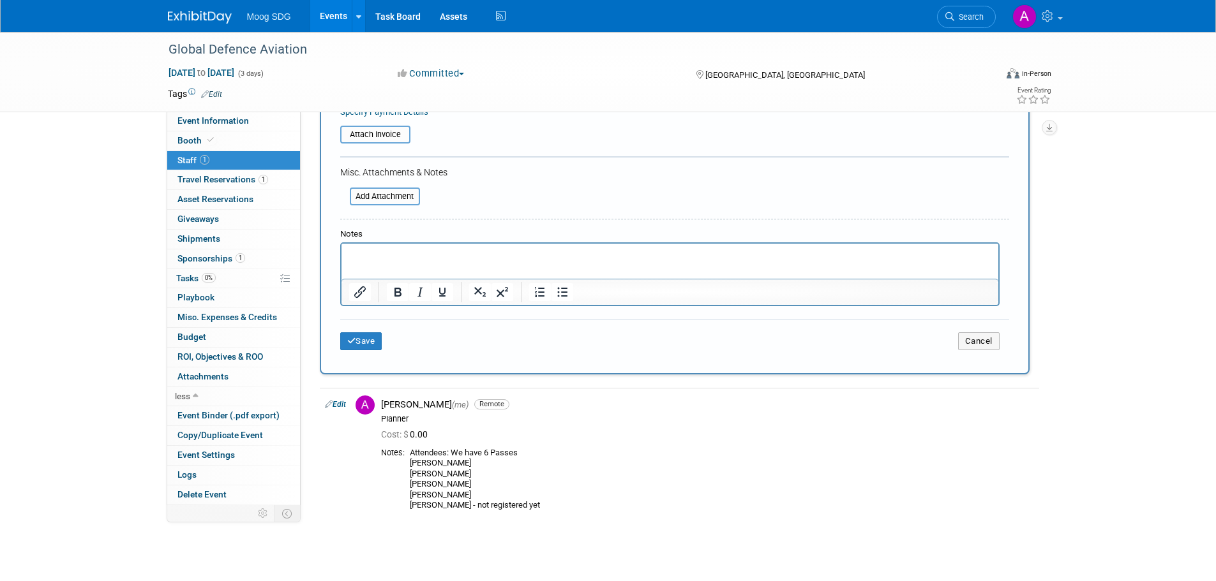
scroll to position [255, 0]
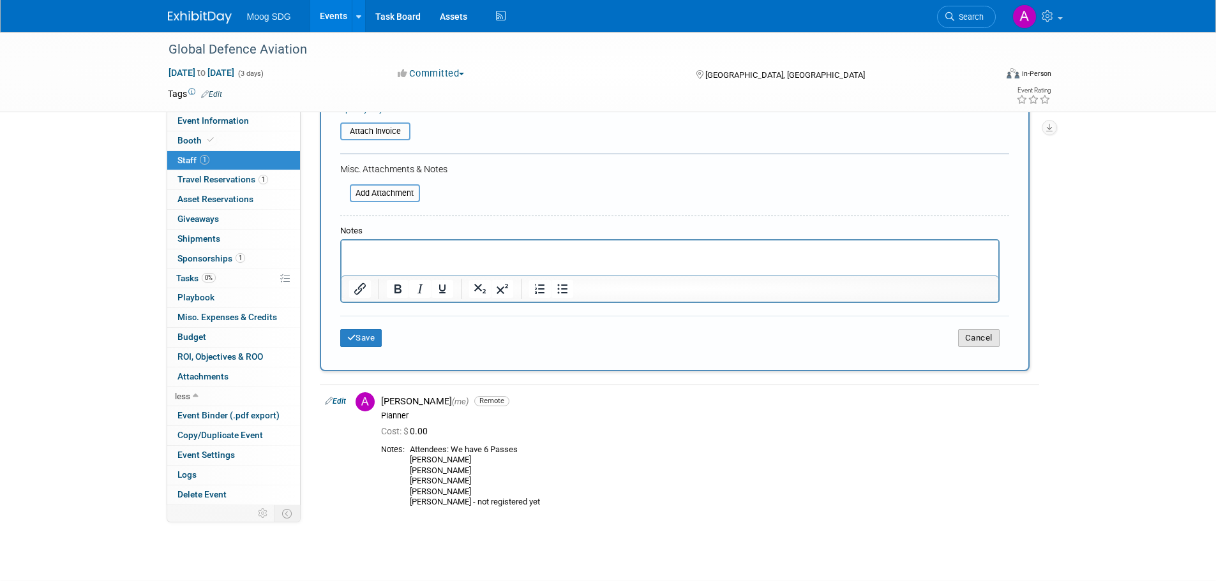
click at [991, 337] on button "Cancel" at bounding box center [978, 338] width 41 height 18
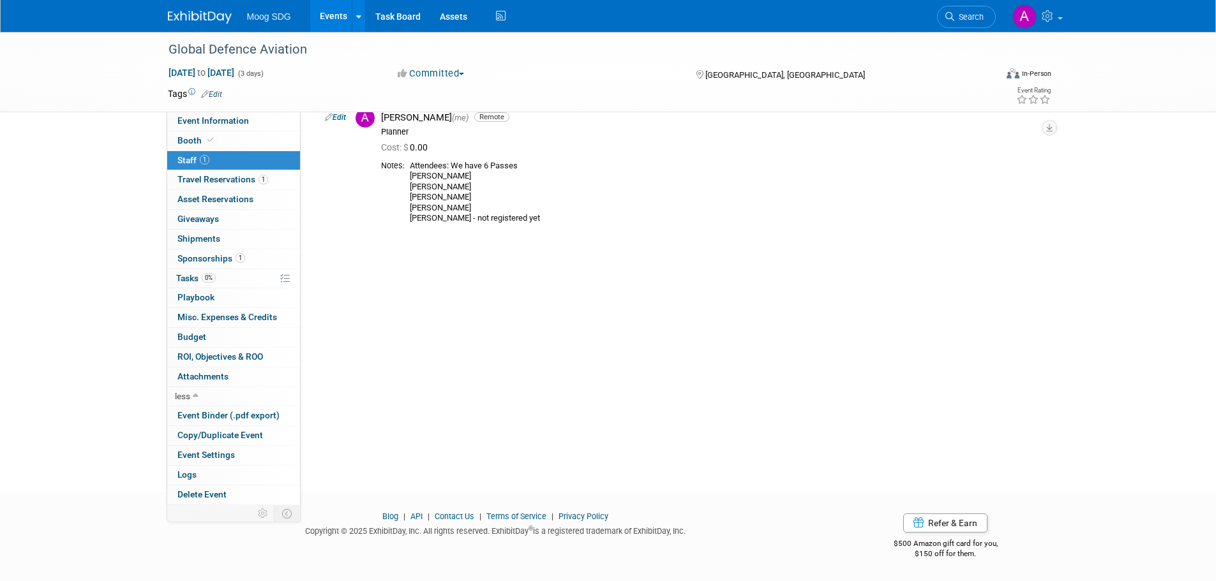
scroll to position [62, 0]
click at [242, 177] on span "Travel Reservations 1" at bounding box center [222, 179] width 91 height 10
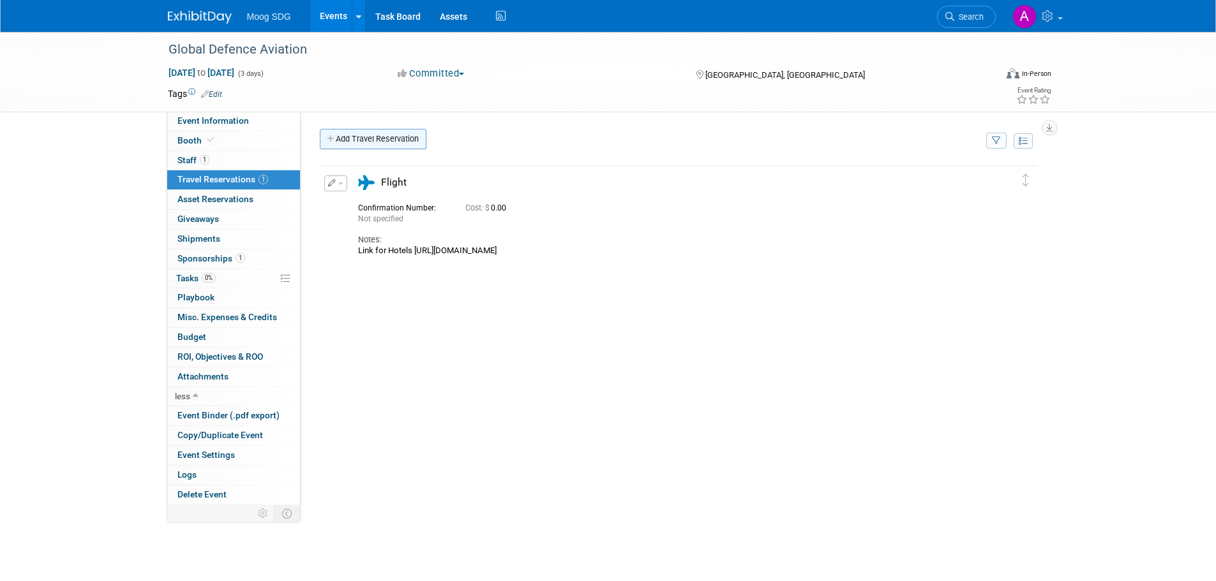
scroll to position [0, 0]
click at [381, 142] on link "Add Travel Reservation" at bounding box center [373, 139] width 107 height 20
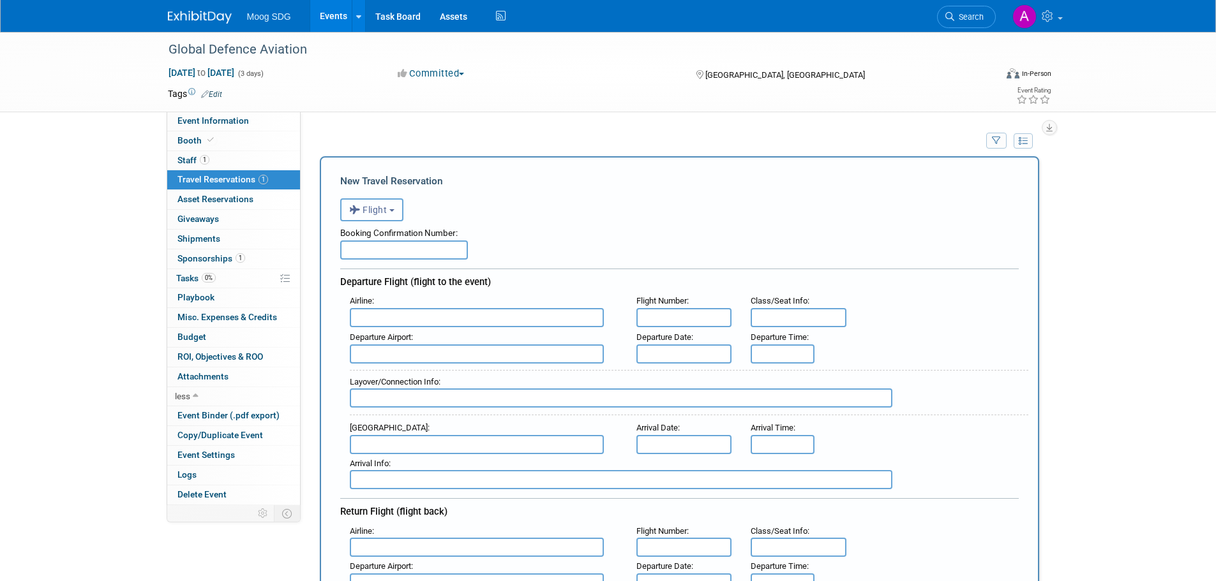
click at [357, 204] on icon "button" at bounding box center [356, 210] width 14 height 17
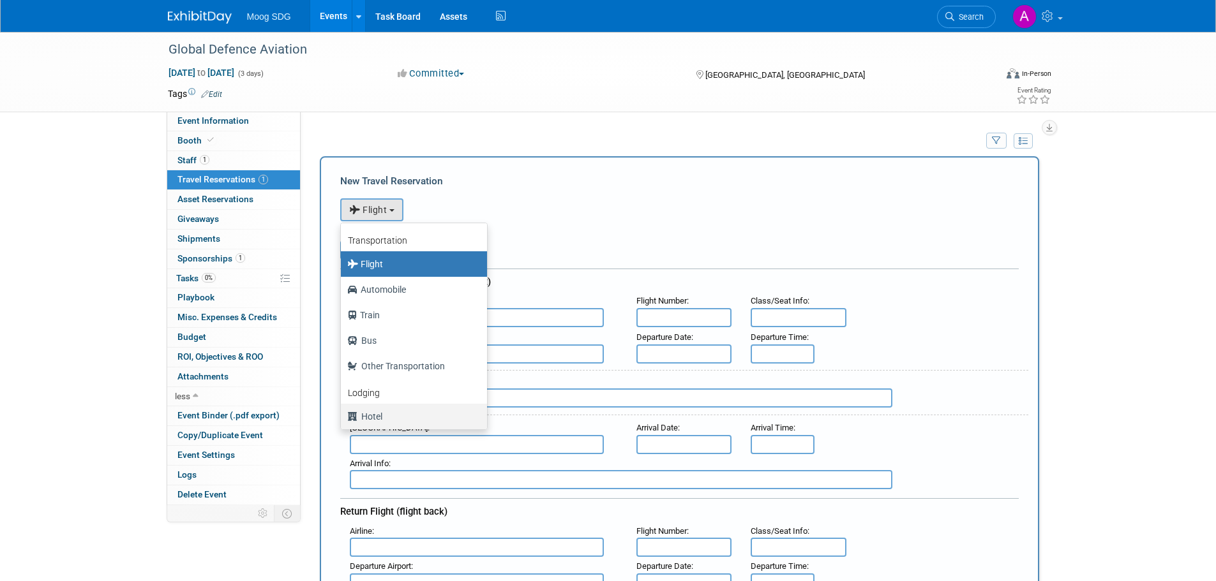
click at [391, 415] on label "Hotel" at bounding box center [410, 416] width 127 height 20
click at [343, 415] on input "Hotel" at bounding box center [338, 415] width 8 height 8
select select "6"
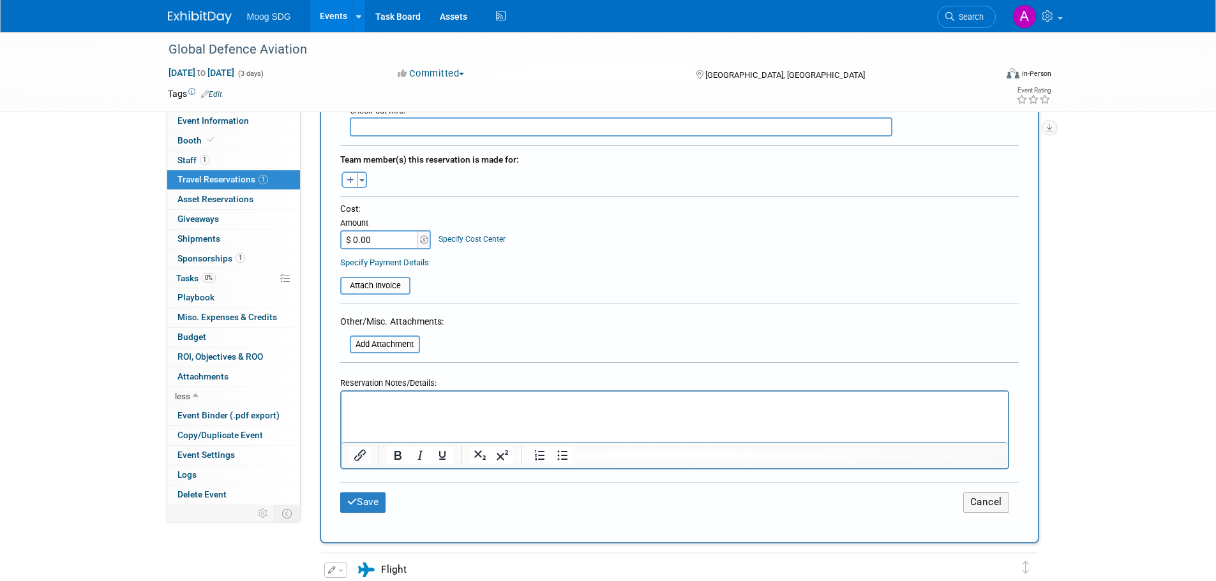
scroll to position [510, 0]
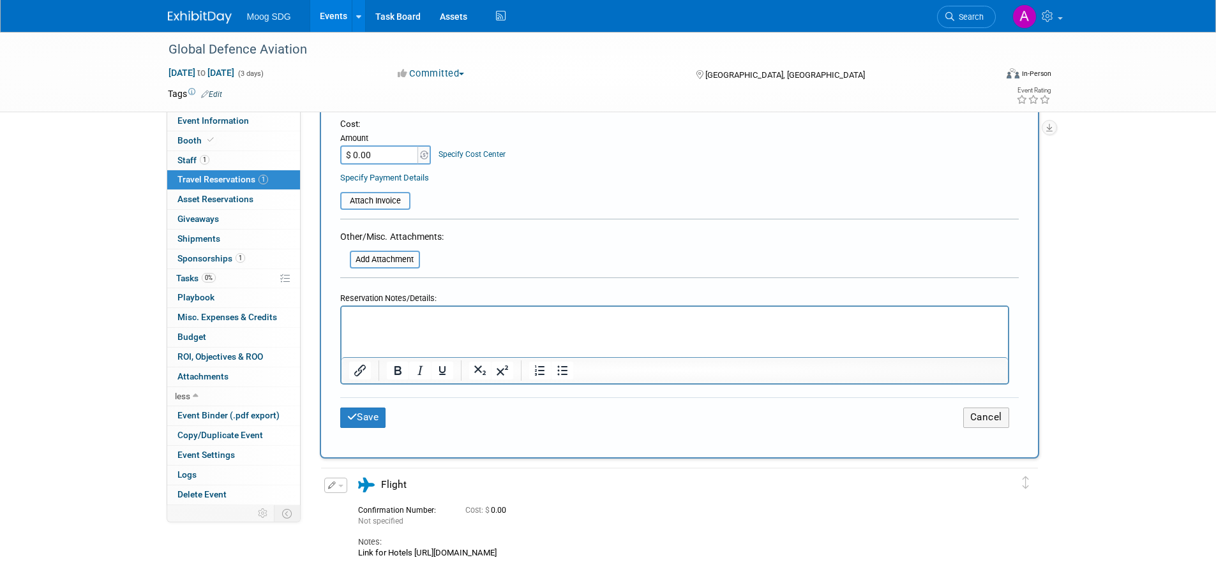
click at [394, 545] on div "Notes:" at bounding box center [668, 542] width 620 height 11
drag, startPoint x: 356, startPoint y: 553, endPoint x: 672, endPoint y: 553, distance: 315.9
click at [672, 553] on div "Flight" at bounding box center [667, 518] width 639 height 80
copy div "Link for Hotels https://eventsathilton.com/show/68021df941df102ffe6336d4"
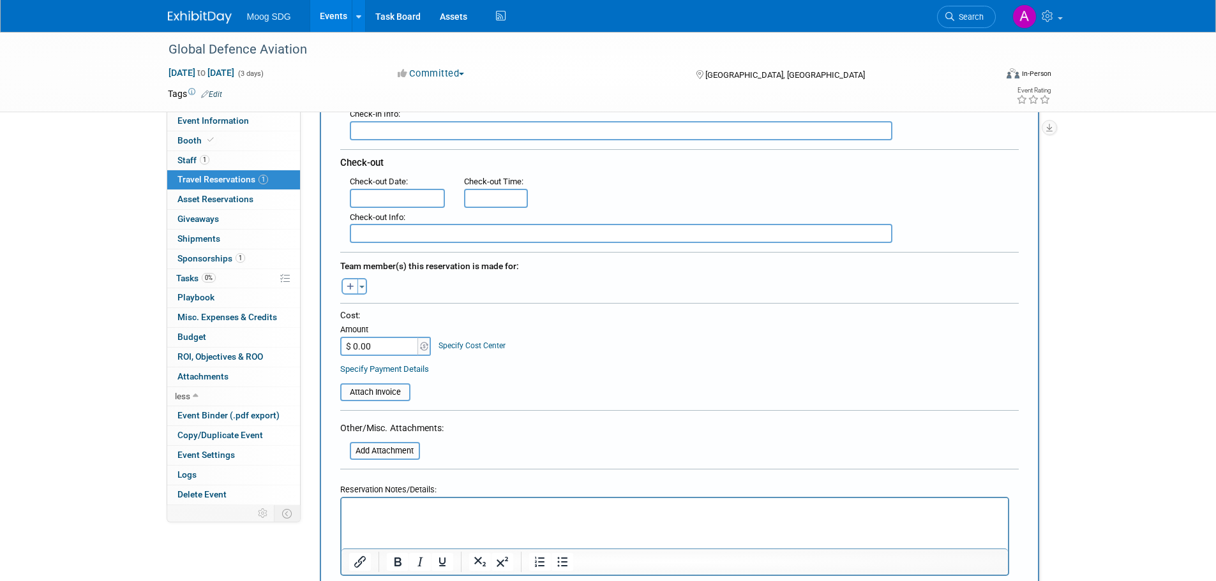
click at [442, 513] on p "Rich Text Area. Press ALT-0 for help." at bounding box center [674, 509] width 652 height 13
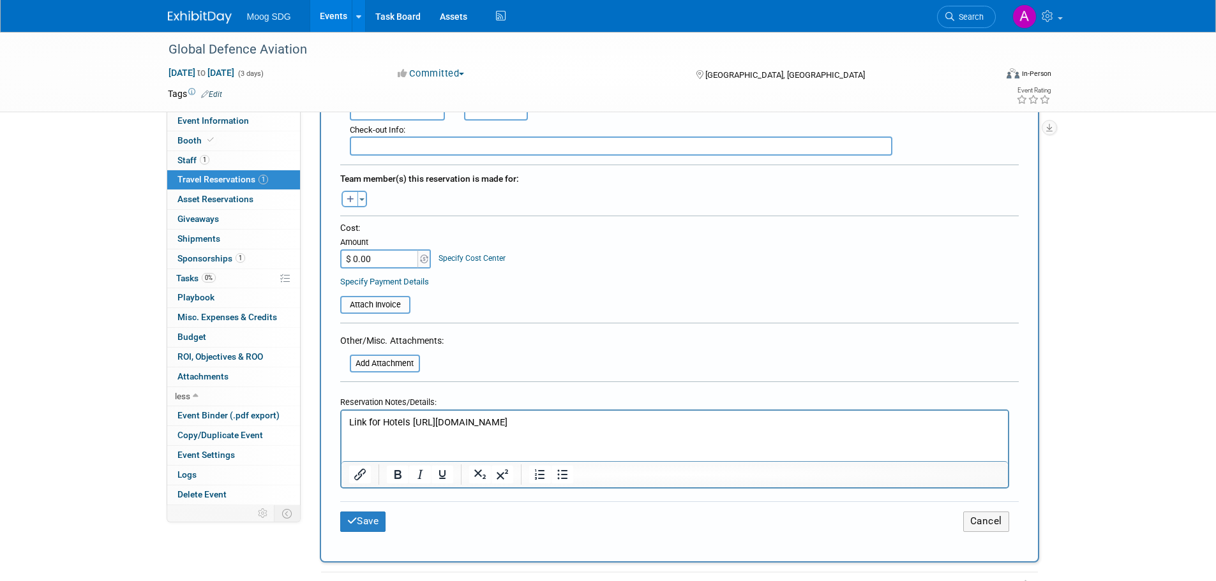
scroll to position [574, 0]
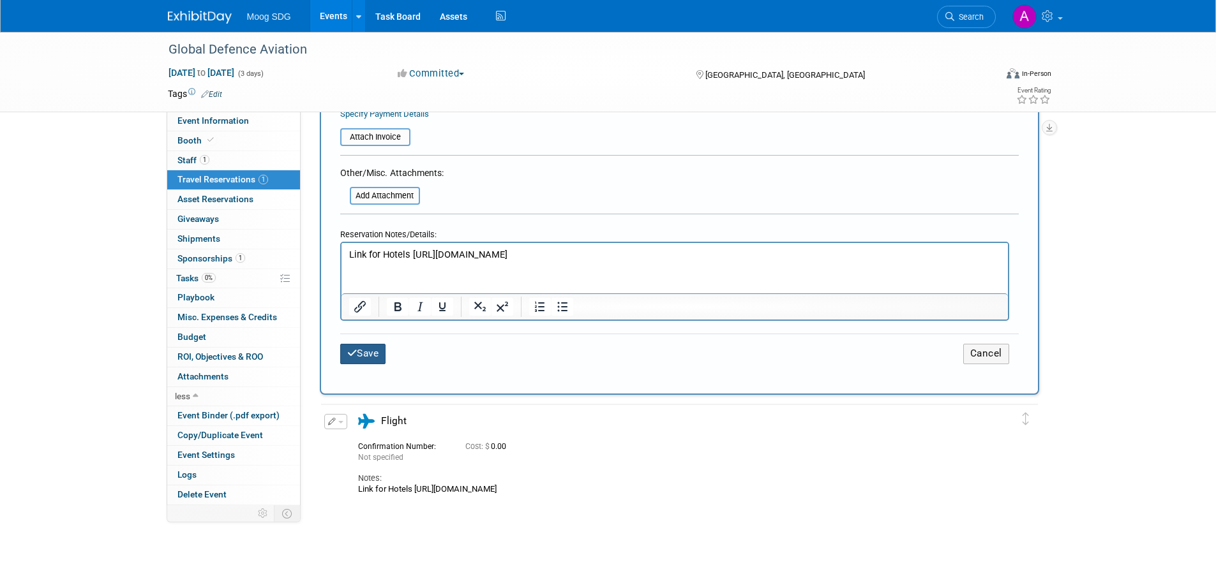
click at [357, 355] on button "Save" at bounding box center [363, 354] width 46 height 20
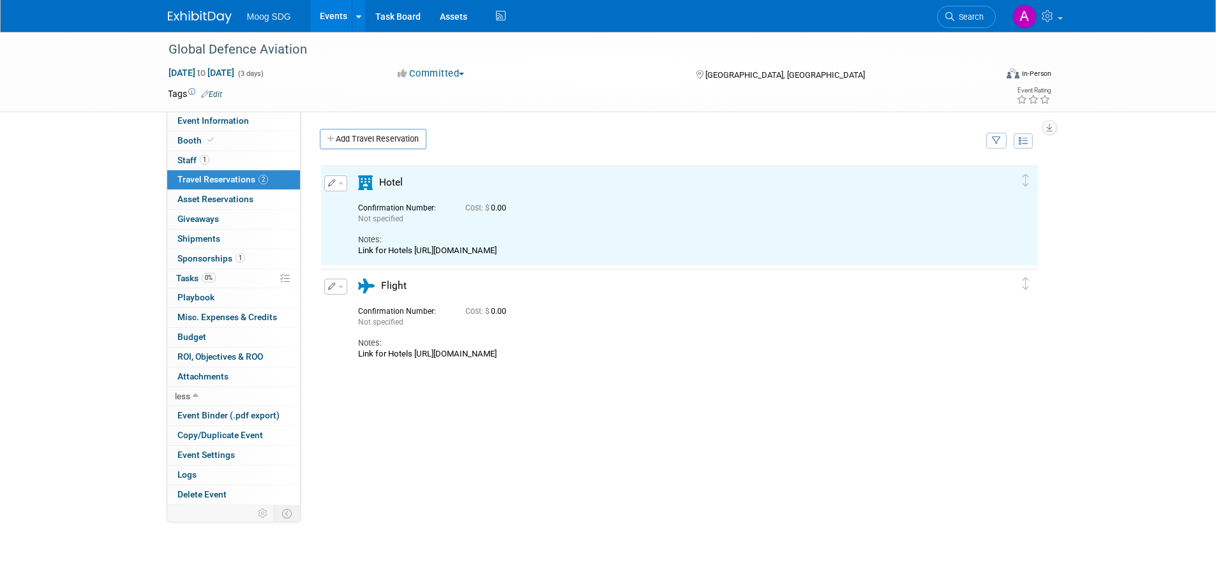
scroll to position [0, 0]
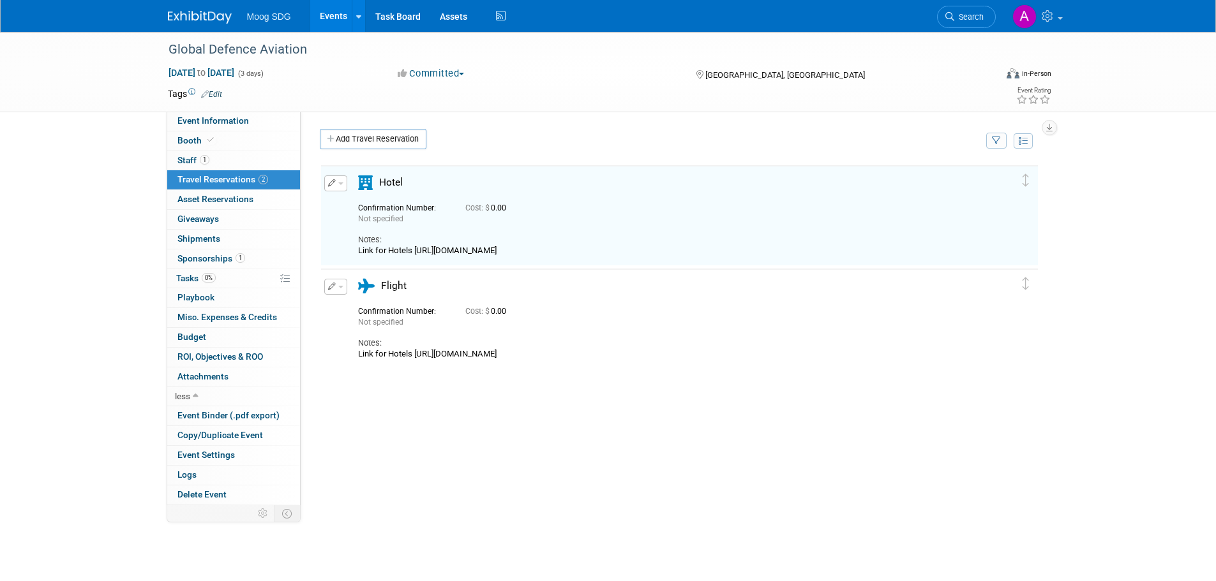
click at [331, 287] on icon "button" at bounding box center [332, 287] width 8 height 8
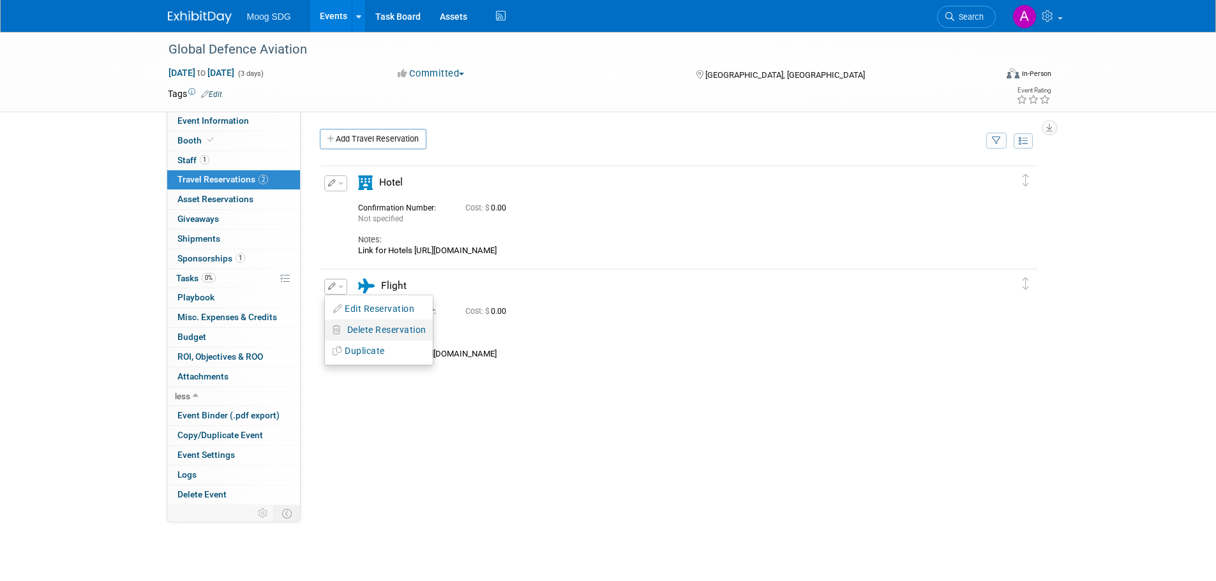
click at [371, 327] on span "Delete Reservation" at bounding box center [386, 330] width 79 height 10
click at [465, 343] on link "Yes" at bounding box center [479, 340] width 37 height 20
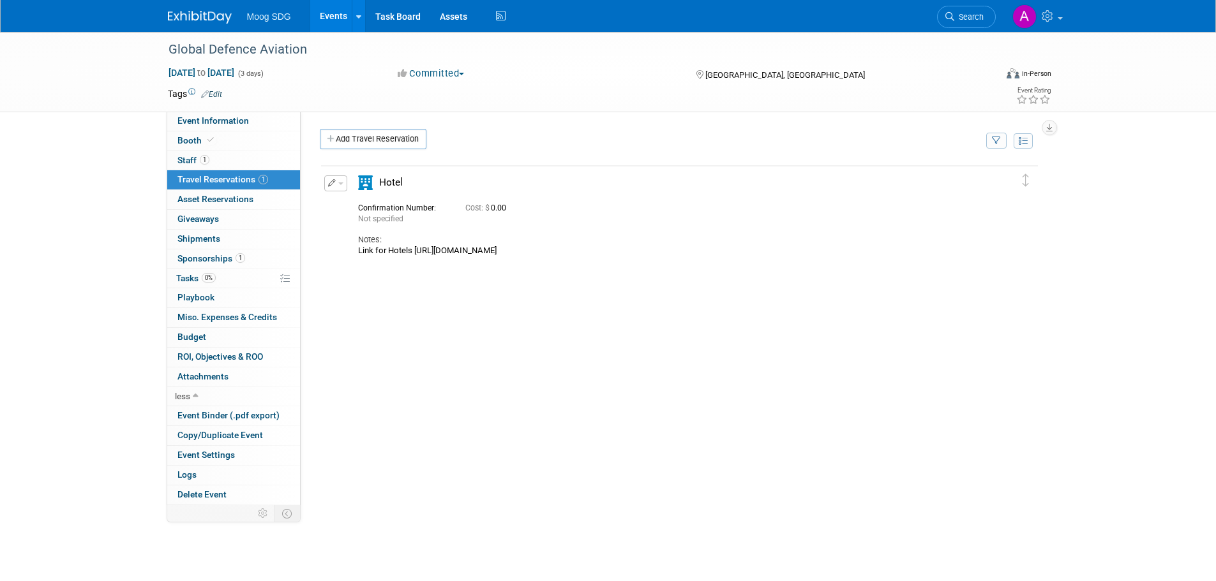
click at [451, 338] on div "Delete Reservation Not specified Cost: $ 0.00 Notes:" at bounding box center [679, 355] width 719 height 383
click at [405, 141] on link "Add Travel Reservation" at bounding box center [373, 139] width 107 height 20
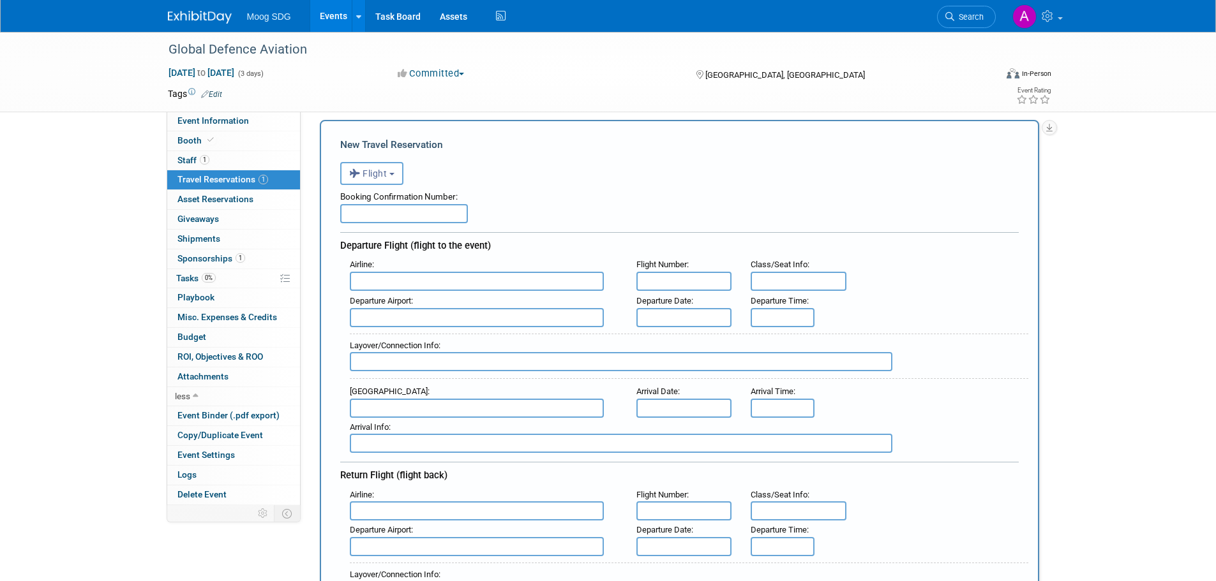
scroll to position [64, 0]
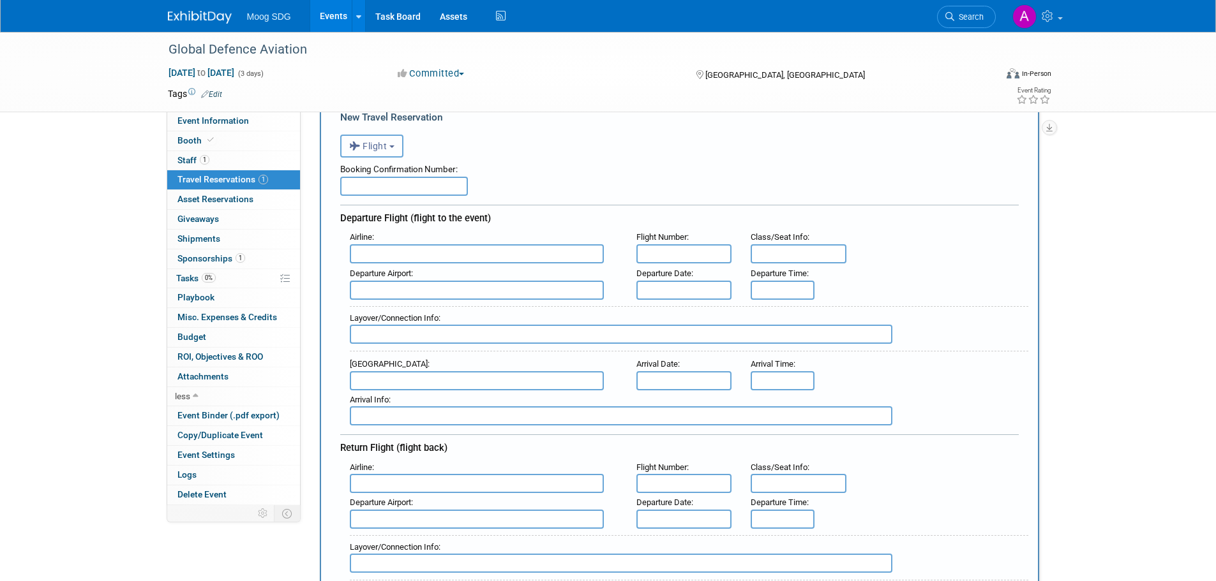
click at [361, 145] on icon "button" at bounding box center [356, 146] width 14 height 17
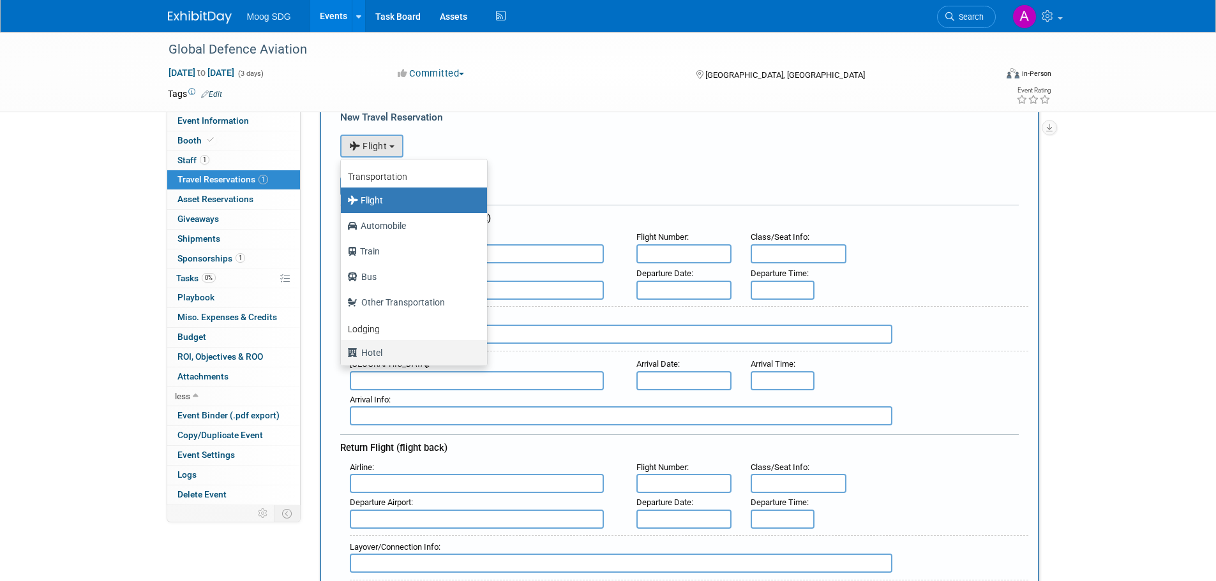
click at [391, 348] on label "Hotel" at bounding box center [410, 353] width 127 height 20
click at [343, 348] on input "Hotel" at bounding box center [338, 351] width 8 height 8
select select "6"
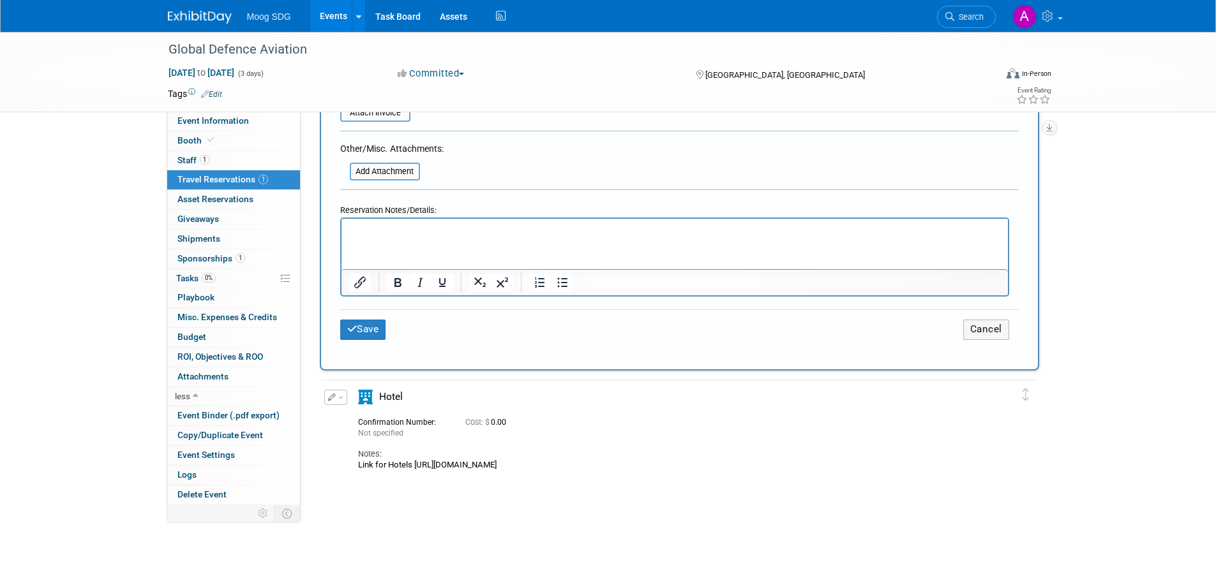
scroll to position [638, 0]
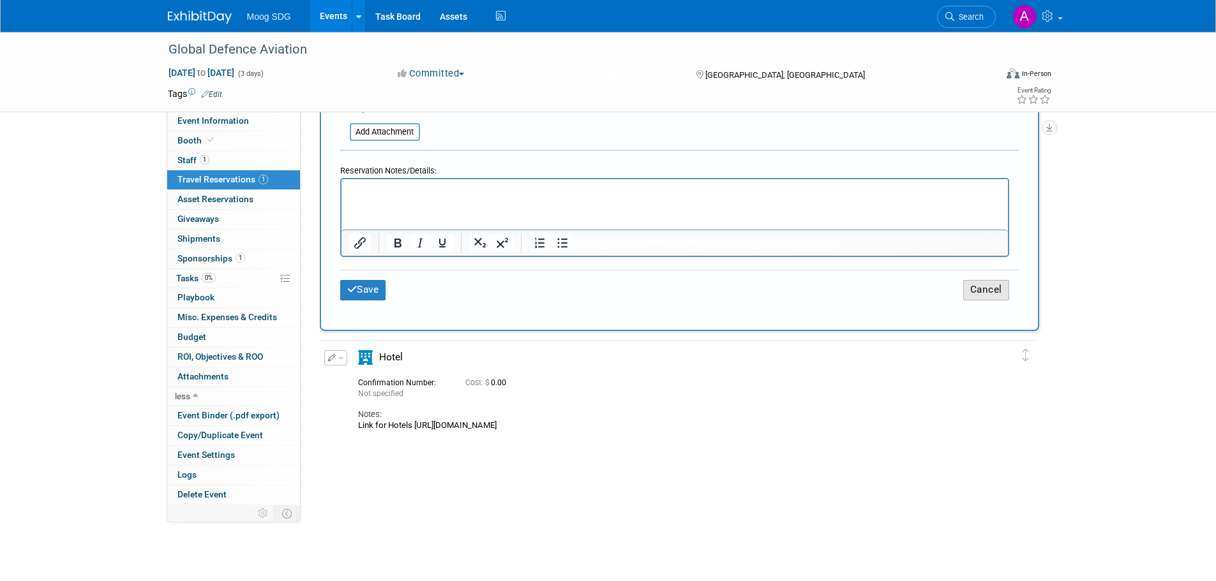
click at [983, 299] on button "Cancel" at bounding box center [986, 290] width 46 height 20
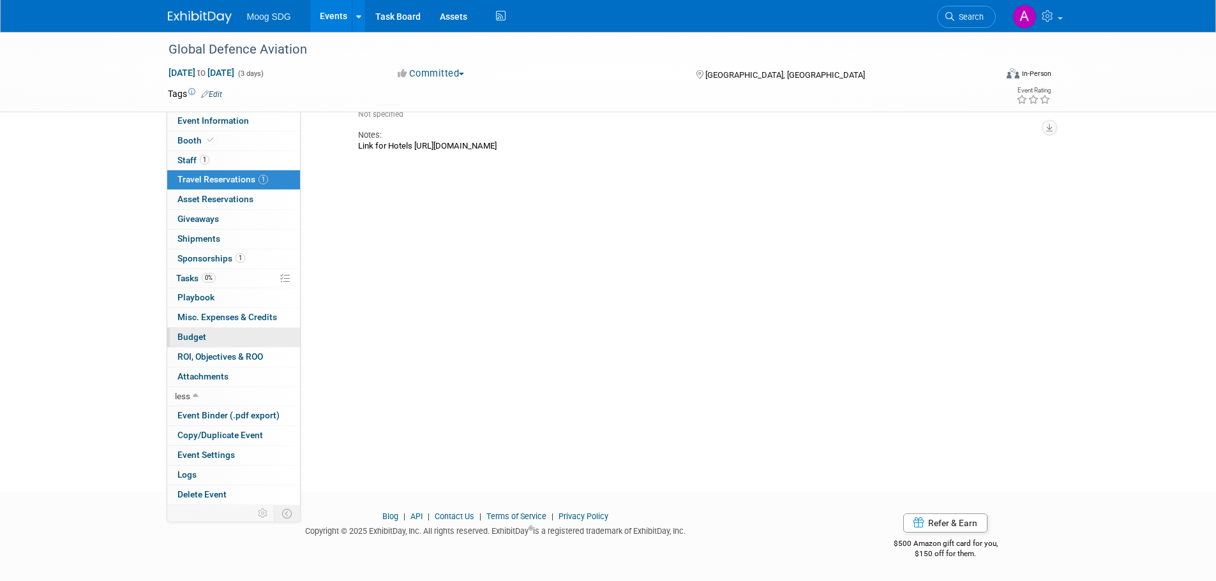
scroll to position [0, 0]
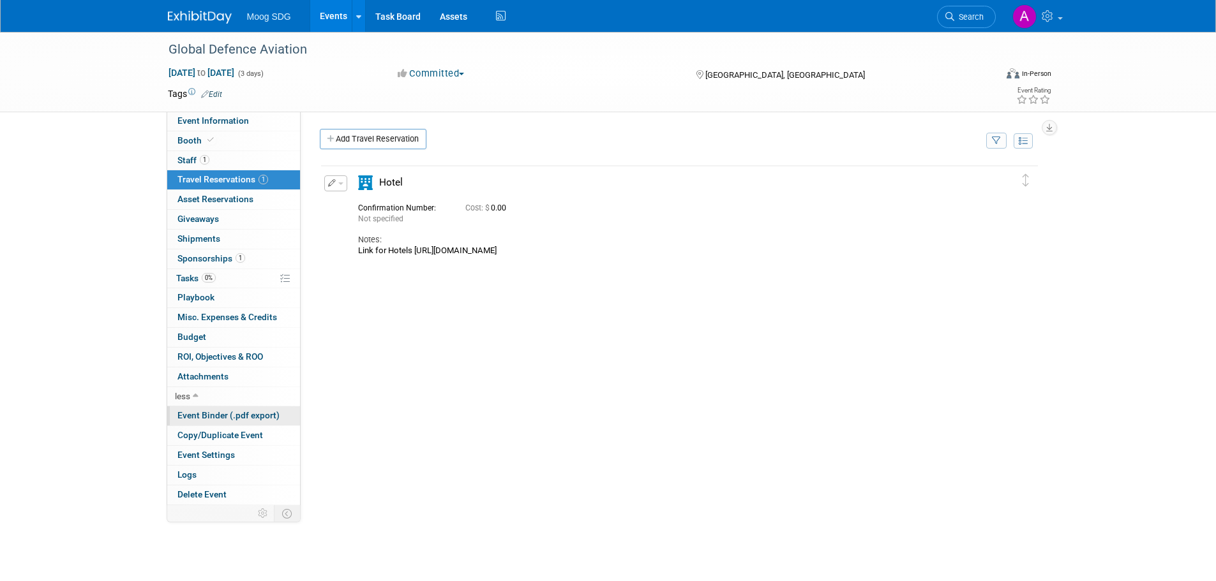
click at [208, 408] on link "Event Binder (.pdf export)" at bounding box center [233, 415] width 133 height 19
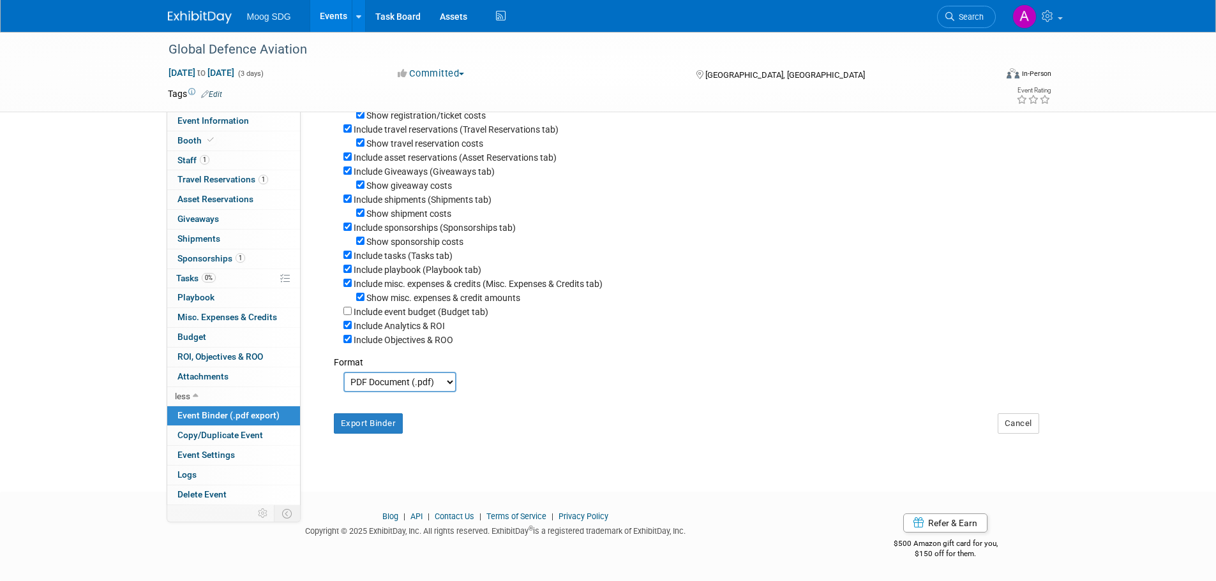
scroll to position [175, 0]
click at [376, 429] on button "Export Binder" at bounding box center [369, 423] width 70 height 20
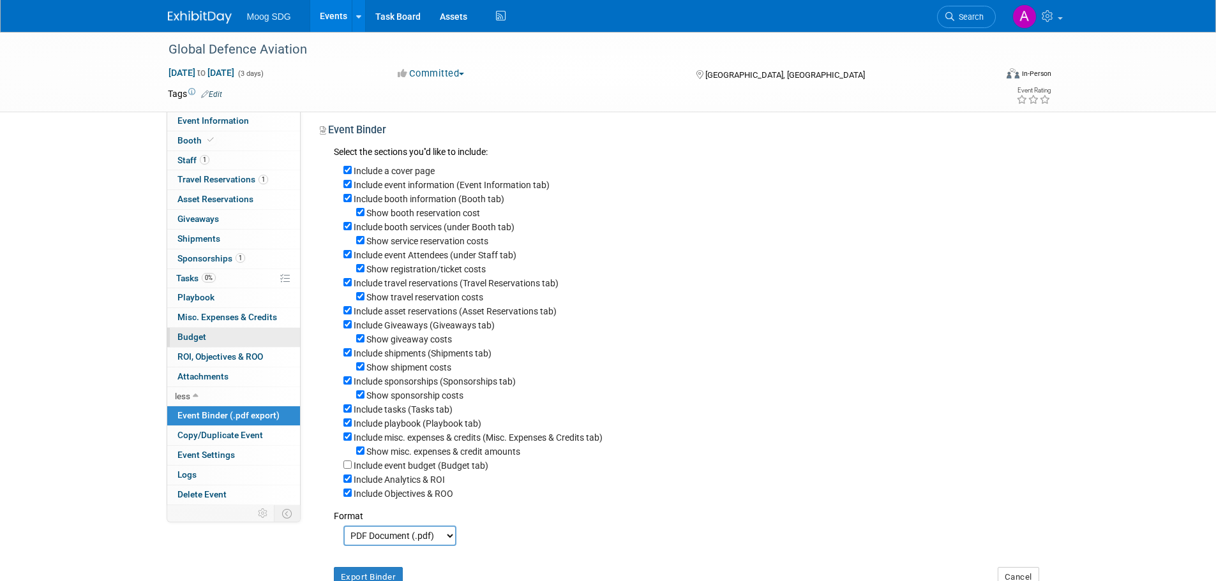
scroll to position [0, 0]
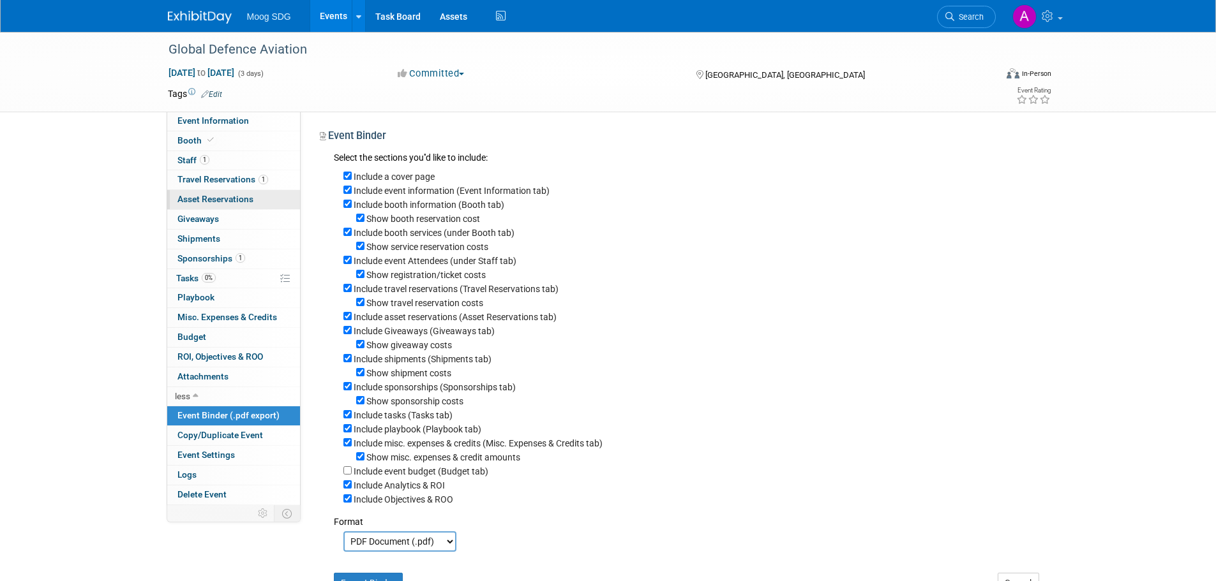
click at [241, 193] on link "0 Asset Reservations 0" at bounding box center [233, 199] width 133 height 19
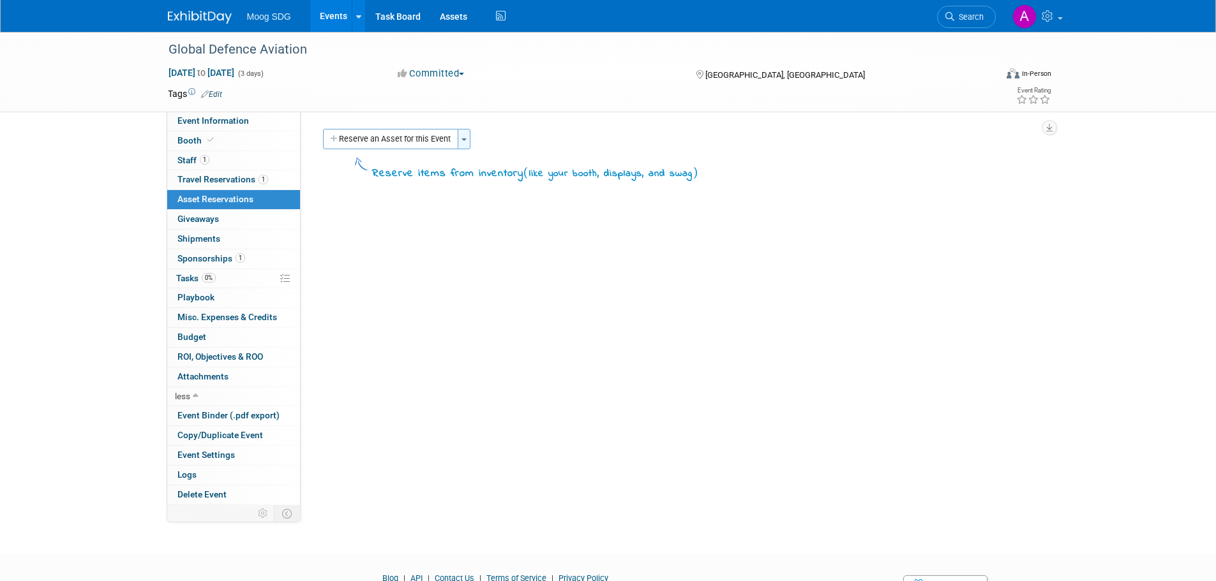
click at [466, 144] on button "Toggle Dropdown" at bounding box center [464, 139] width 13 height 20
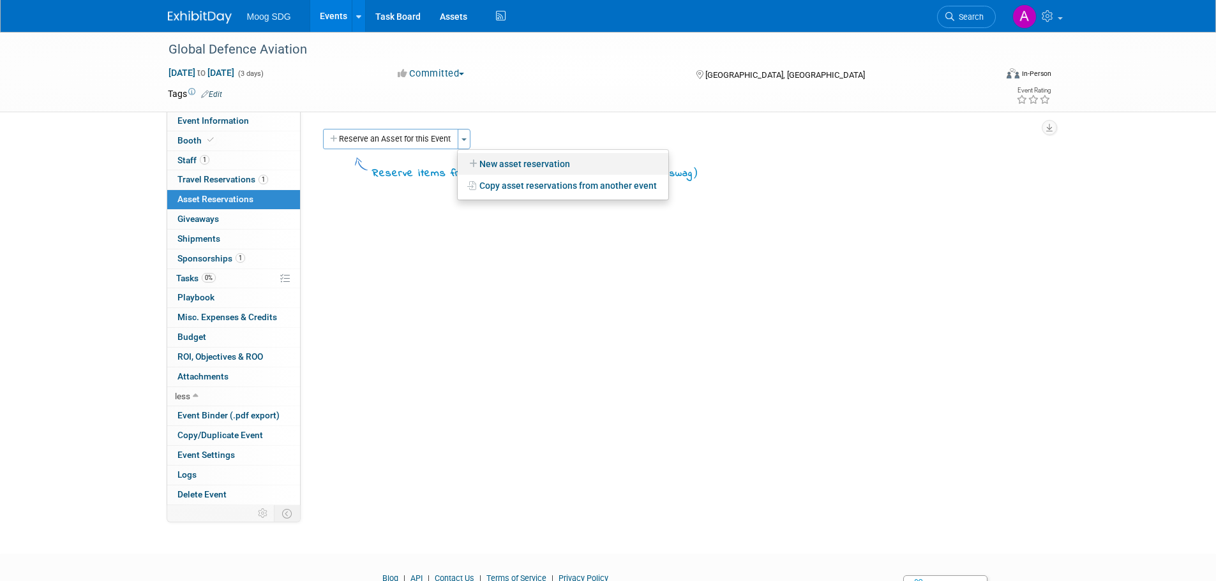
click at [489, 158] on link "New asset reservation" at bounding box center [563, 164] width 211 height 22
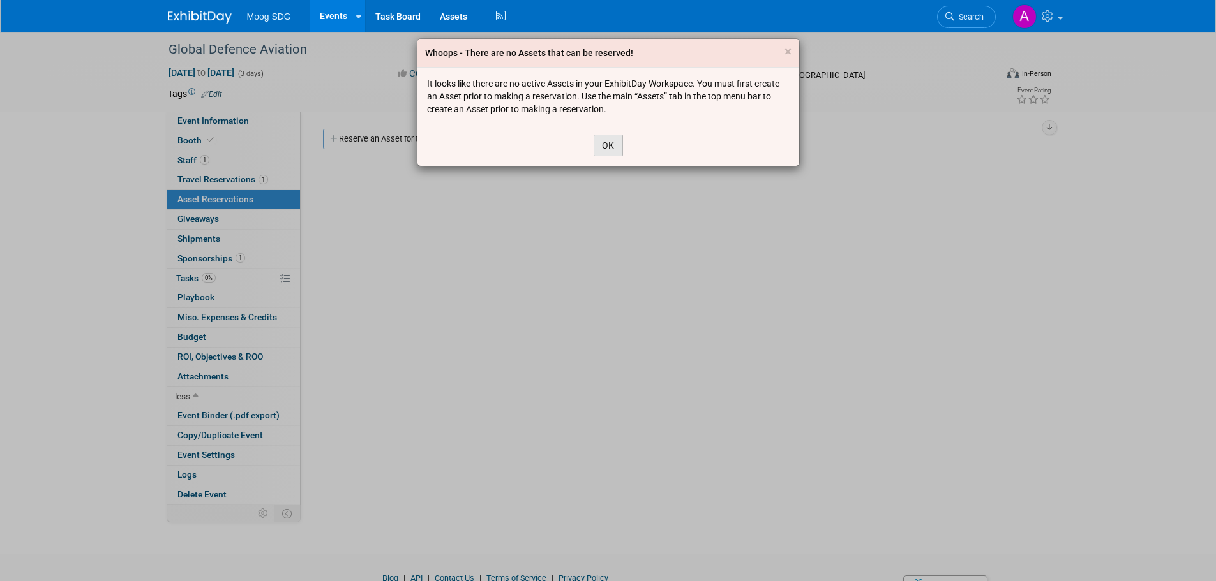
click at [606, 147] on button "OK" at bounding box center [607, 146] width 29 height 22
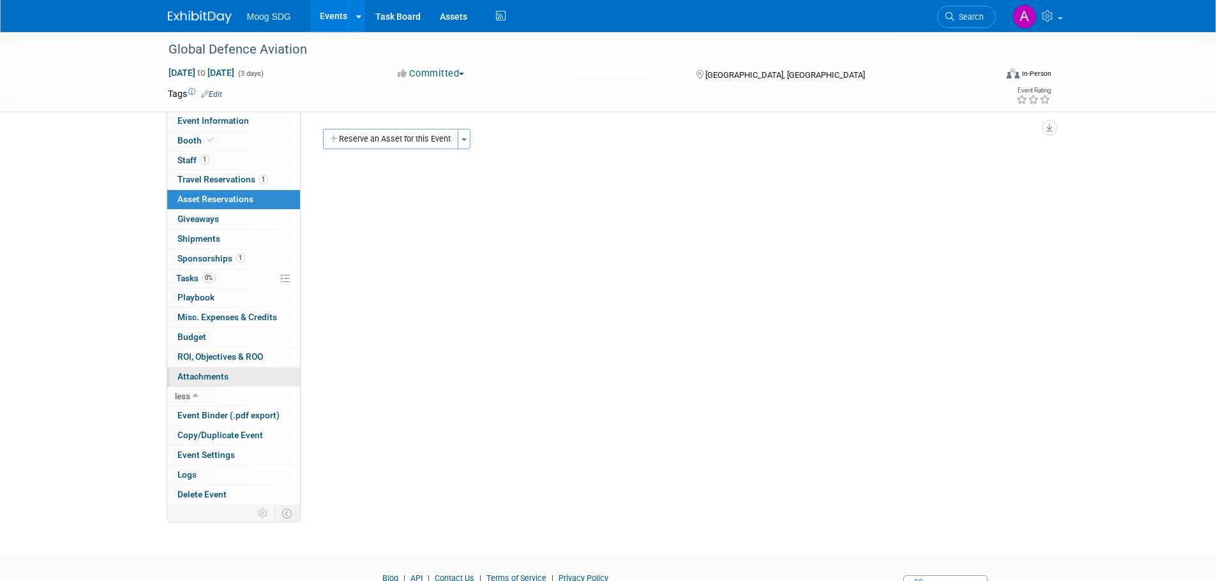
click at [254, 380] on link "0 Attachments 0" at bounding box center [233, 377] width 133 height 19
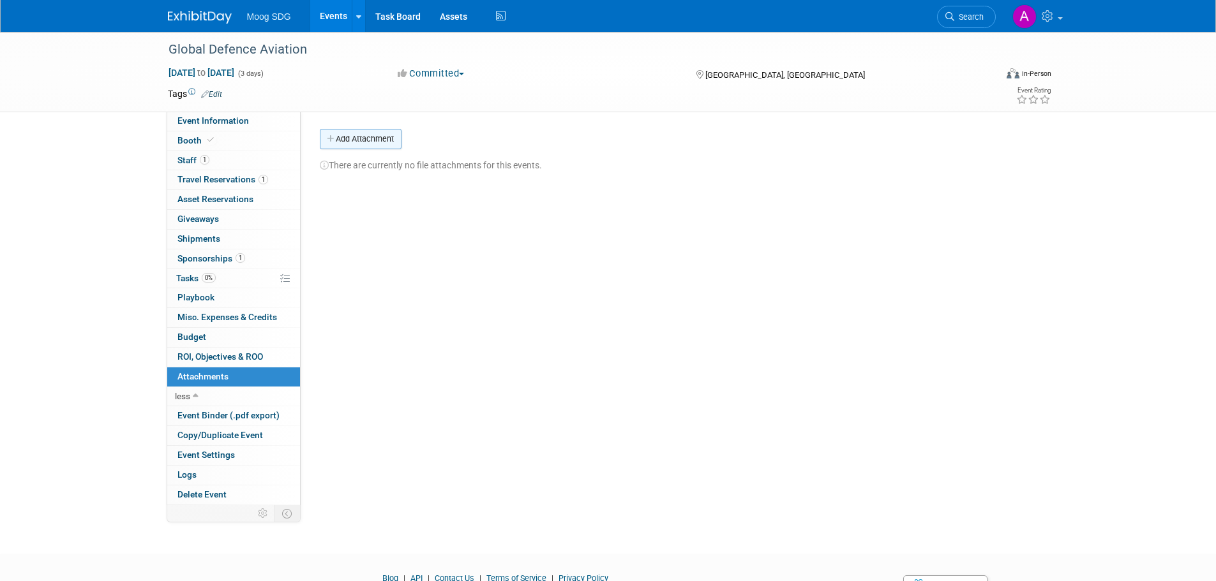
click at [355, 140] on button "Add Attachment" at bounding box center [361, 139] width 82 height 20
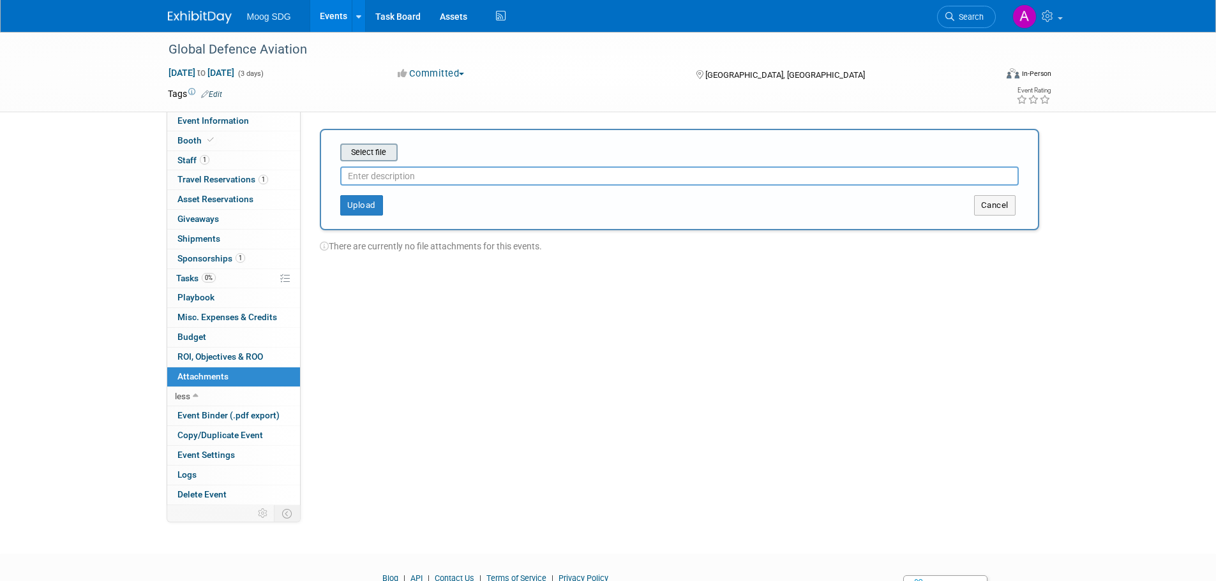
click at [372, 145] on input "file" at bounding box center [320, 152] width 152 height 15
click at [354, 205] on button "Upload" at bounding box center [361, 200] width 43 height 20
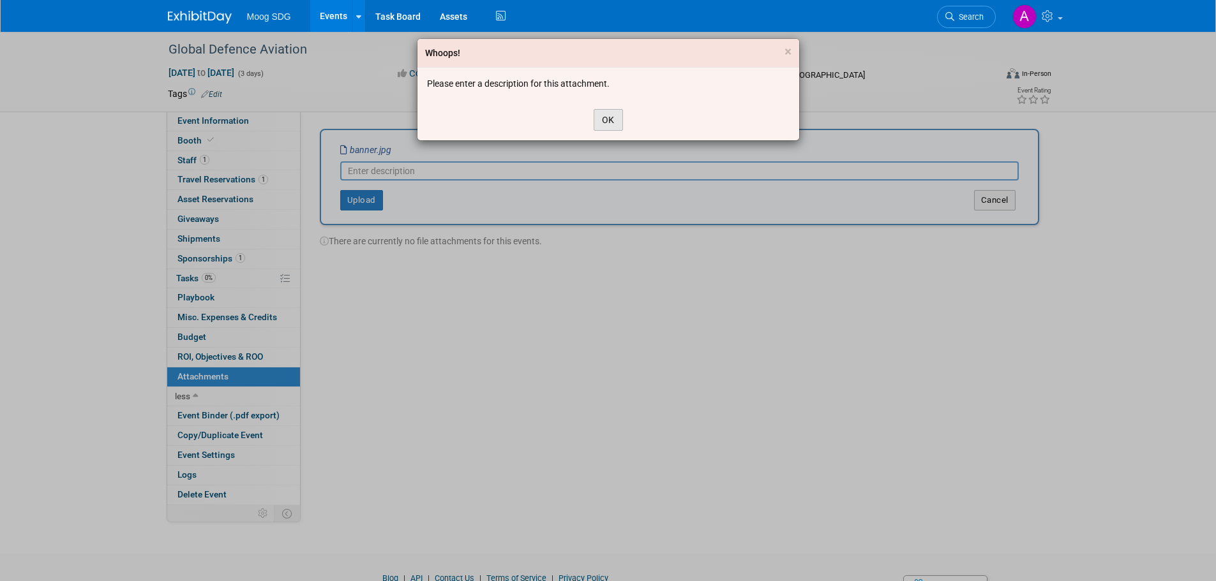
click at [602, 113] on button "OK" at bounding box center [607, 120] width 29 height 22
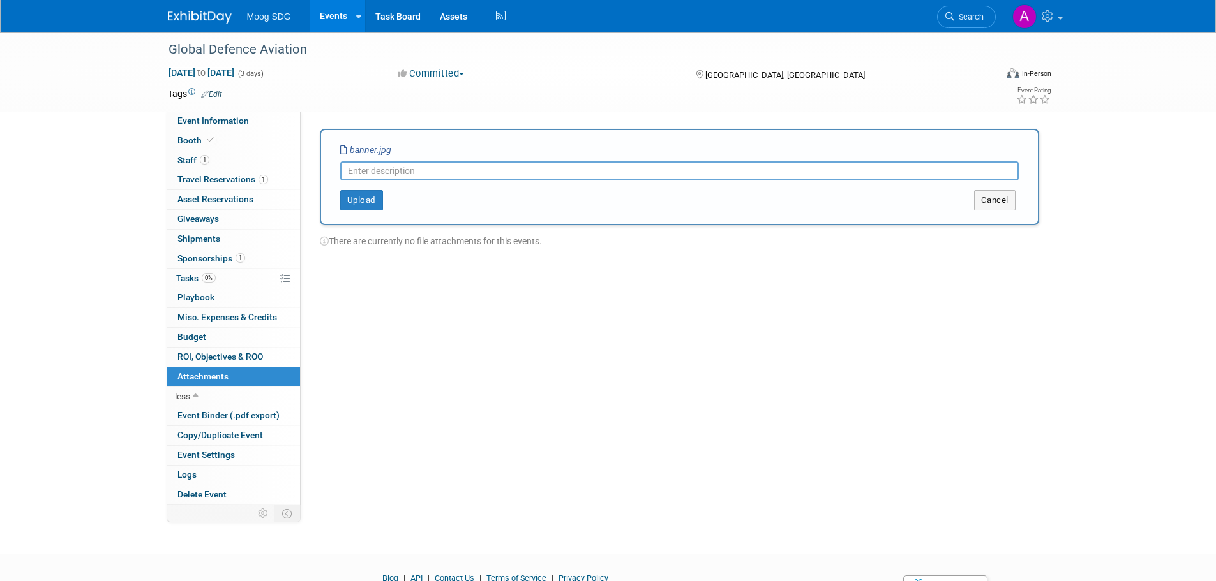
click at [489, 165] on input "text" at bounding box center [679, 170] width 678 height 19
type input "P"
type input "Banner for Backdrop"
click at [371, 198] on button "Upload" at bounding box center [361, 200] width 43 height 20
